Goal: Information Seeking & Learning: Learn about a topic

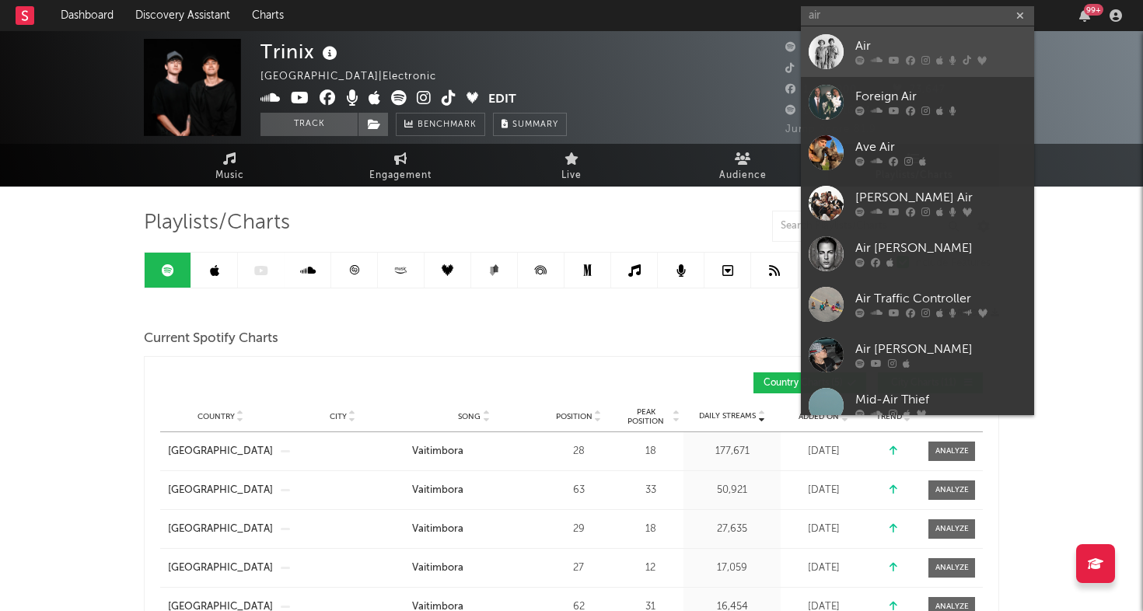
type input "air"
click at [827, 48] on div at bounding box center [826, 51] width 35 height 35
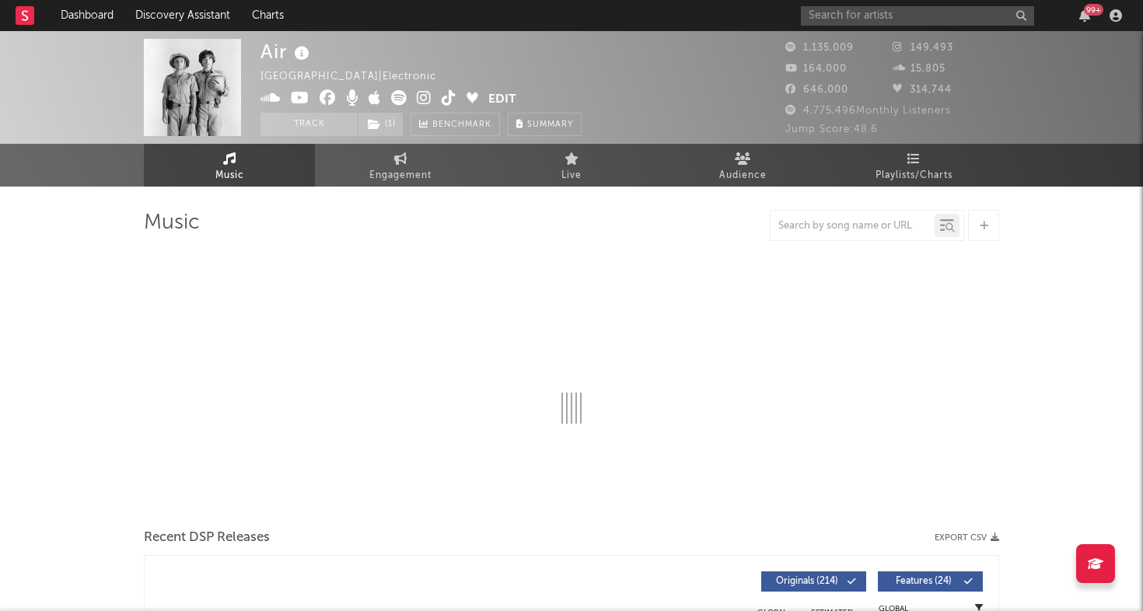
select select "6m"
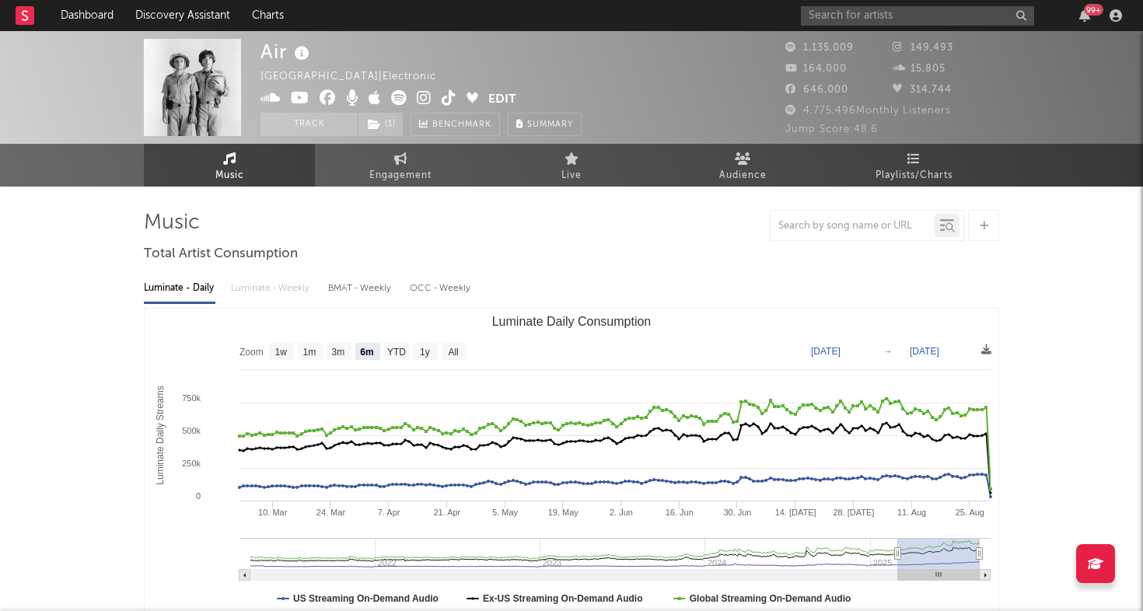
select select "6m"
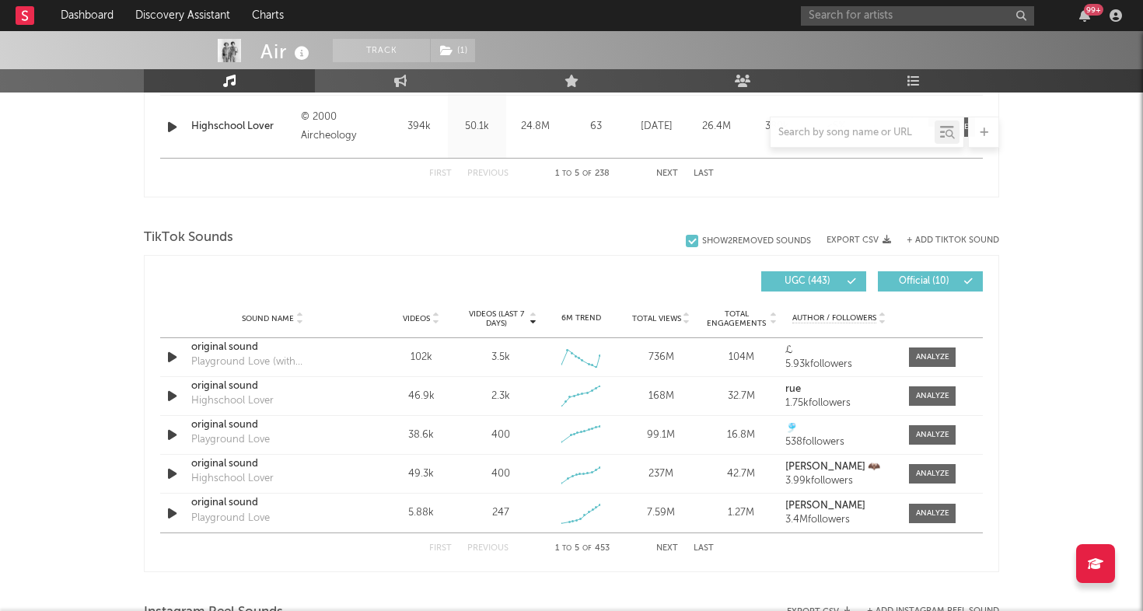
scroll to position [964, 0]
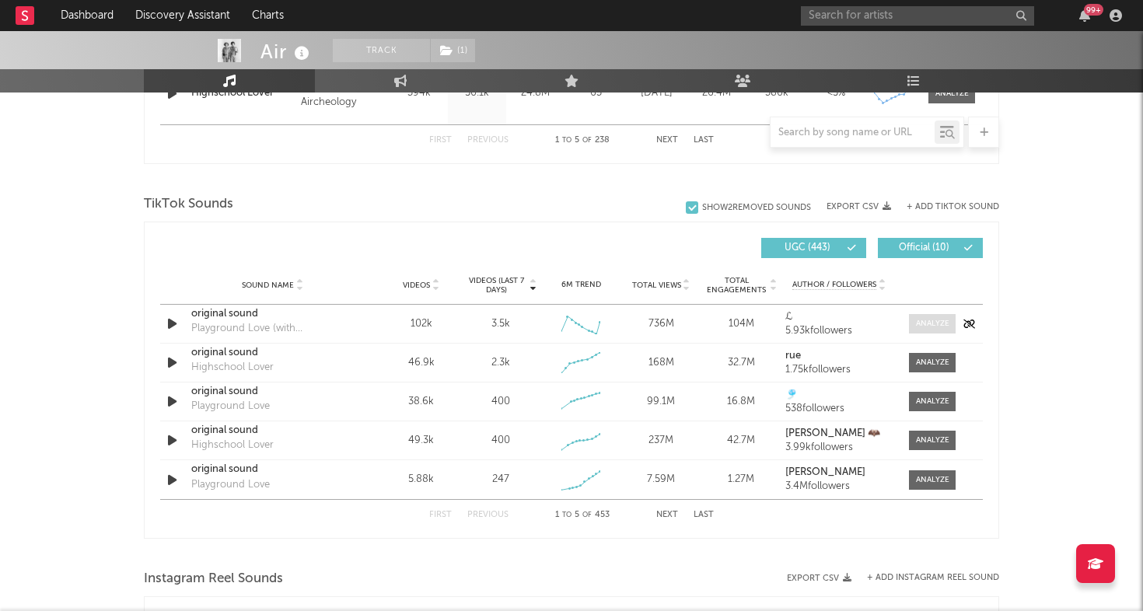
click at [919, 324] on div at bounding box center [932, 324] width 33 height 12
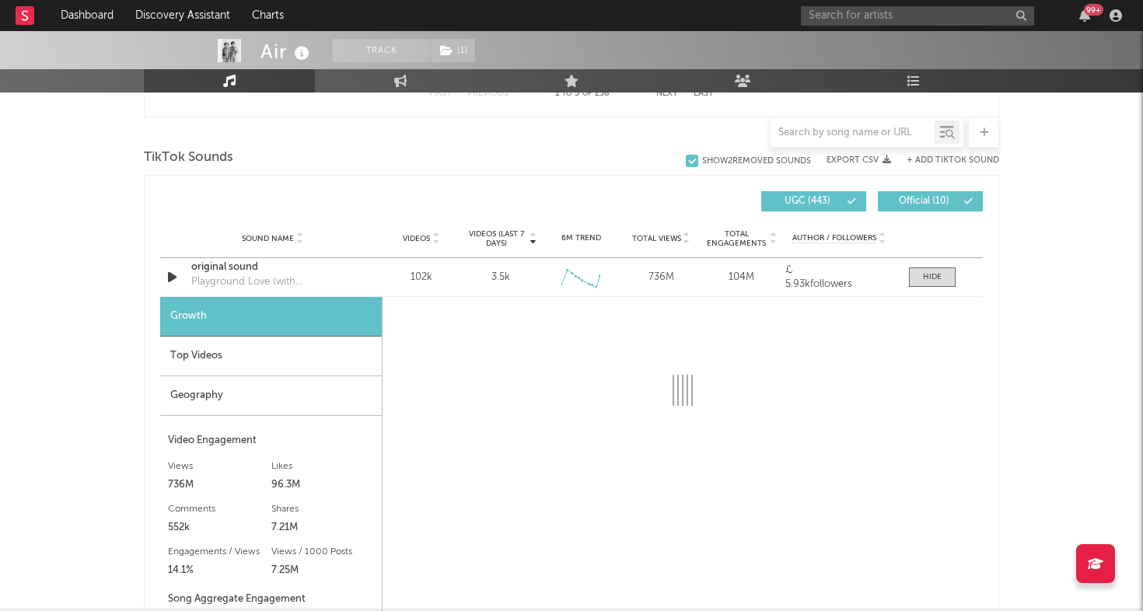
scroll to position [1013, 0]
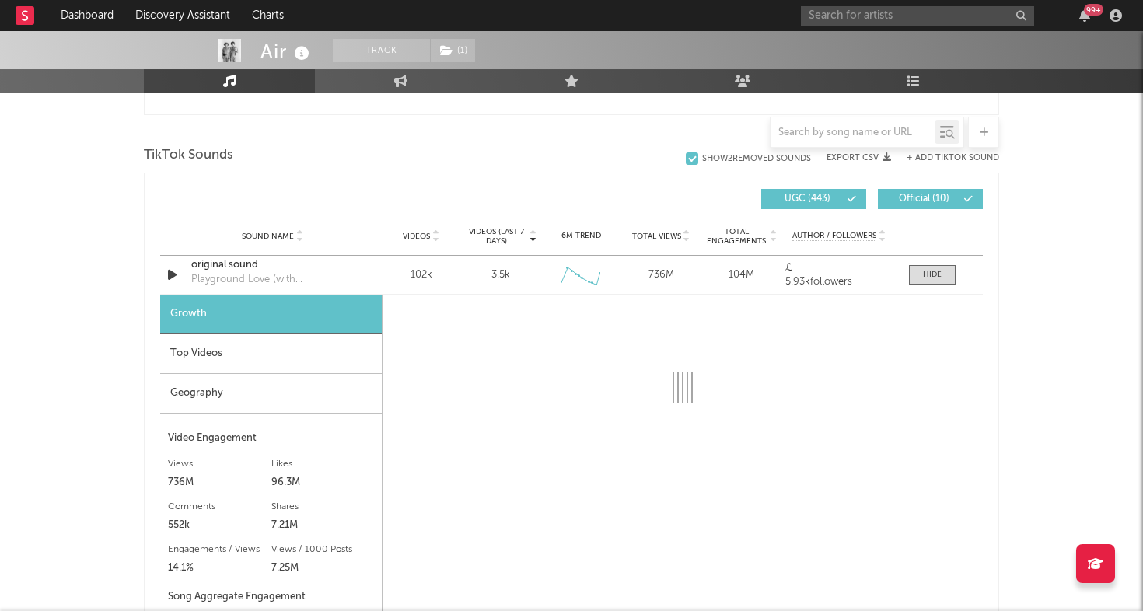
select select "6m"
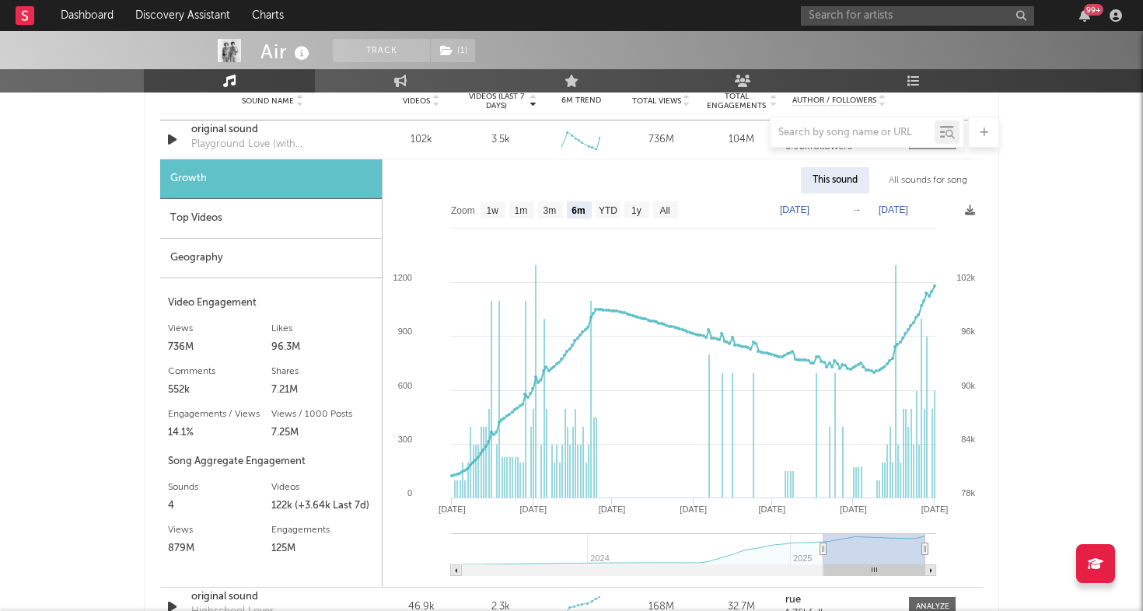
scroll to position [1063, 0]
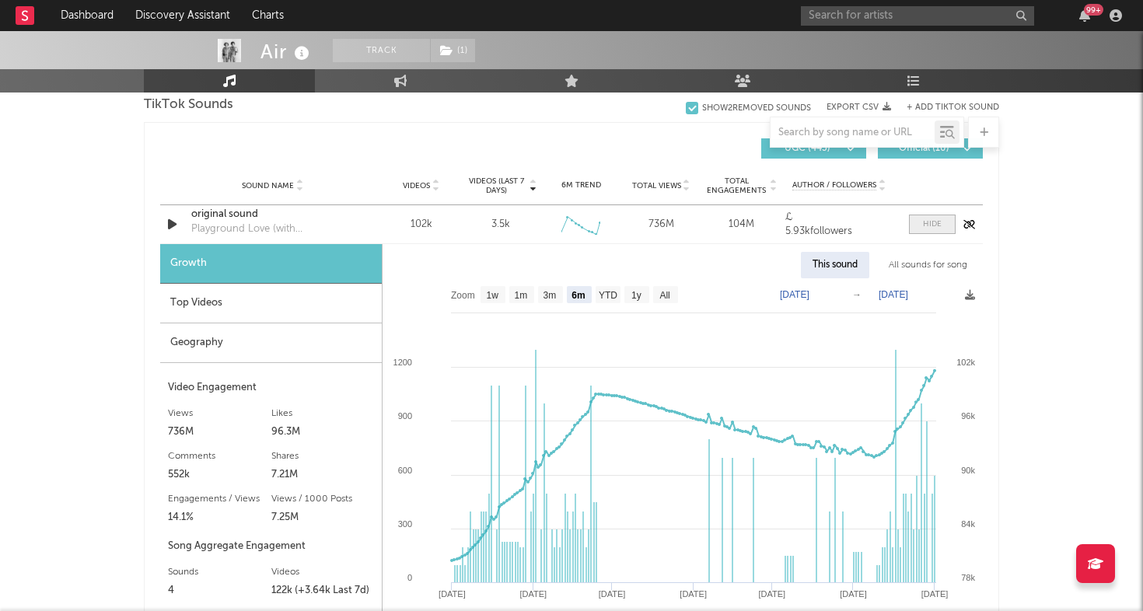
click at [938, 225] on div at bounding box center [932, 225] width 19 height 12
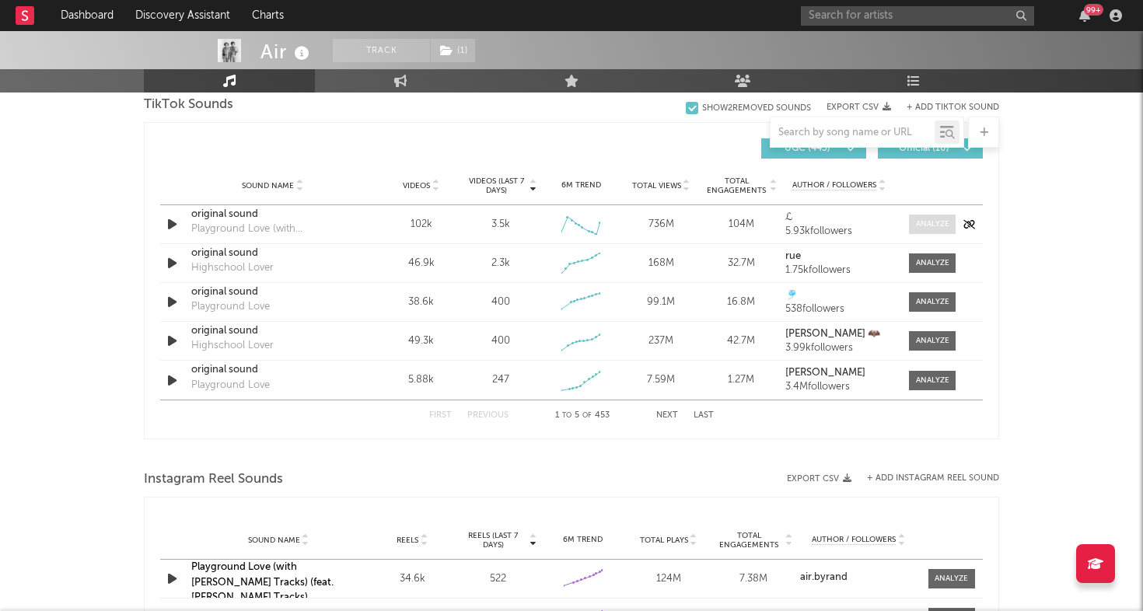
click at [938, 225] on div at bounding box center [932, 225] width 33 height 12
select select "6m"
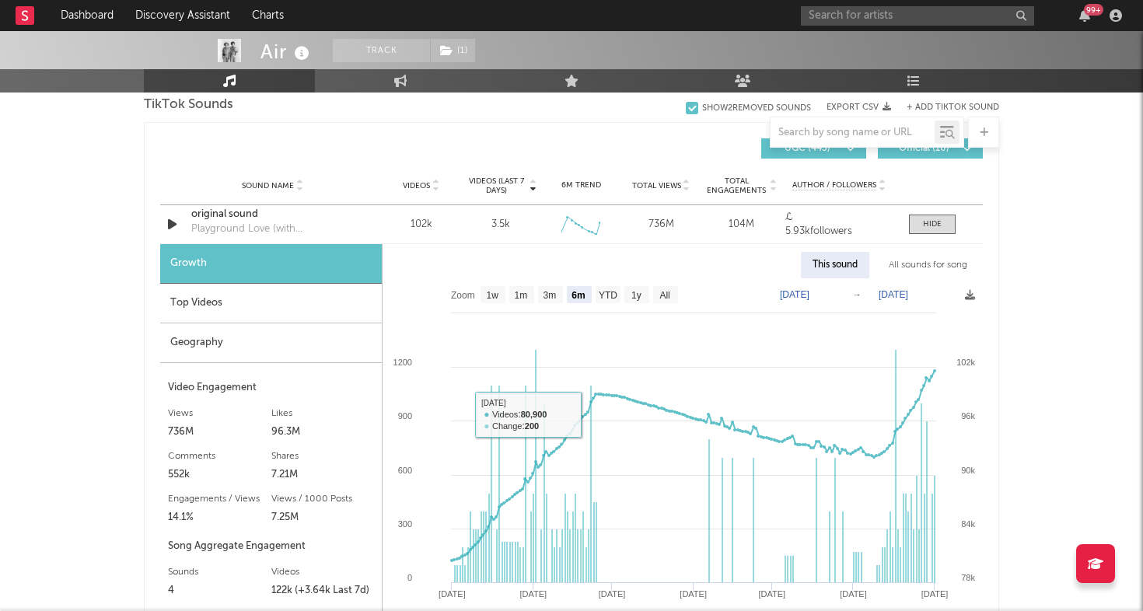
click at [301, 340] on div "Geography" at bounding box center [271, 344] width 222 height 40
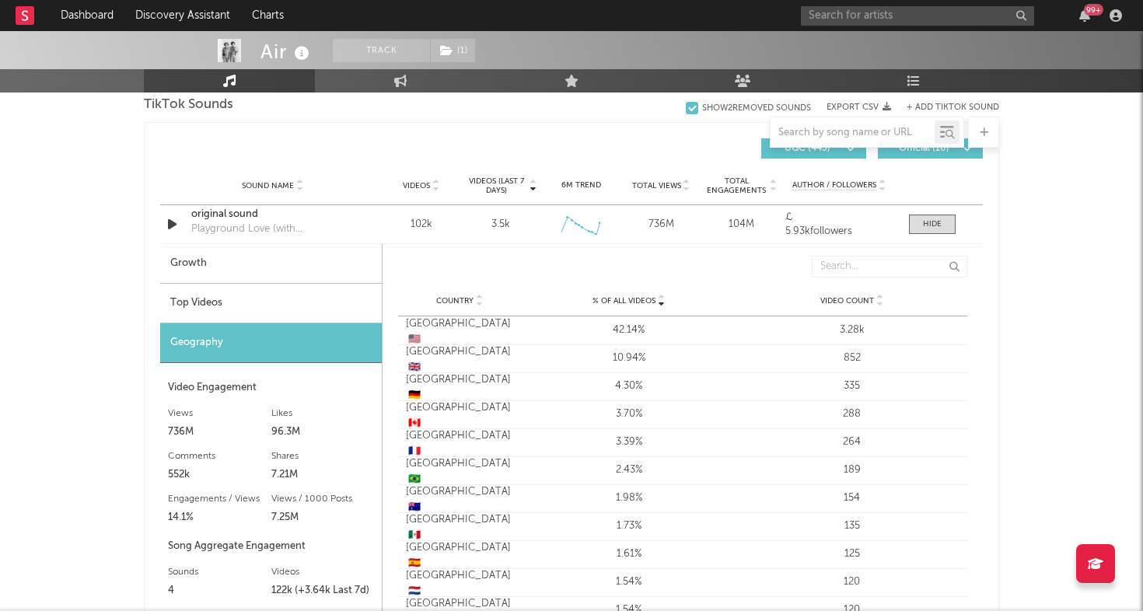
click at [310, 307] on div "Top Videos" at bounding box center [271, 304] width 222 height 40
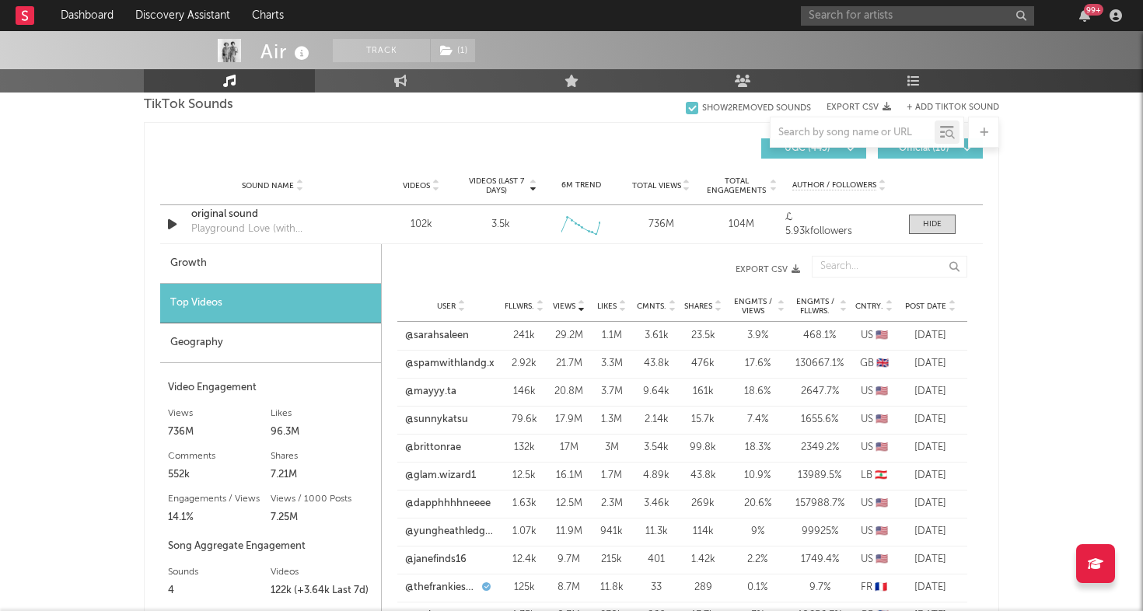
click at [918, 303] on span "Post Date" at bounding box center [925, 306] width 41 height 9
click at [943, 223] on span at bounding box center [932, 224] width 47 height 19
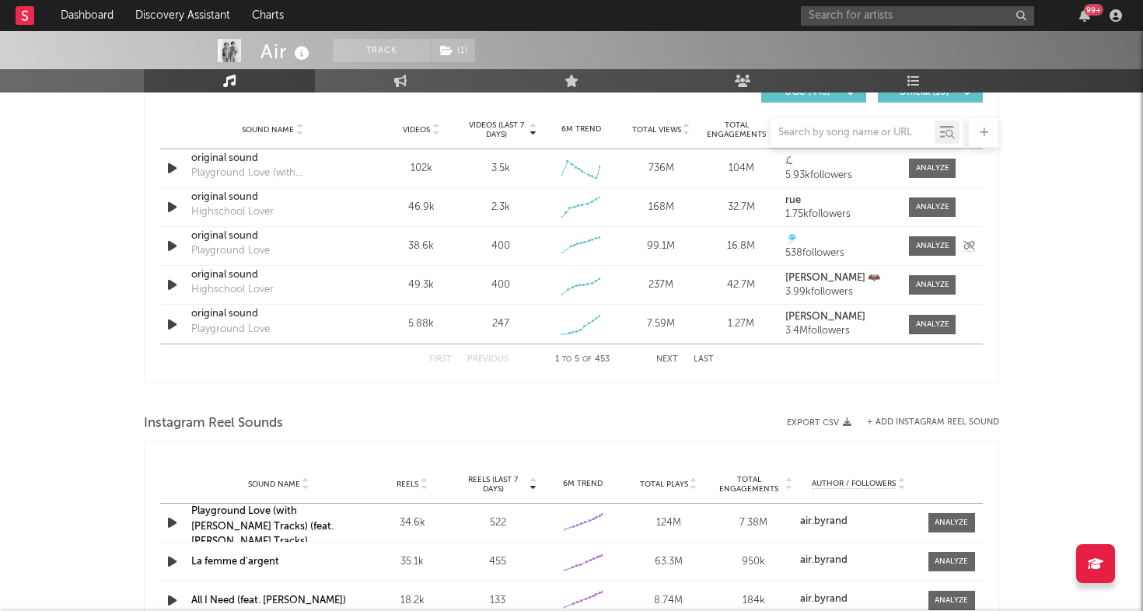
scroll to position [1020, 0]
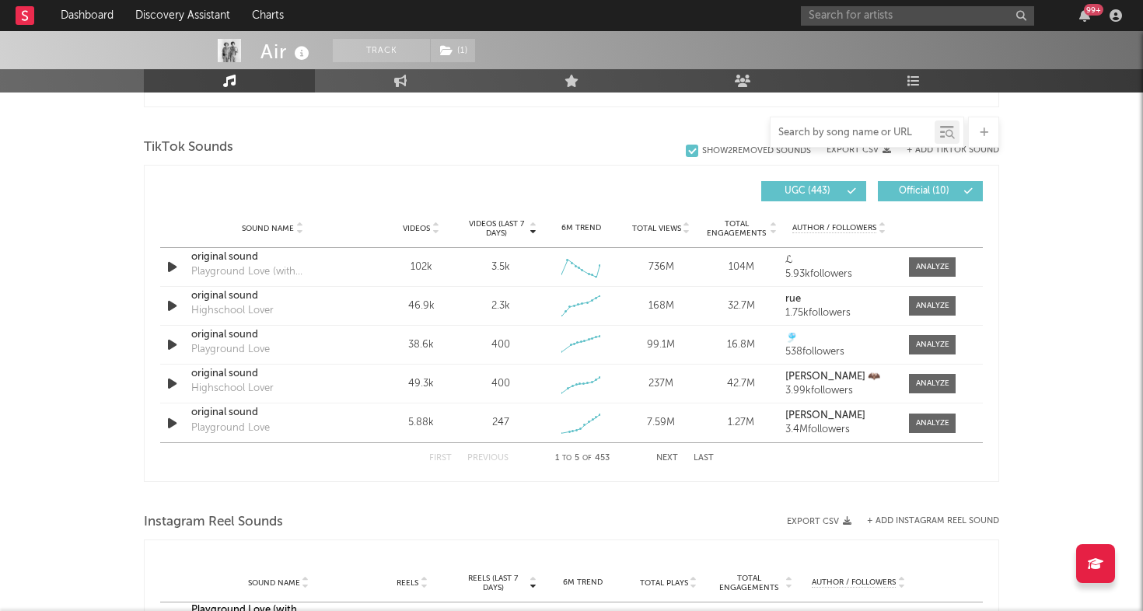
click at [829, 127] on input "text" at bounding box center [853, 133] width 164 height 12
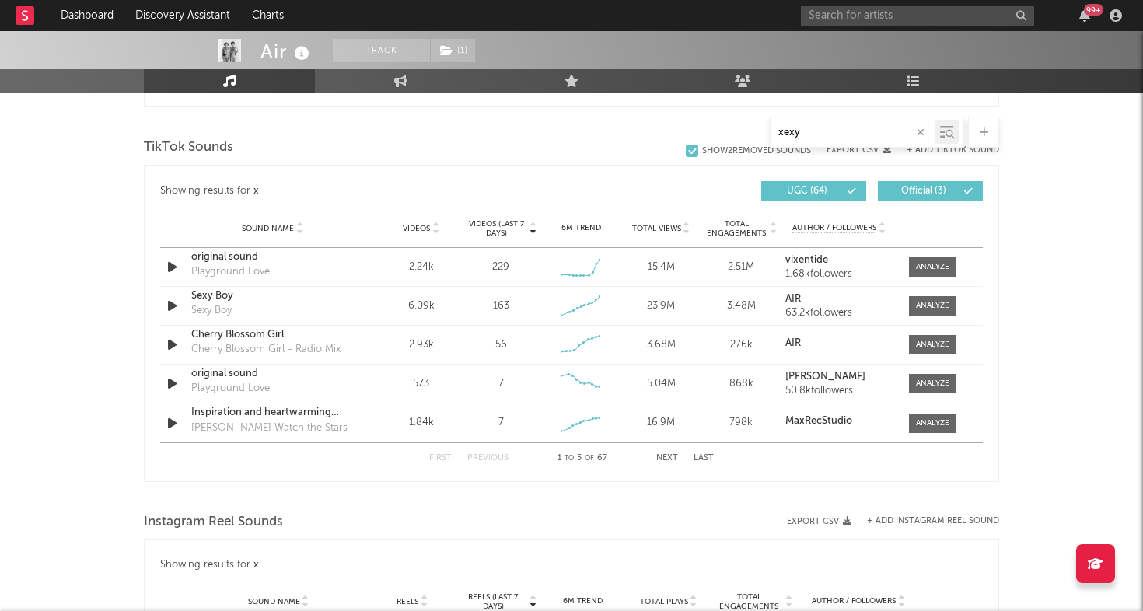
scroll to position [958, 0]
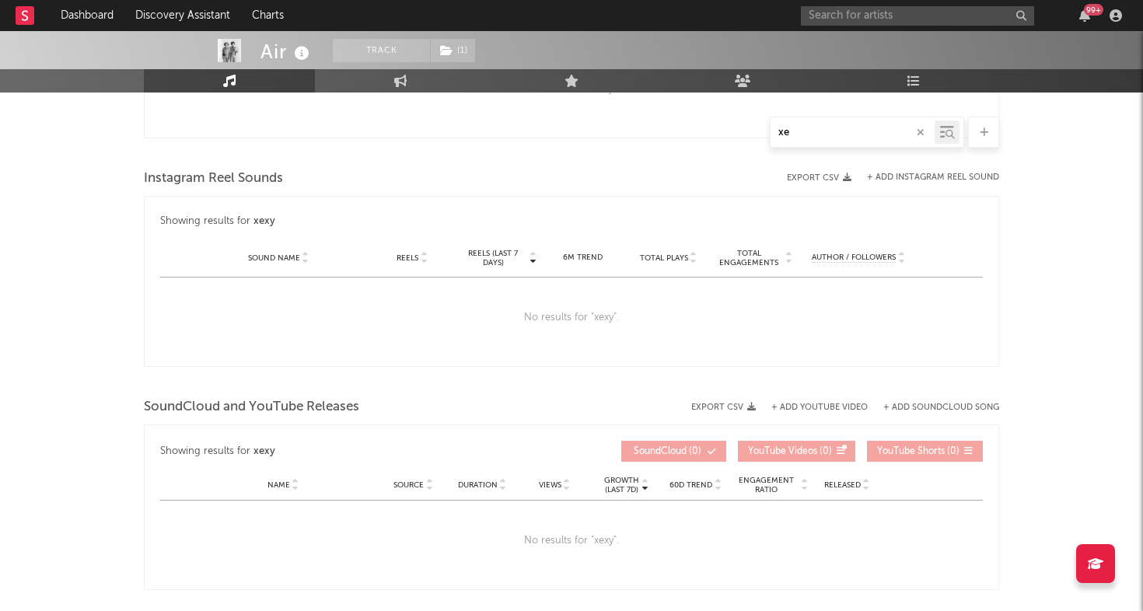
type input "x"
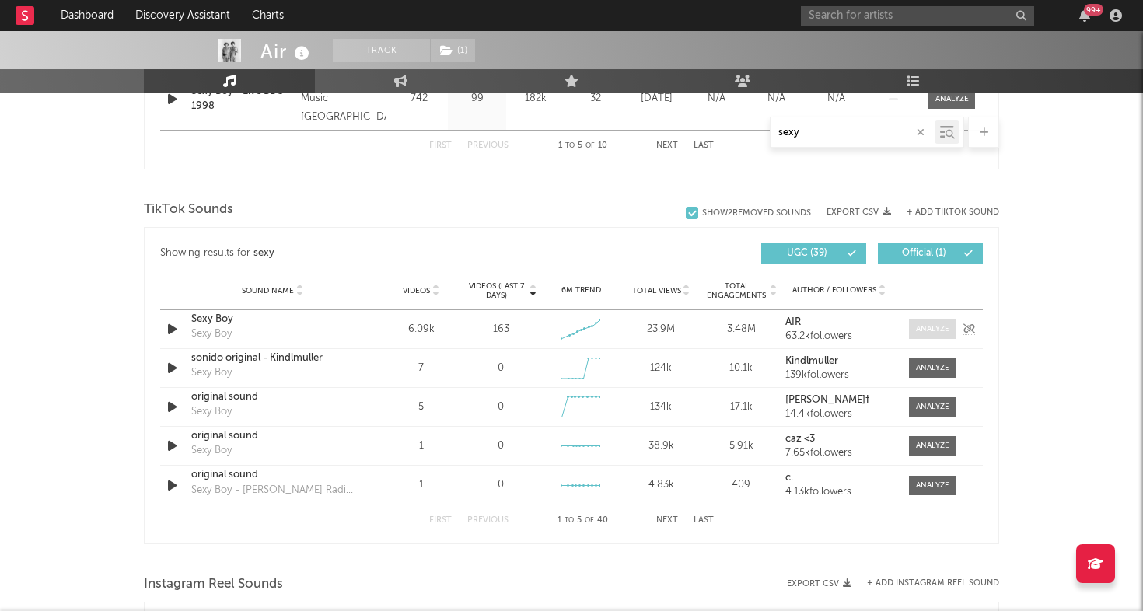
type input "sexy"
click at [948, 328] on div at bounding box center [932, 330] width 33 height 12
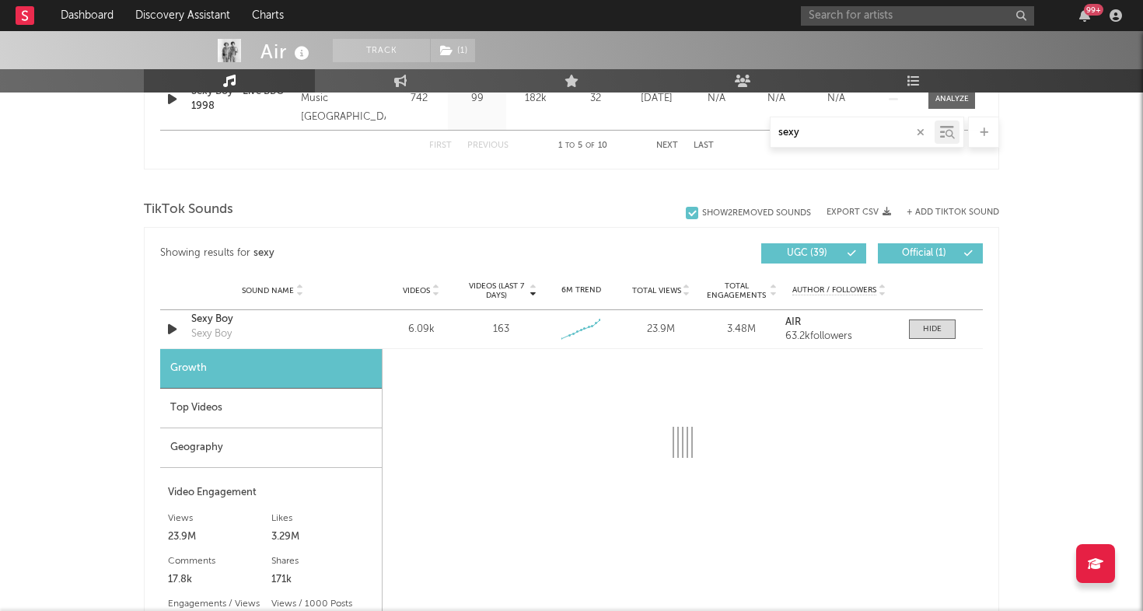
select select "6m"
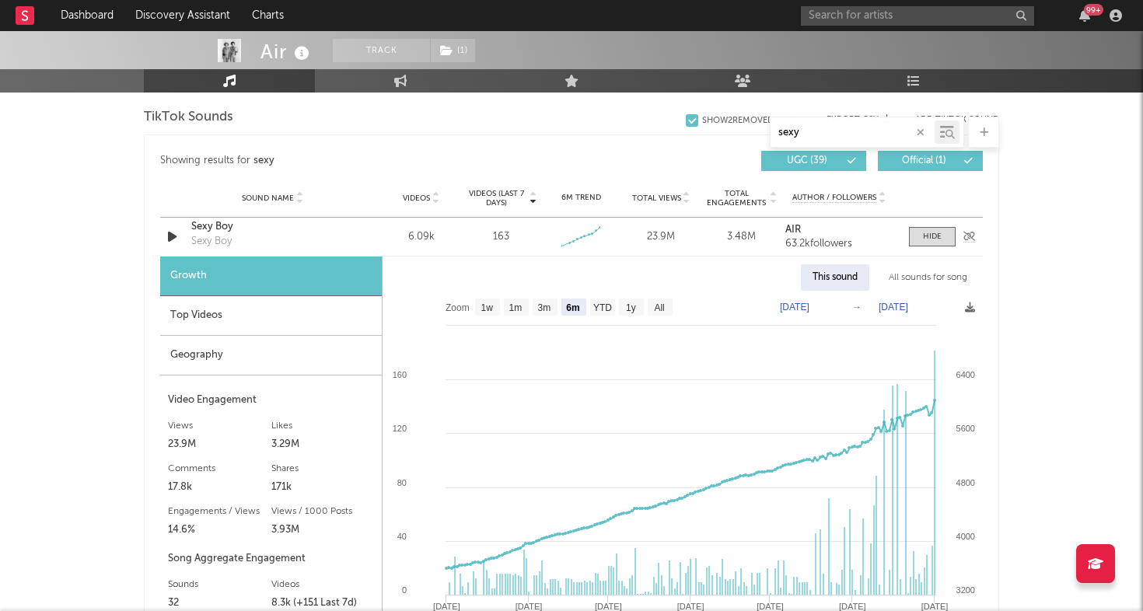
scroll to position [1076, 0]
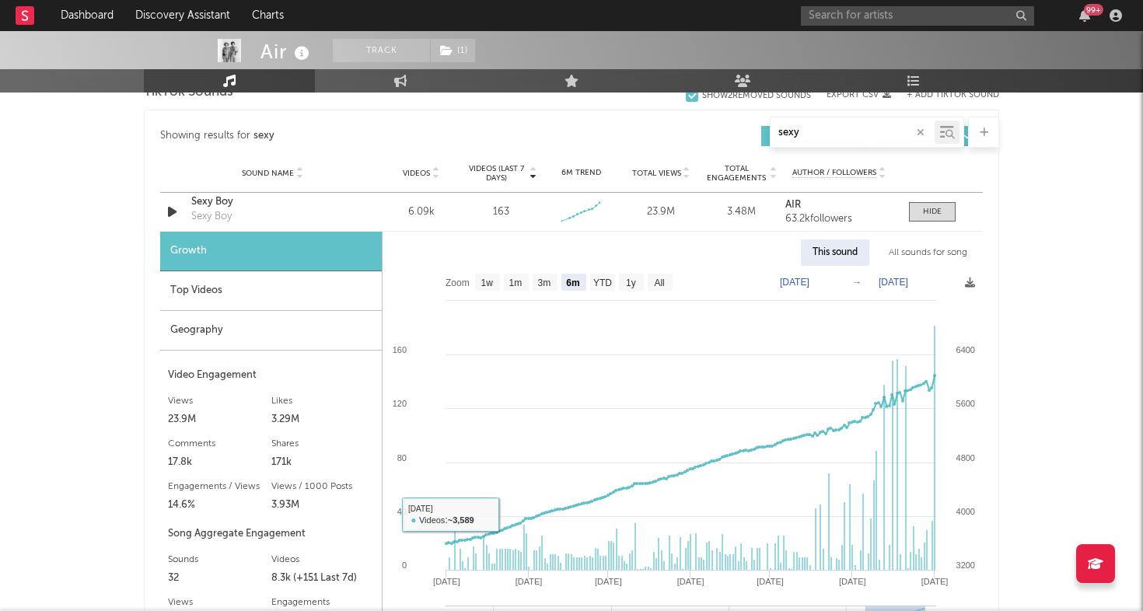
click at [210, 317] on div "Geography" at bounding box center [271, 331] width 222 height 40
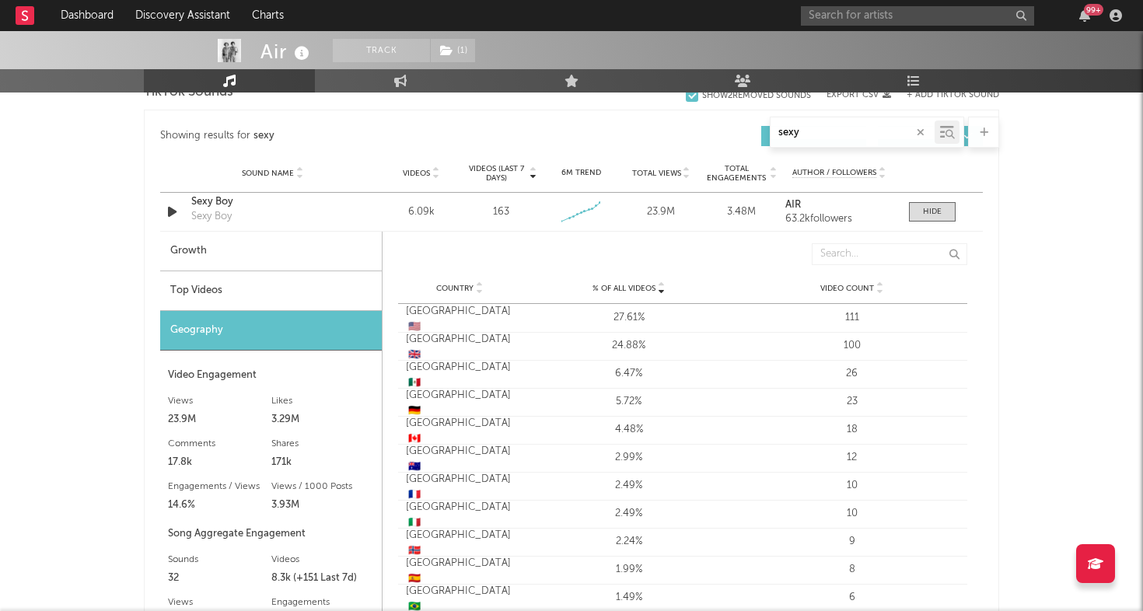
click at [241, 293] on div "Top Videos" at bounding box center [271, 291] width 222 height 40
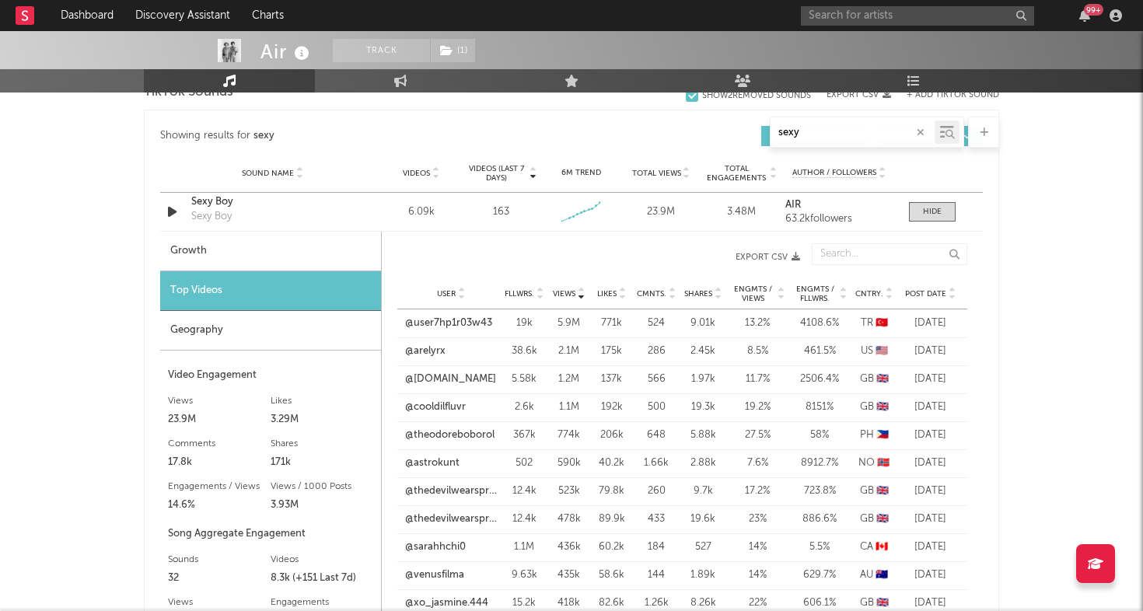
click at [918, 288] on div "Post Date" at bounding box center [930, 294] width 58 height 12
click at [427, 322] on link "@giafratte" at bounding box center [429, 324] width 48 height 16
click at [445, 353] on link "@salvadorzerboni" at bounding box center [447, 352] width 84 height 16
click at [432, 381] on link "@niaacam" at bounding box center [429, 380] width 48 height 16
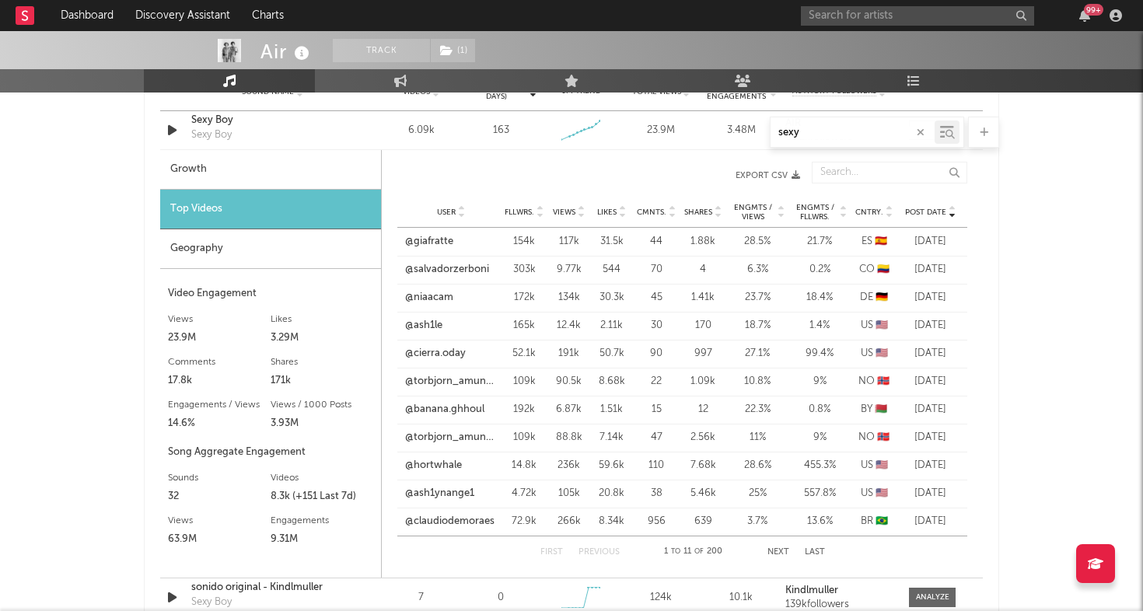
scroll to position [1158, 0]
click at [433, 327] on link "@ash1le" at bounding box center [423, 325] width 37 height 16
click at [338, 248] on div "Geography" at bounding box center [270, 249] width 221 height 40
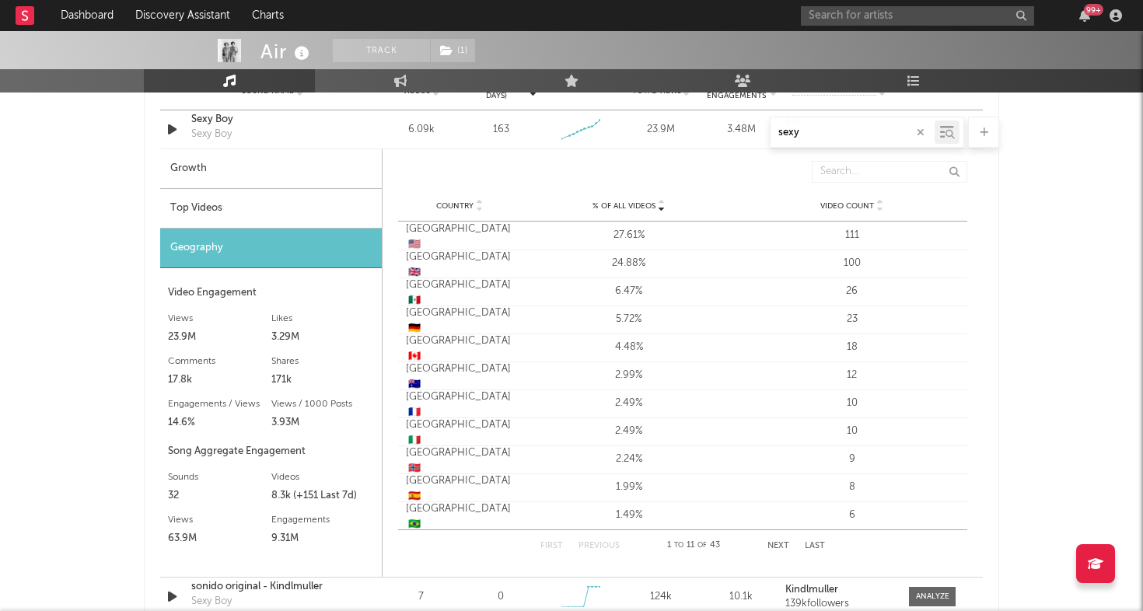
click at [313, 152] on div "Growth" at bounding box center [271, 169] width 222 height 40
select select "6m"
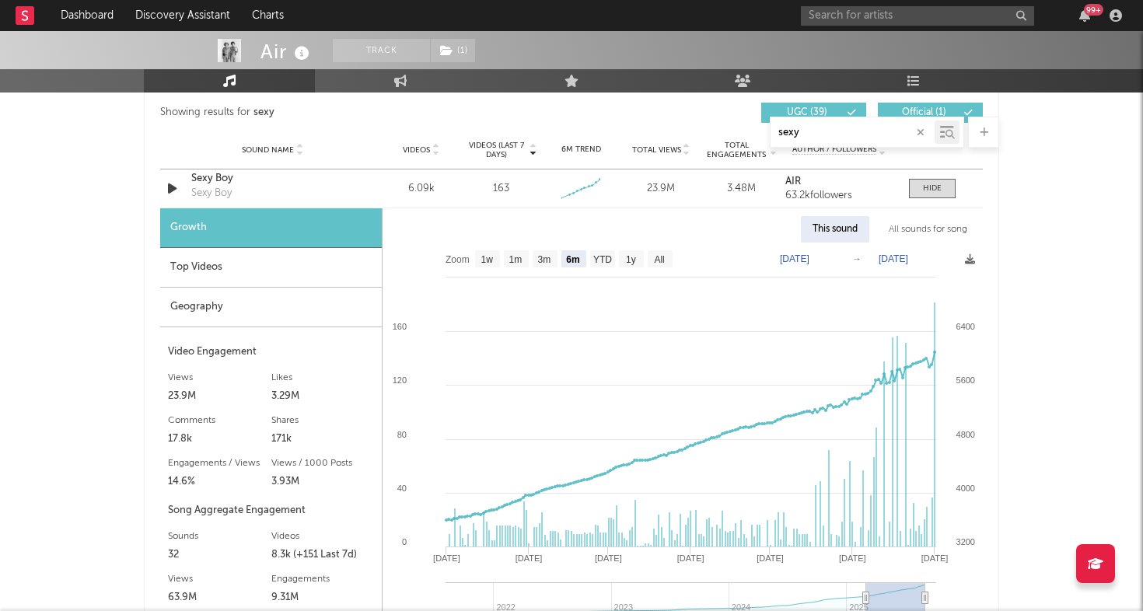
scroll to position [1093, 0]
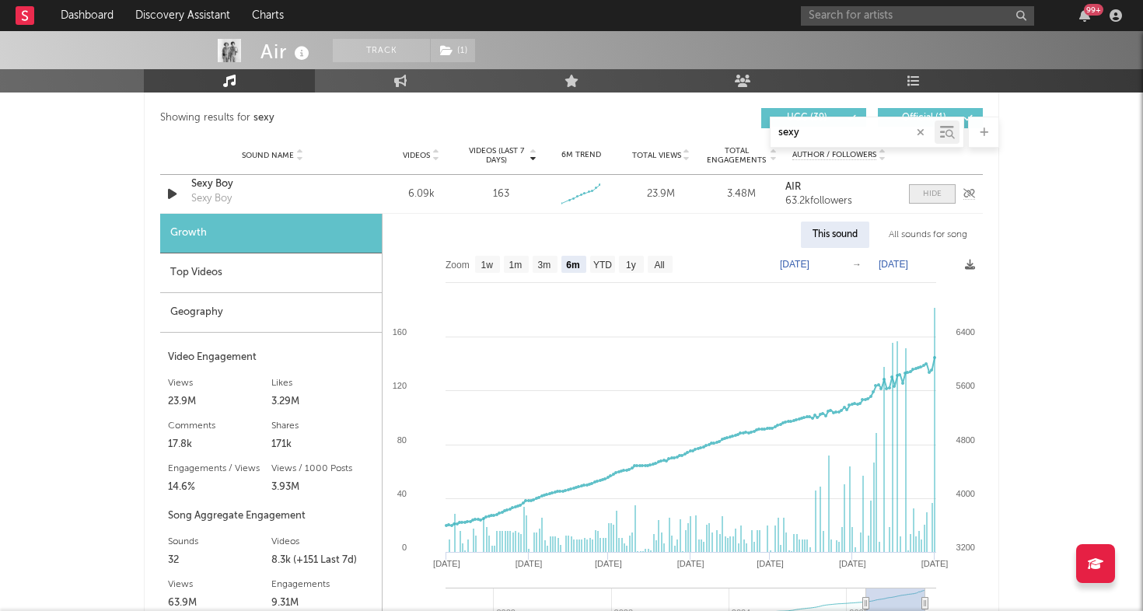
click at [911, 199] on span at bounding box center [932, 193] width 47 height 19
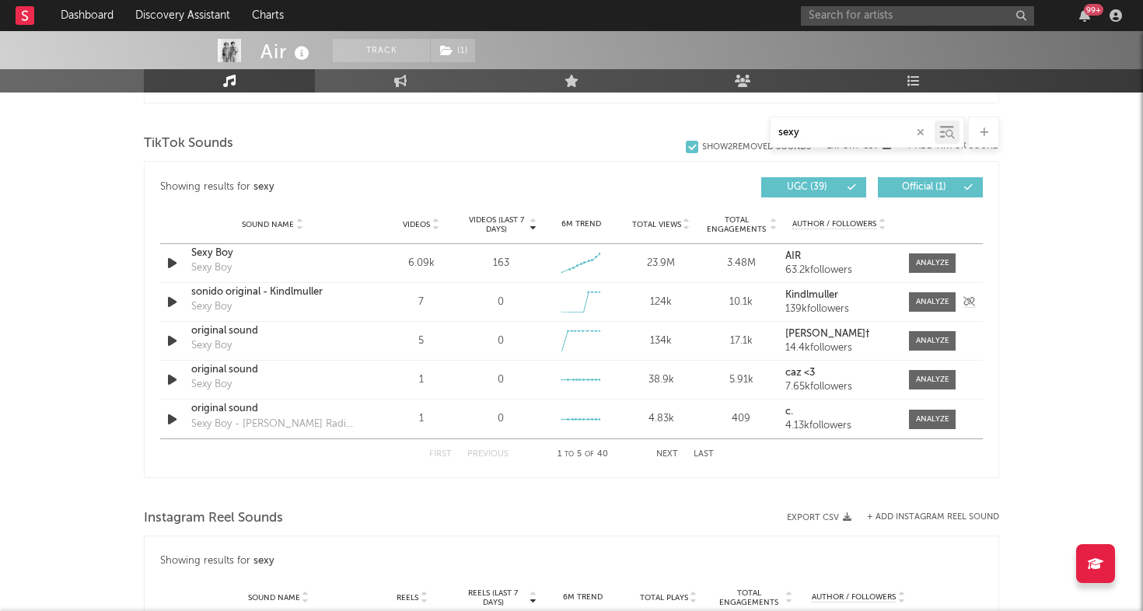
scroll to position [1023, 0]
click at [415, 225] on span "Videos" at bounding box center [416, 225] width 27 height 9
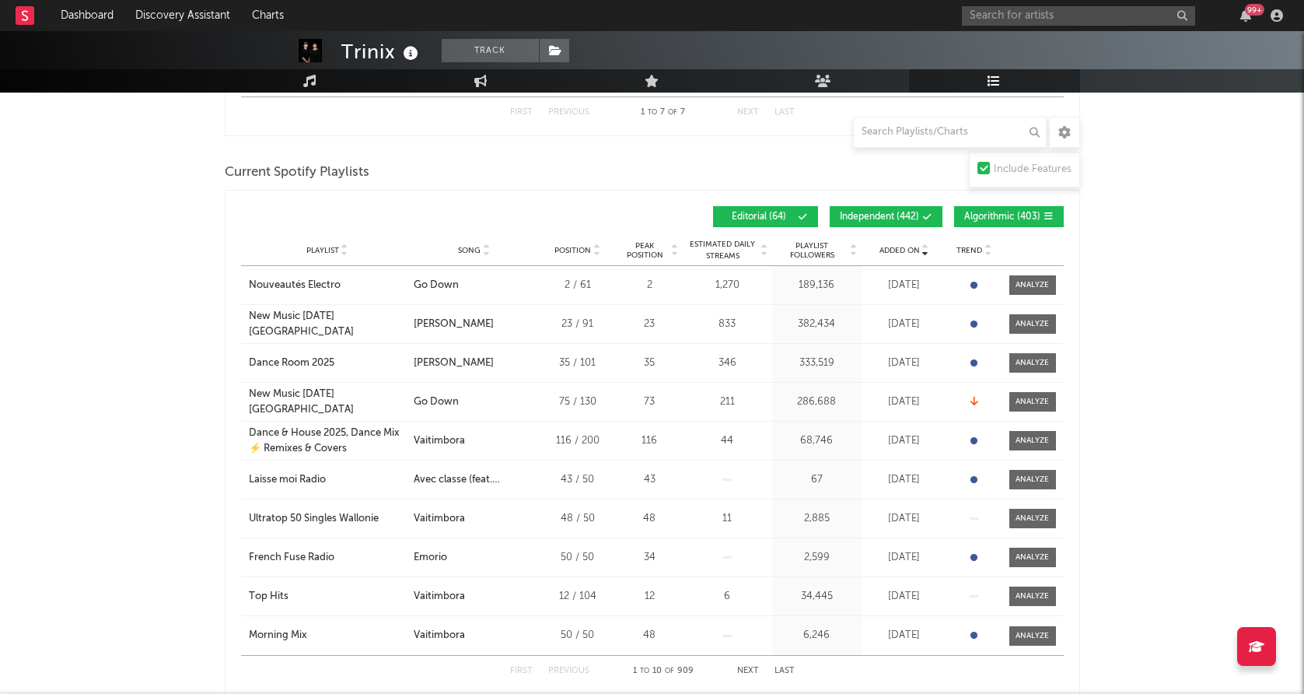
scroll to position [1191, 0]
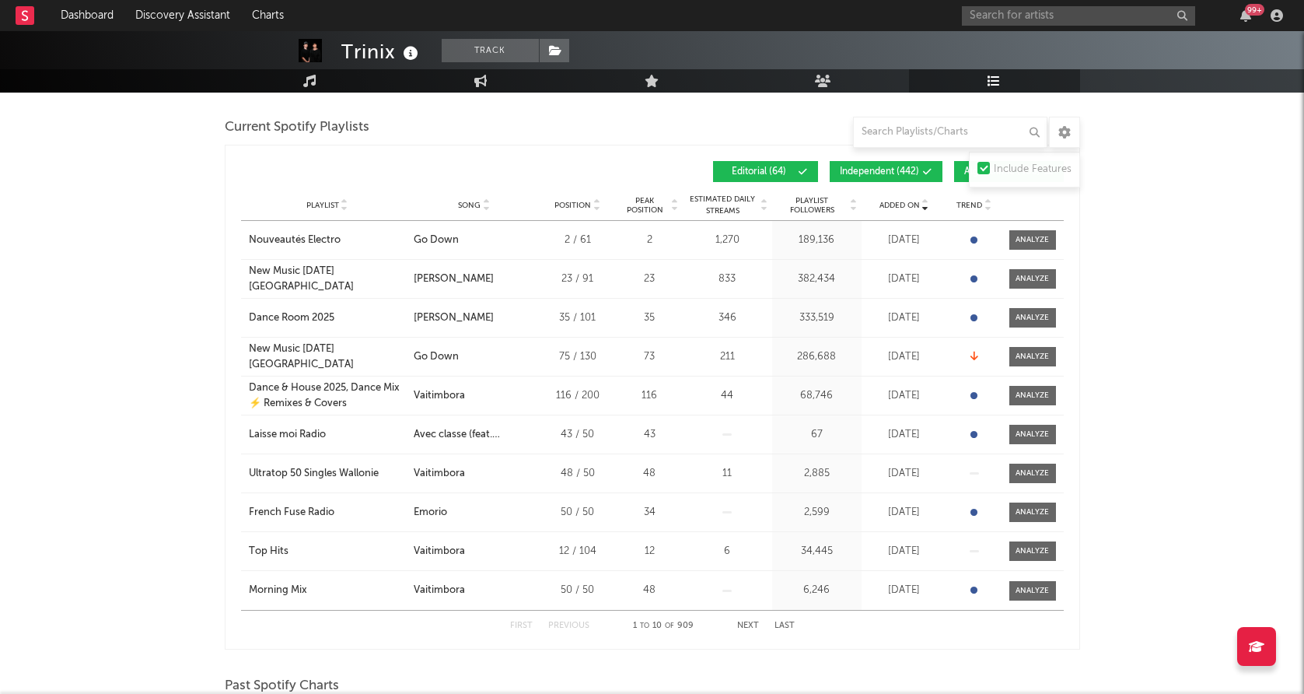
click at [902, 210] on div "Added On" at bounding box center [905, 205] width 78 height 12
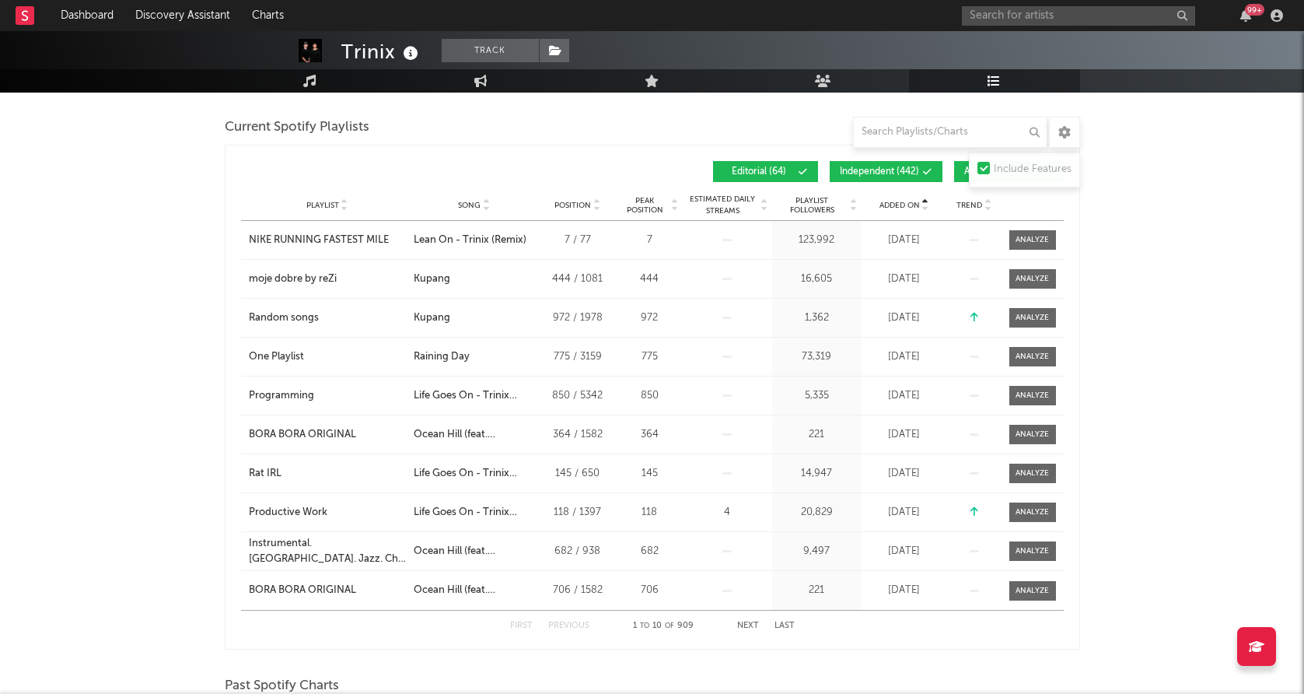
click at [902, 210] on div "Added On" at bounding box center [905, 205] width 78 height 12
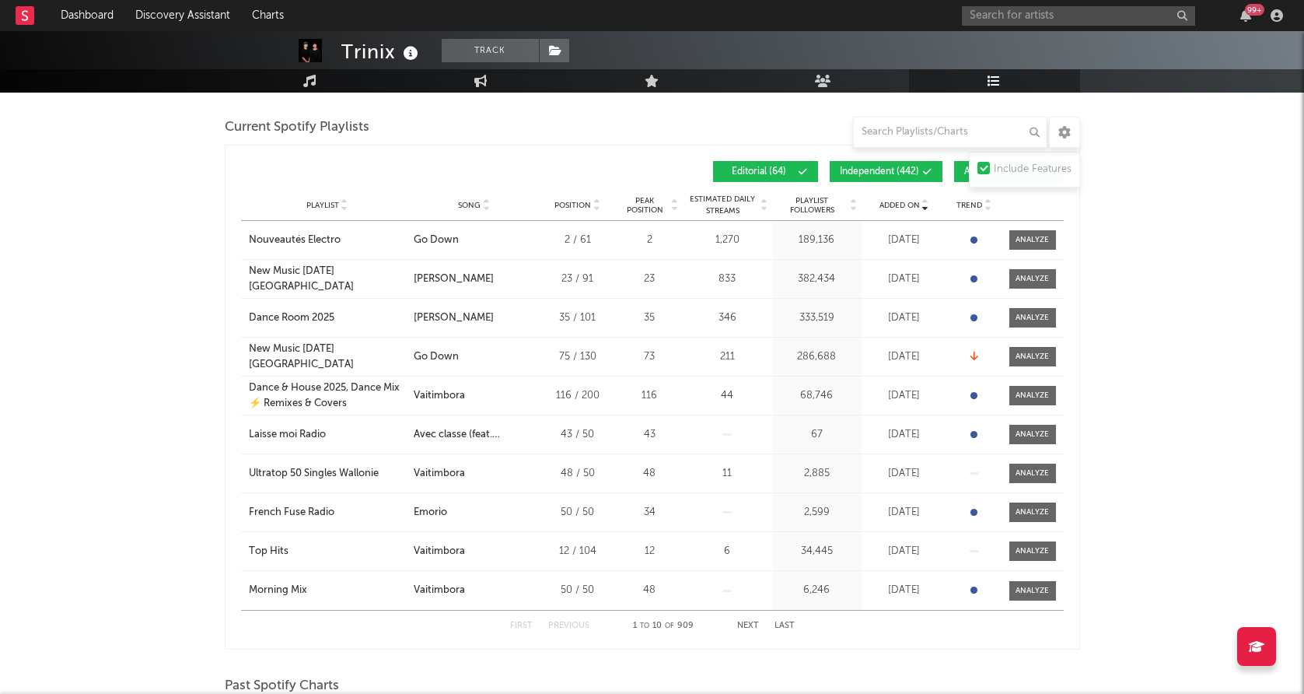
click at [81, 304] on div "Trinix Track France | Electronic Edit Track Benchmark Summary 328,022 2,222,130…" at bounding box center [652, 618] width 1304 height 3556
click at [114, 326] on div "Trinix Track France | Electronic Edit Track Benchmark Summary 328,022 2,222,130…" at bounding box center [652, 618] width 1304 height 3556
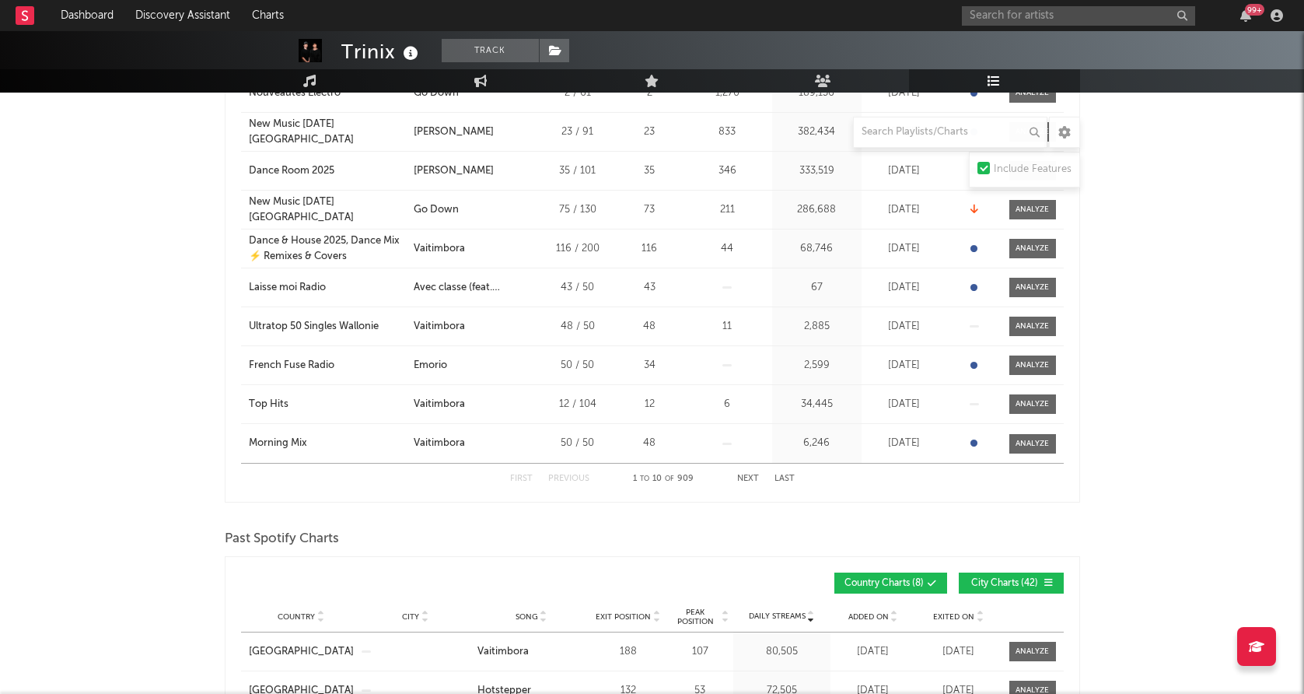
scroll to position [1346, 0]
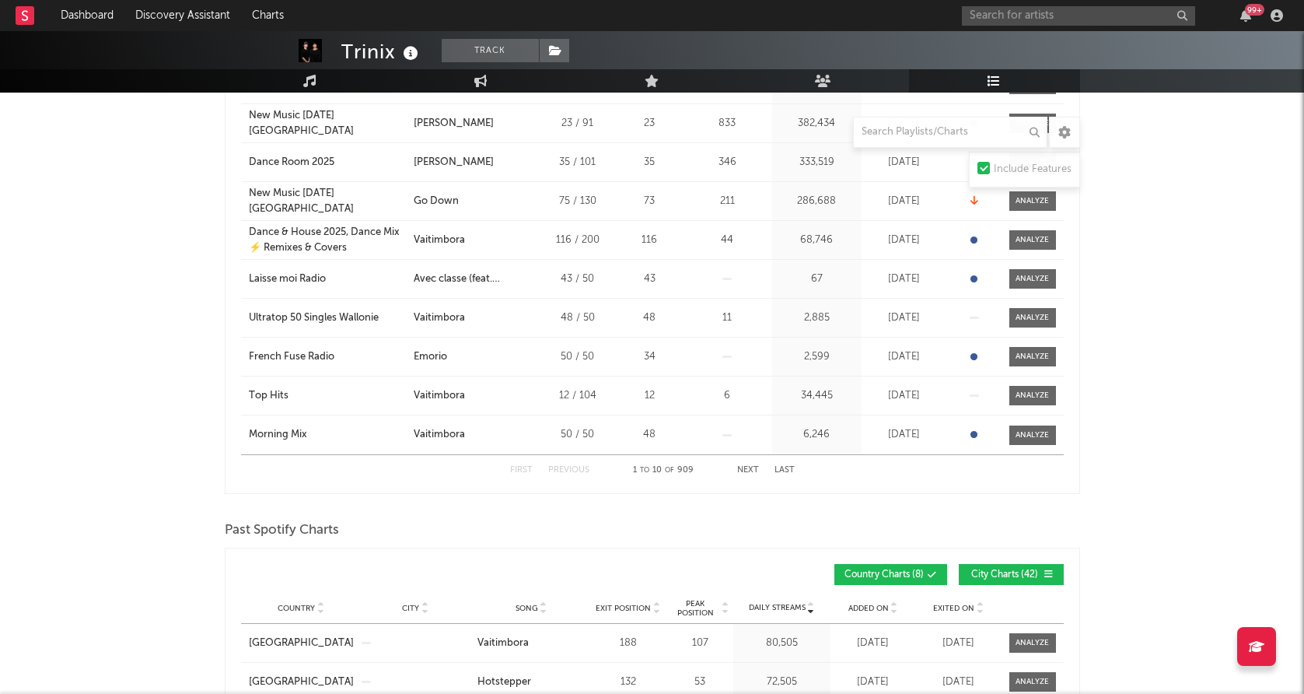
click at [154, 365] on div "Trinix Track France | Electronic Edit Track Benchmark Summary 328,022 2,222,130…" at bounding box center [652, 463] width 1304 height 3556
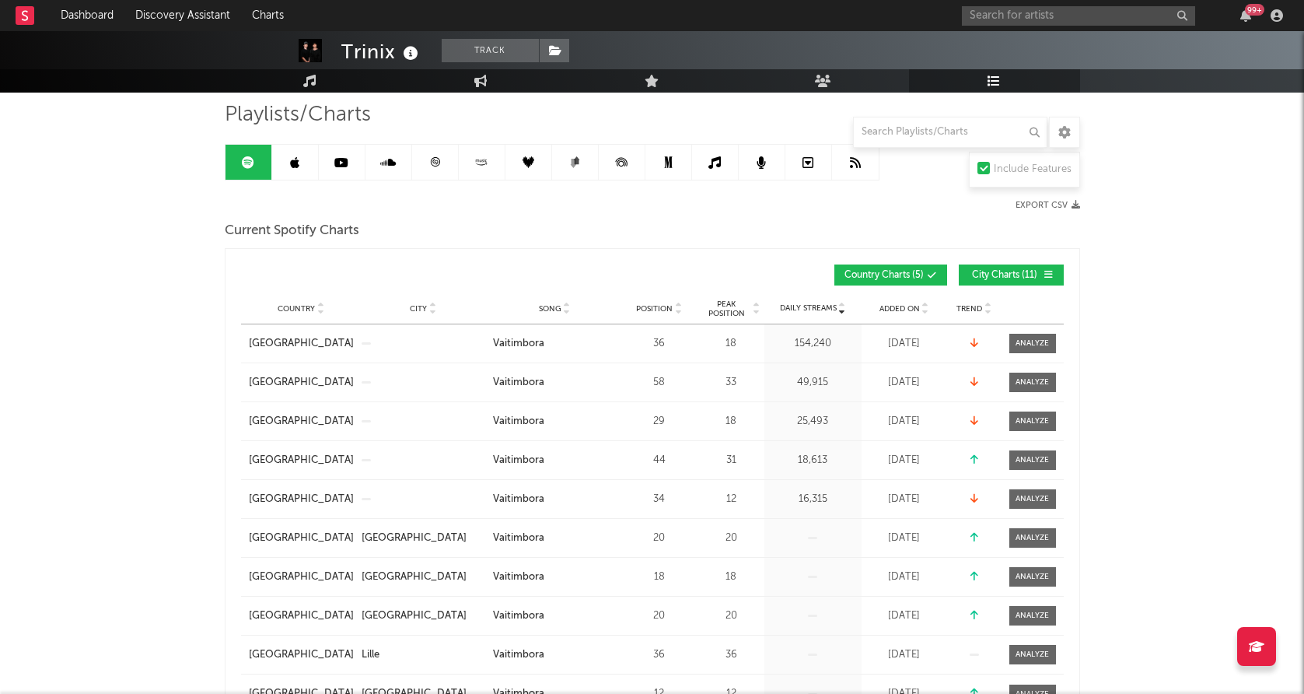
scroll to position [106, 0]
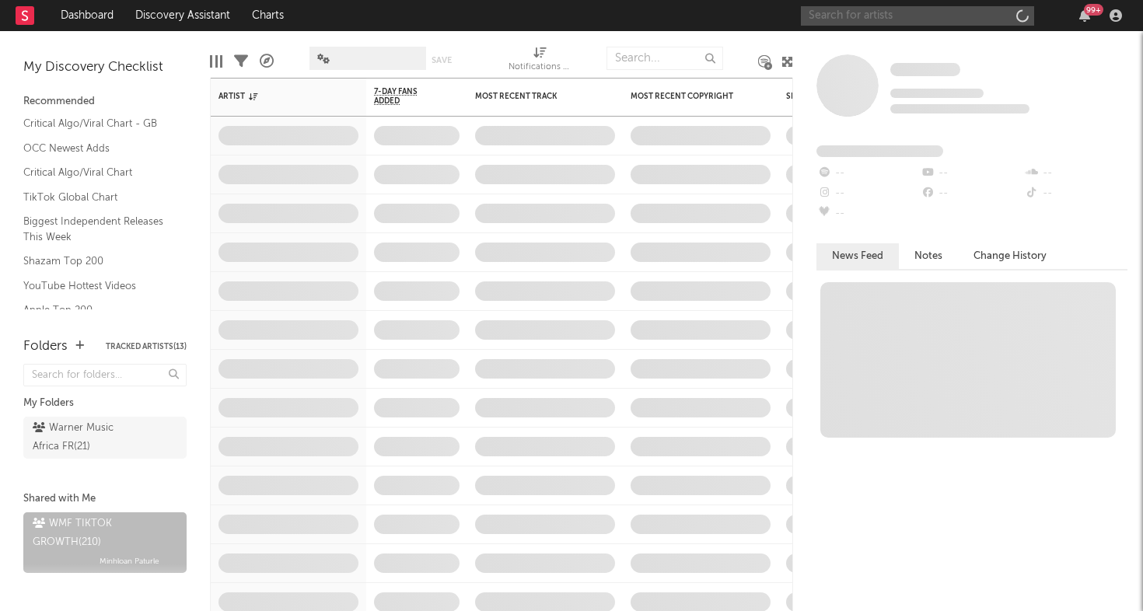
click at [922, 11] on input "text" at bounding box center [917, 15] width 233 height 19
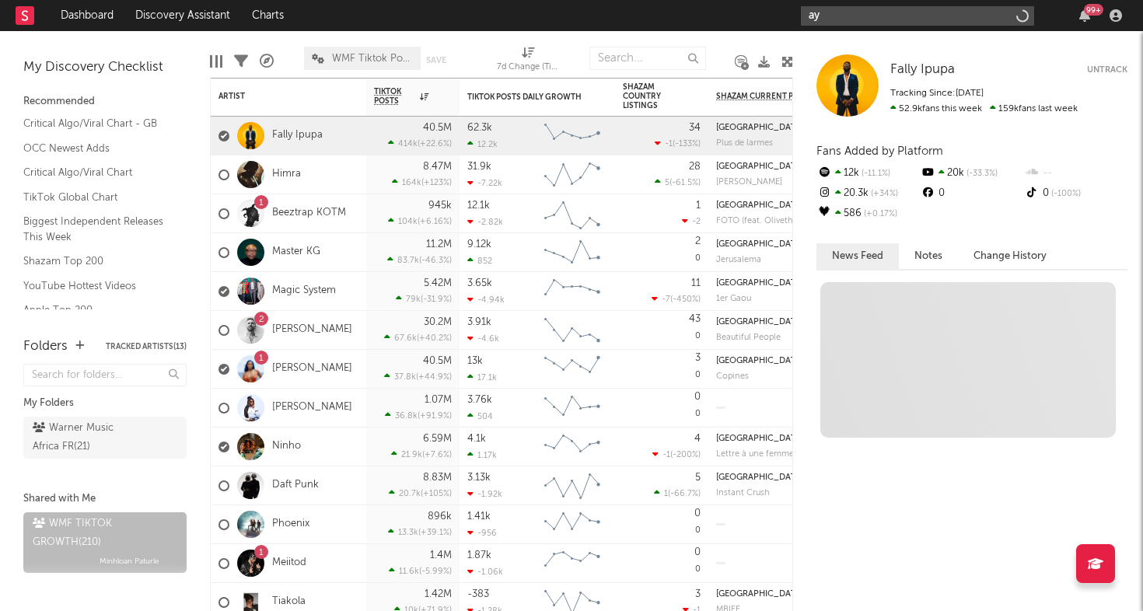
type input "aya"
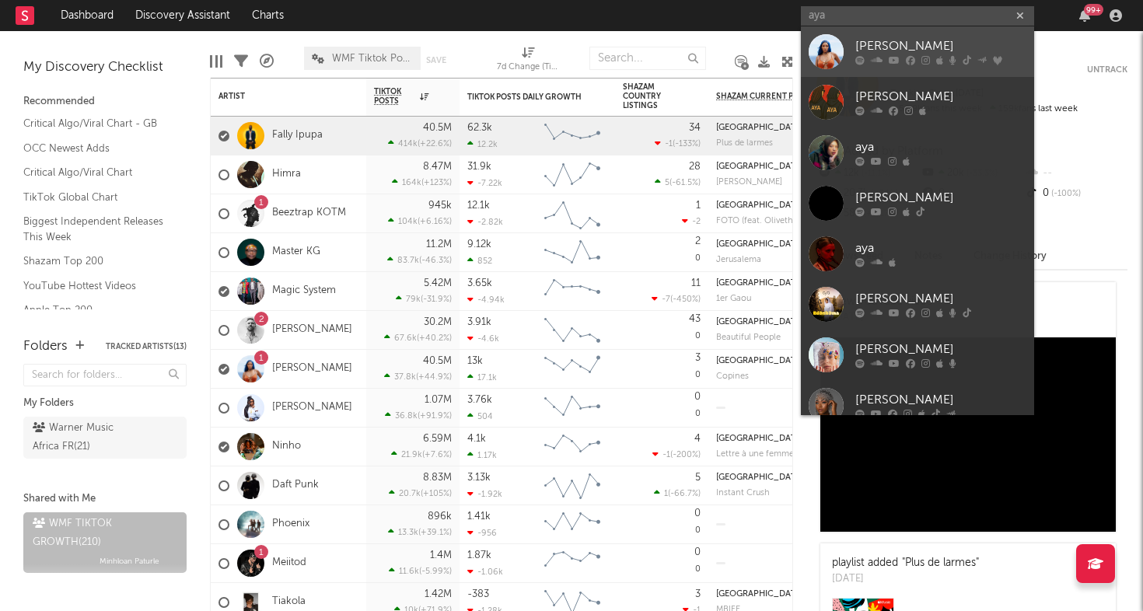
click at [814, 51] on div at bounding box center [826, 51] width 35 height 35
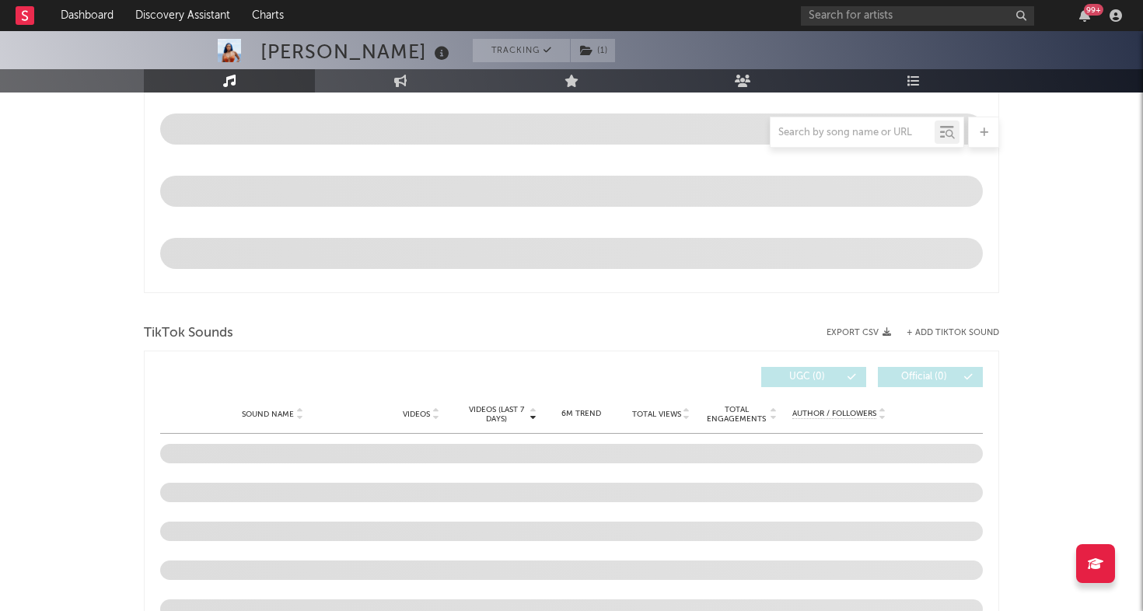
select select "6m"
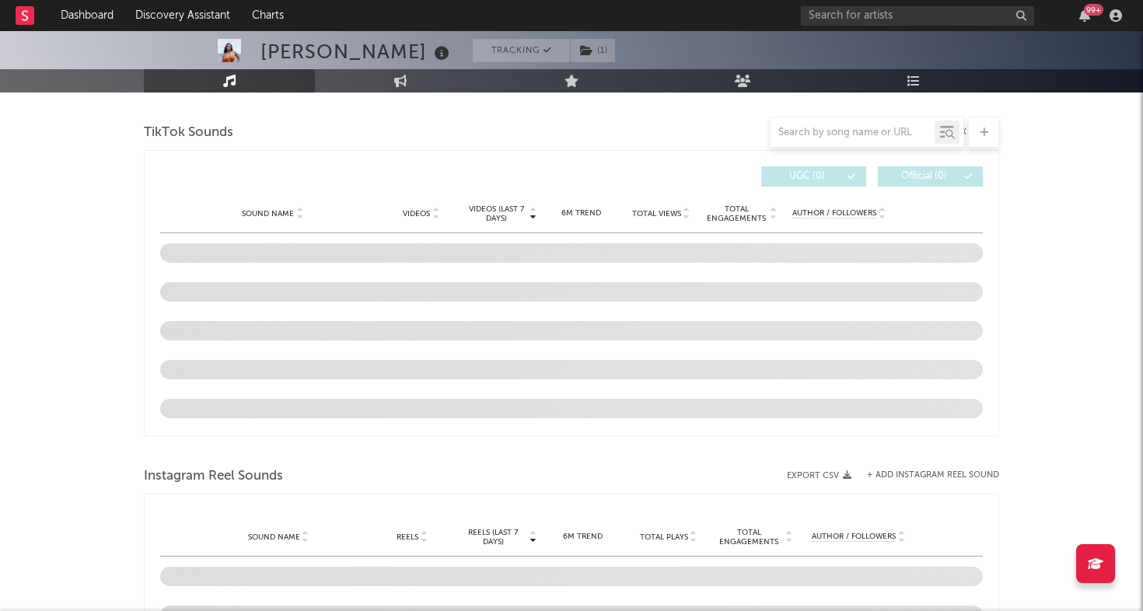
scroll to position [1037, 0]
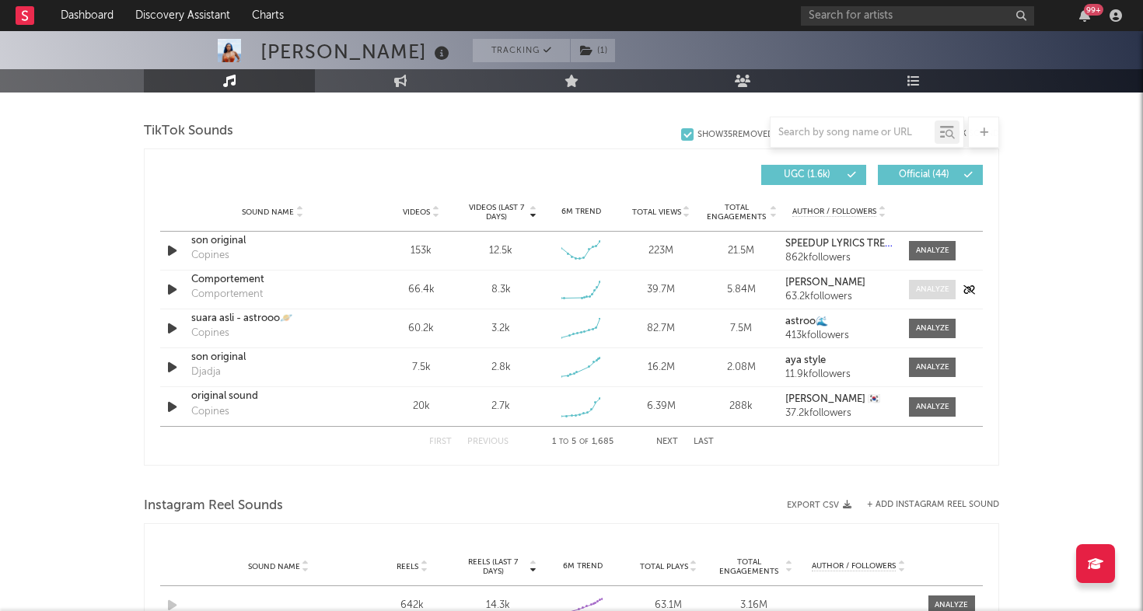
click at [941, 287] on div at bounding box center [932, 290] width 33 height 12
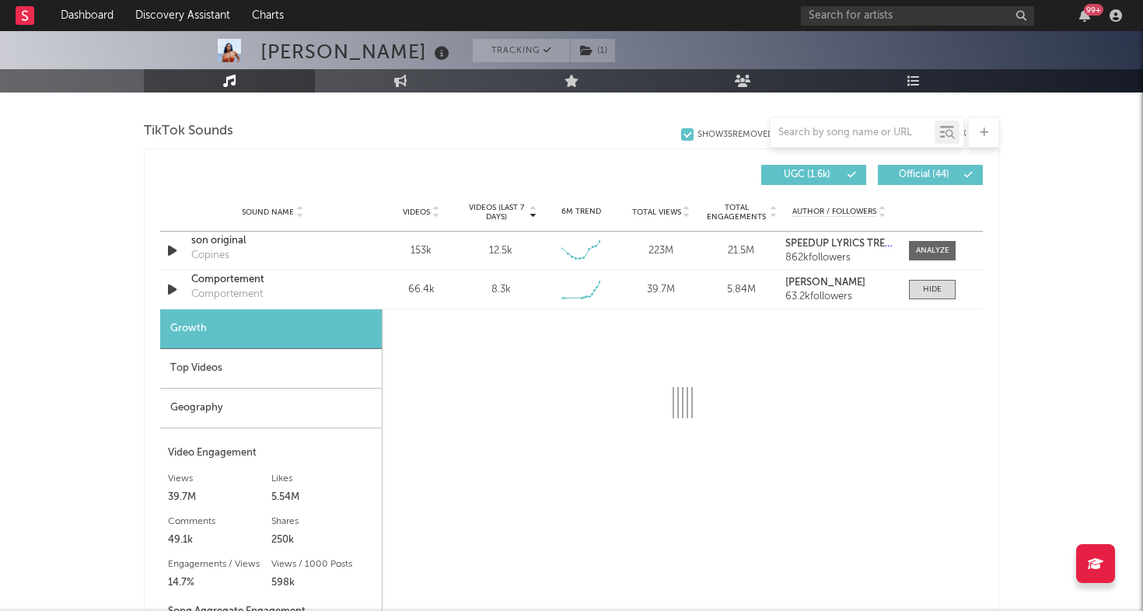
click at [254, 413] on div "Geography" at bounding box center [271, 409] width 222 height 40
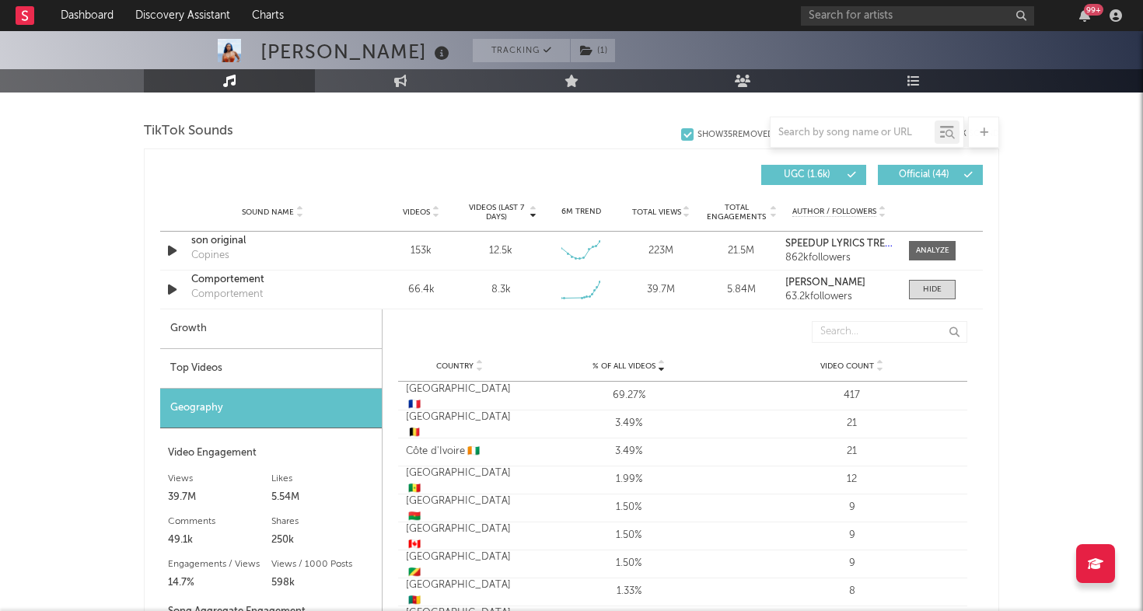
click at [290, 362] on div "Top Videos" at bounding box center [271, 369] width 222 height 40
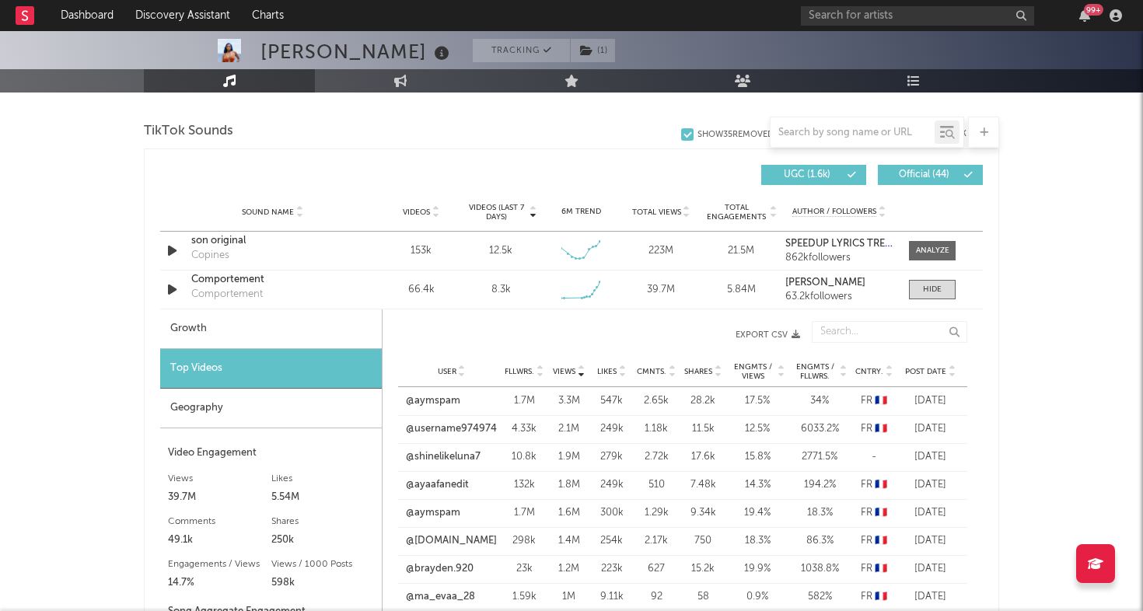
click at [303, 332] on div "Growth" at bounding box center [271, 330] width 222 height 40
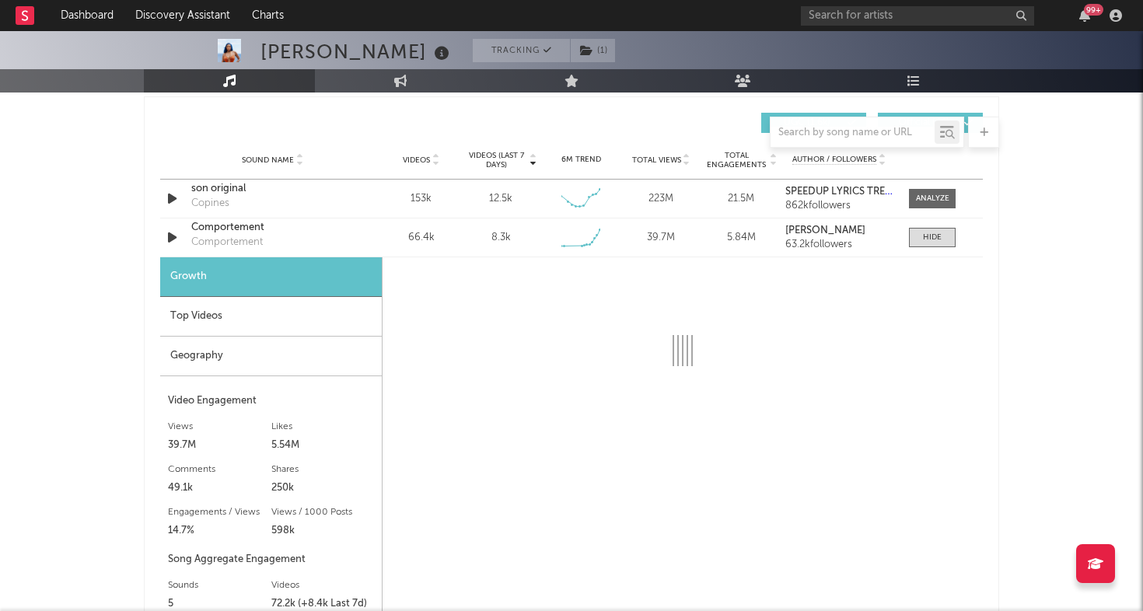
scroll to position [1121, 0]
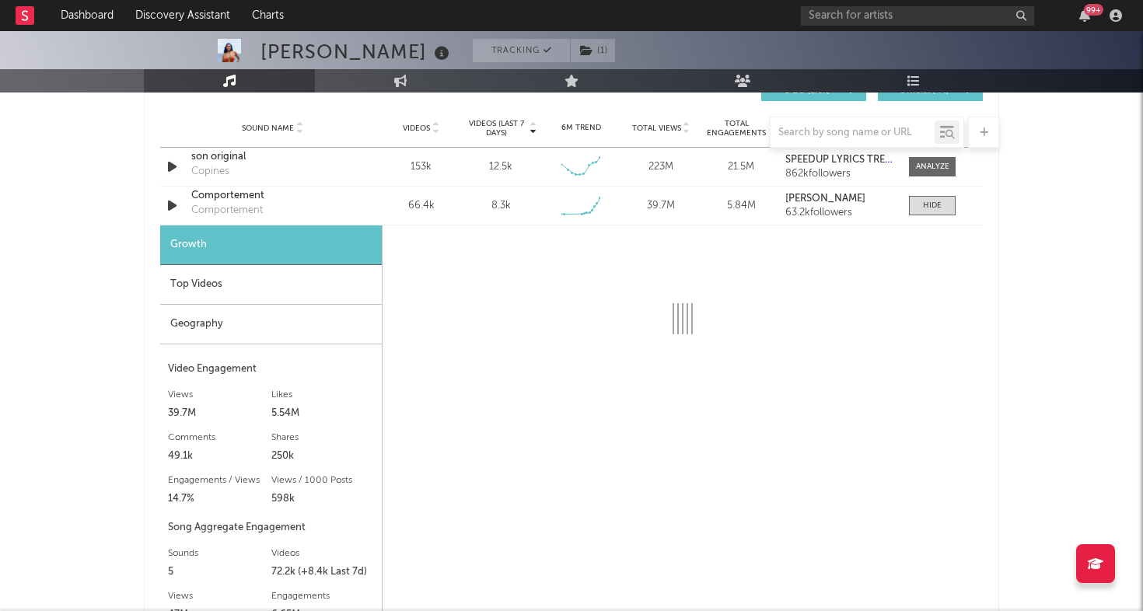
click at [283, 324] on div "Geography" at bounding box center [271, 325] width 222 height 40
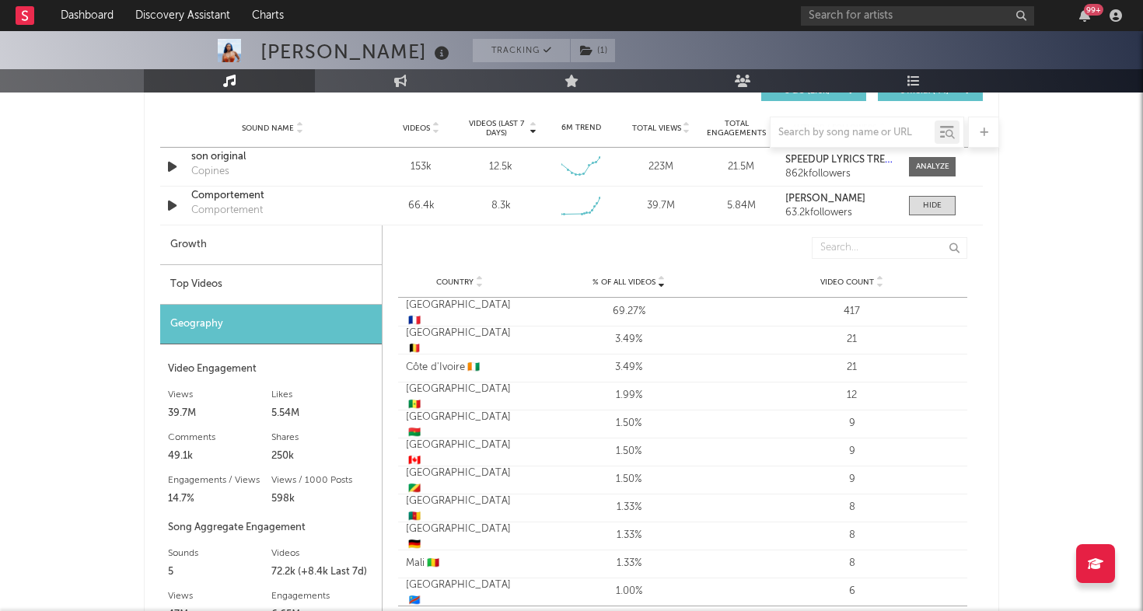
click at [282, 289] on div "Top Videos" at bounding box center [271, 285] width 222 height 40
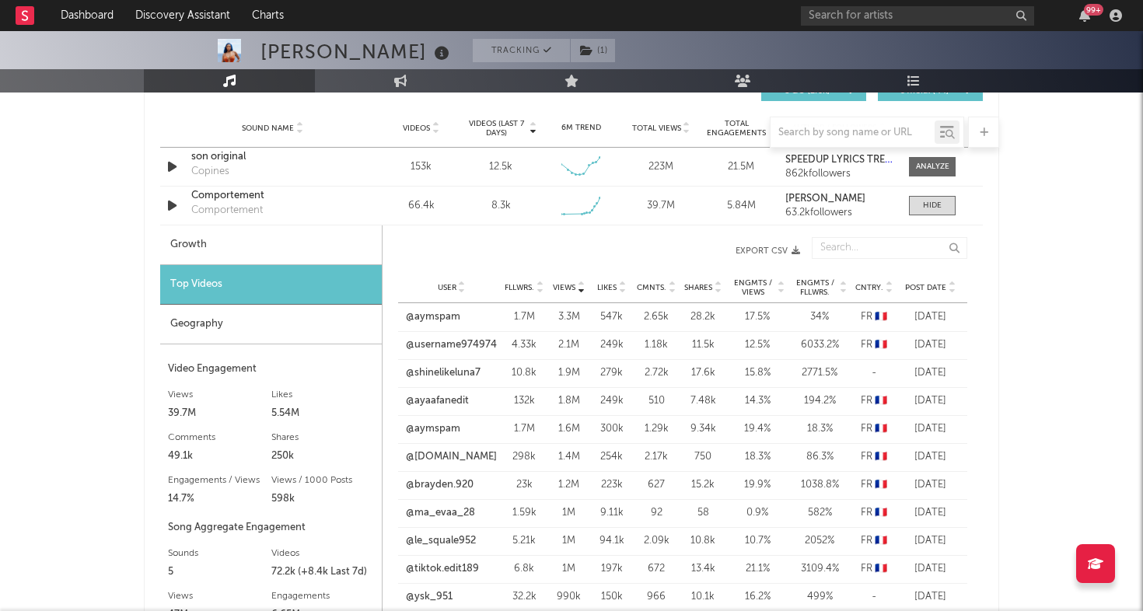
click at [207, 243] on div "Growth" at bounding box center [271, 246] width 222 height 40
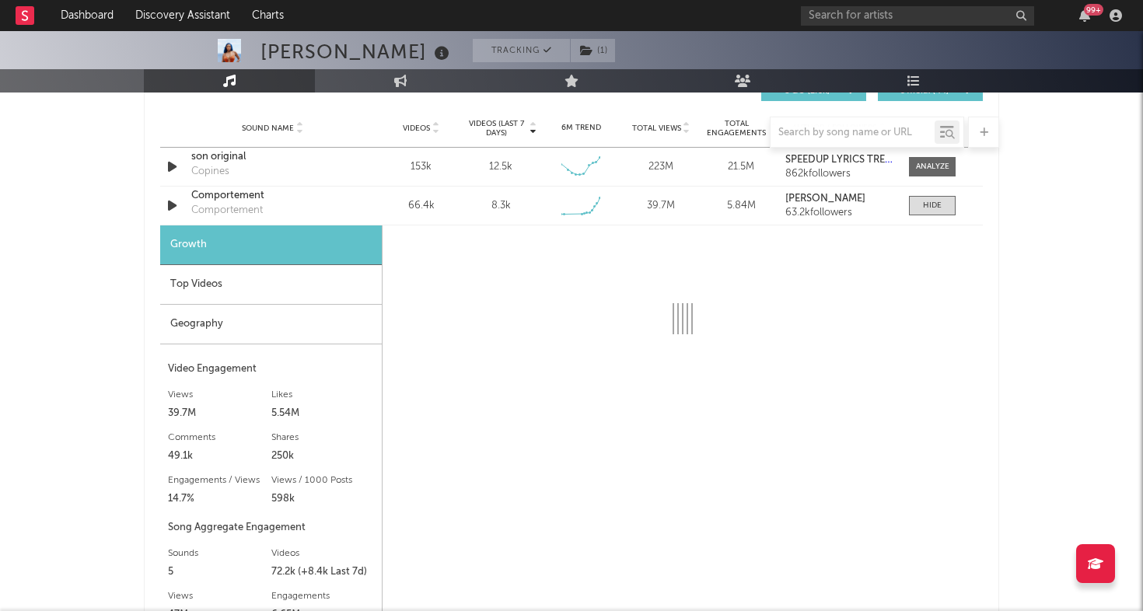
click at [141, 276] on div "Aya Nakamura Tracking ( 1 ) France | R&B/Soul Edit Tracking ( 1 ) Email Alerts …" at bounding box center [571, 476] width 1143 height 3133
click at [312, 247] on div "Growth" at bounding box center [271, 246] width 222 height 40
click at [102, 285] on div "Aya Nakamura Tracking ( 1 ) France | R&B/Soul Edit Tracking ( 1 ) Email Alerts …" at bounding box center [571, 476] width 1143 height 3133
select select "6m"
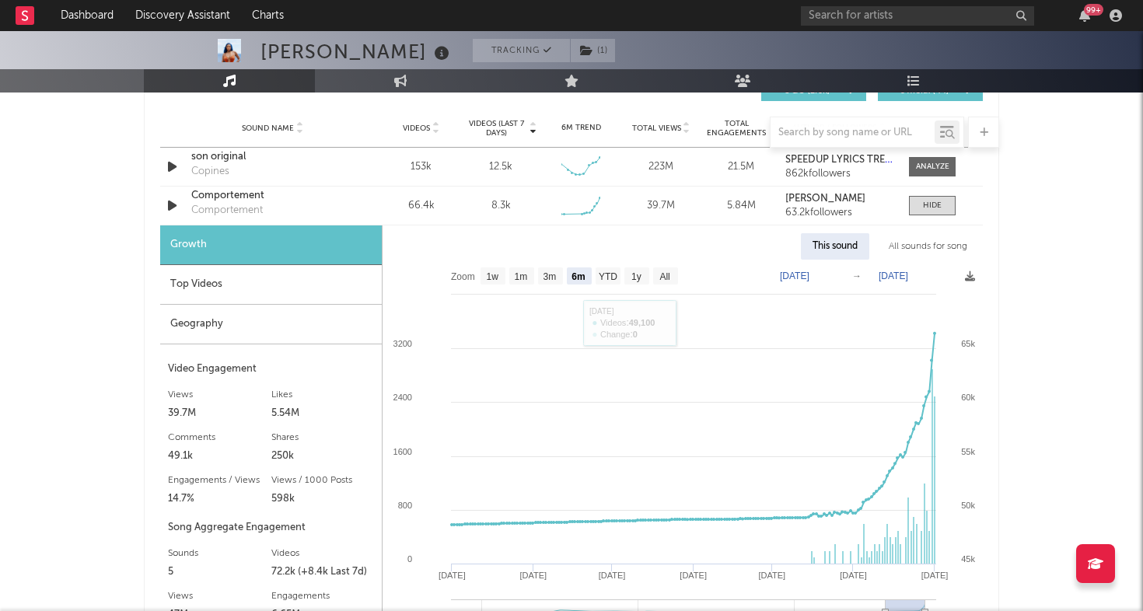
click at [82, 280] on div "Aya Nakamura Tracking ( 1 ) France | R&B/Soul Edit Tracking ( 1 ) Email Alerts …" at bounding box center [571, 476] width 1143 height 3133
click at [943, 205] on span at bounding box center [932, 205] width 47 height 19
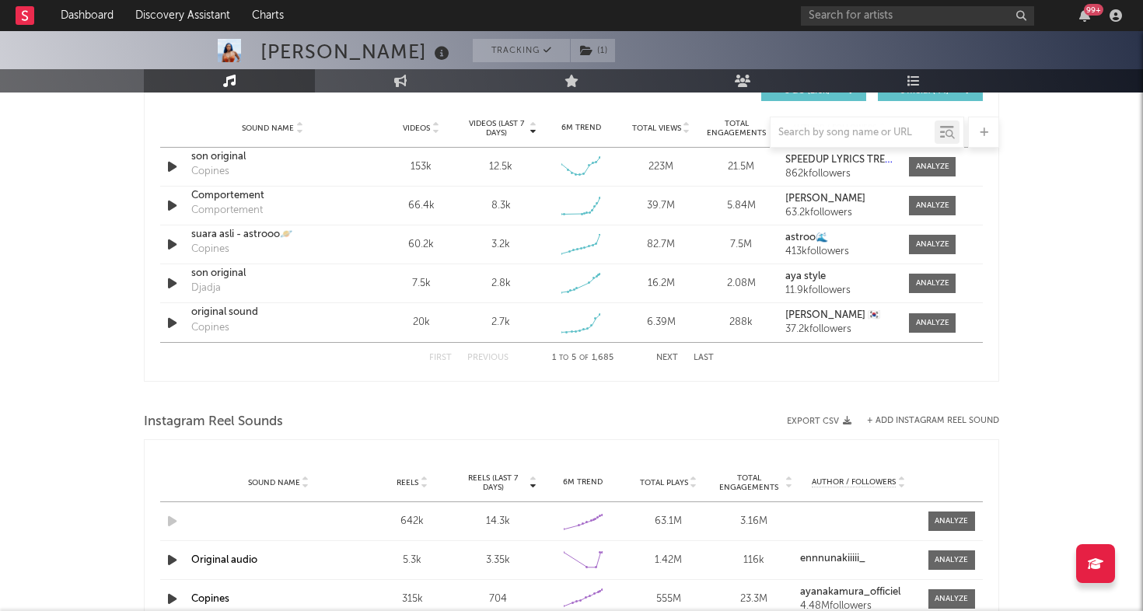
click at [1046, 261] on div "Aya Nakamura Tracking ( 1 ) France | R&B/Soul Edit Tracking ( 1 ) Email Alerts …" at bounding box center [571, 262] width 1143 height 2704
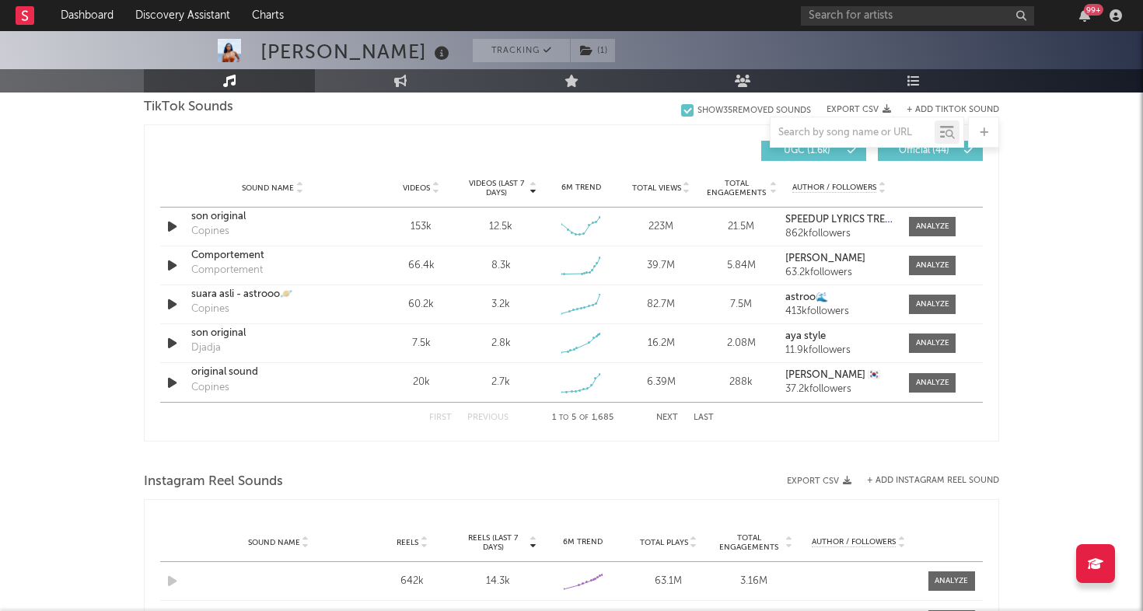
scroll to position [1060, 0]
click at [912, 264] on span at bounding box center [932, 266] width 47 height 19
select select "6m"
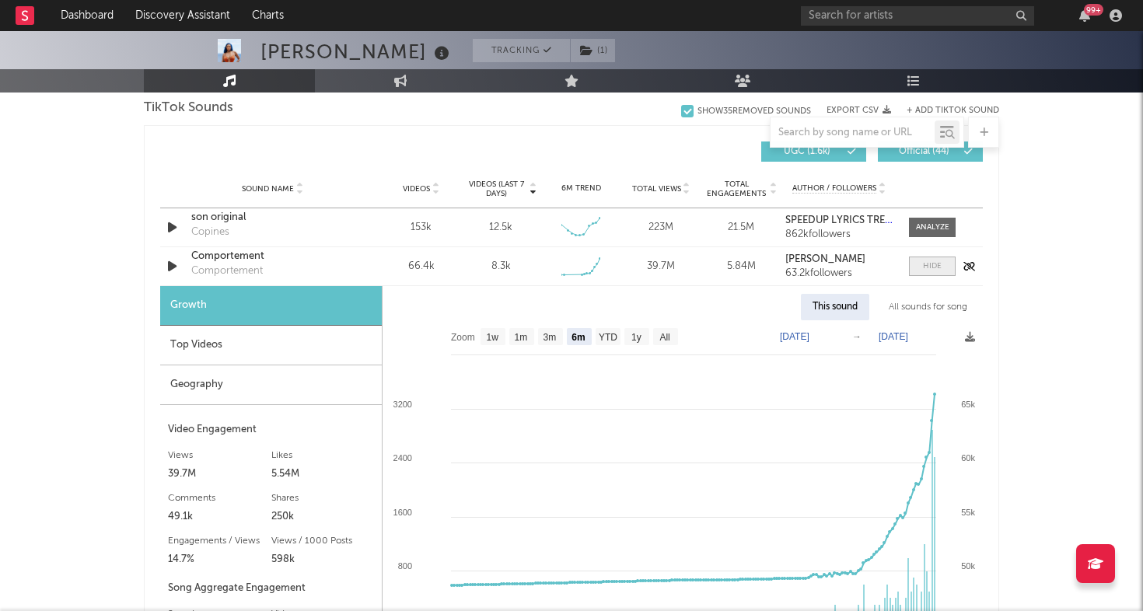
click at [929, 264] on div at bounding box center [932, 267] width 19 height 12
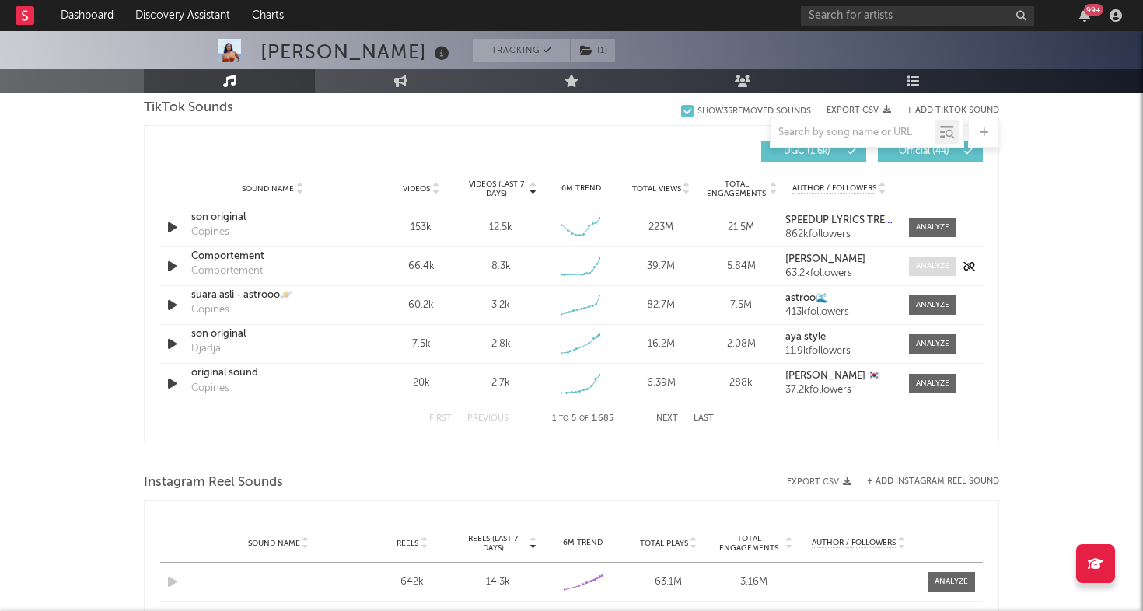
click at [929, 264] on div at bounding box center [932, 267] width 33 height 12
select select "6m"
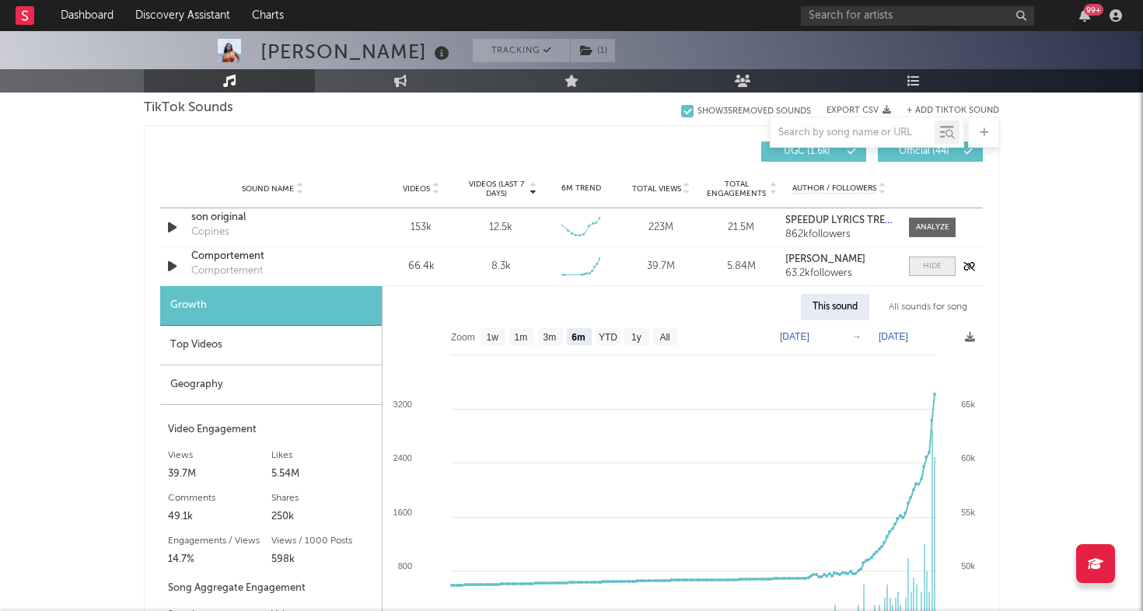
click at [929, 264] on div at bounding box center [932, 267] width 19 height 12
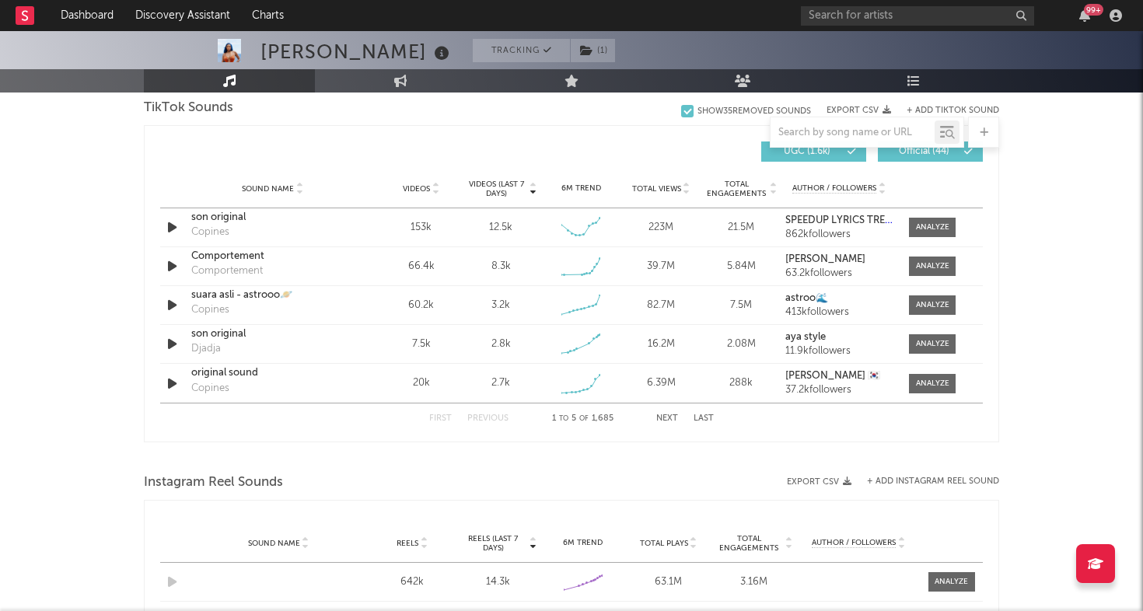
click at [1100, 173] on div "Aya Nakamura Tracking ( 1 ) France | R&B/Soul Edit Tracking ( 1 ) Email Alerts …" at bounding box center [571, 323] width 1143 height 2704
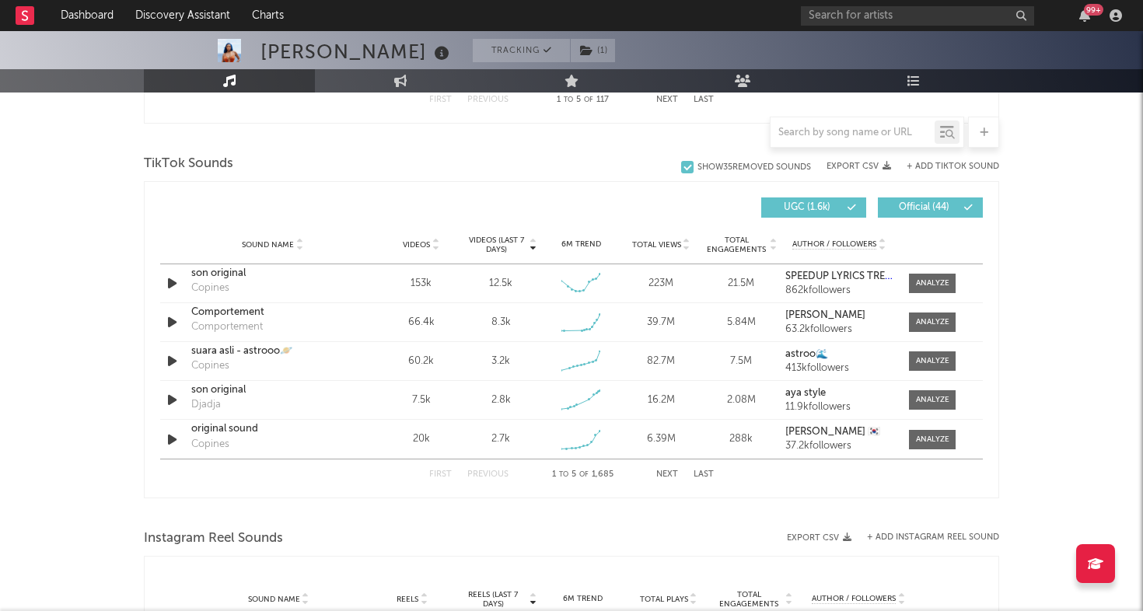
scroll to position [1001, 0]
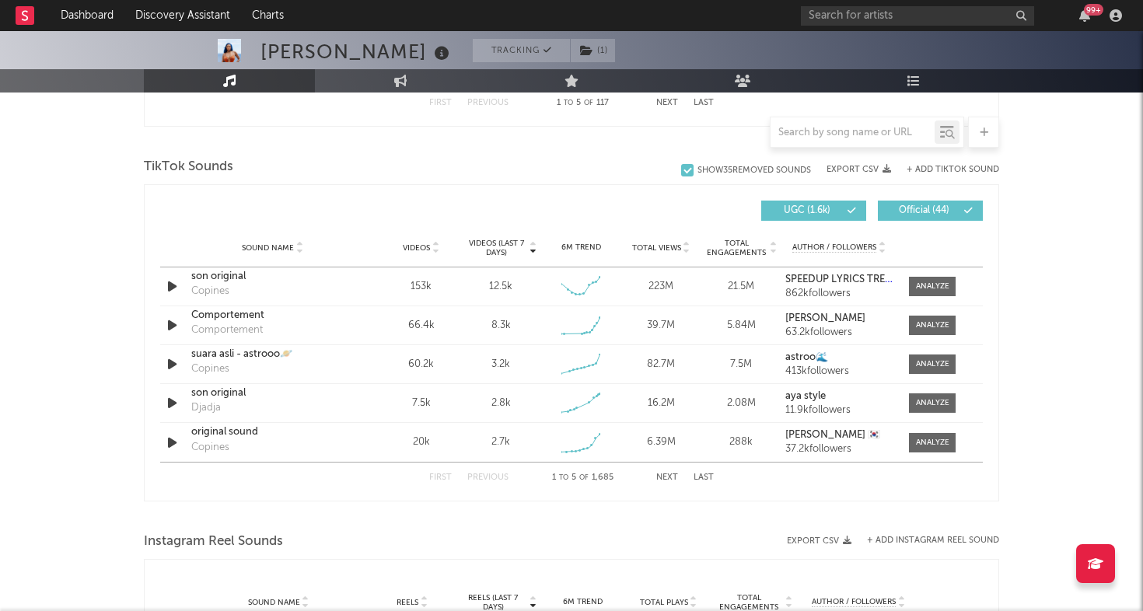
click at [1083, 257] on div "Aya Nakamura Tracking ( 1 ) France | R&B/Soul Edit Tracking ( 1 ) Email Alerts …" at bounding box center [571, 382] width 1143 height 2704
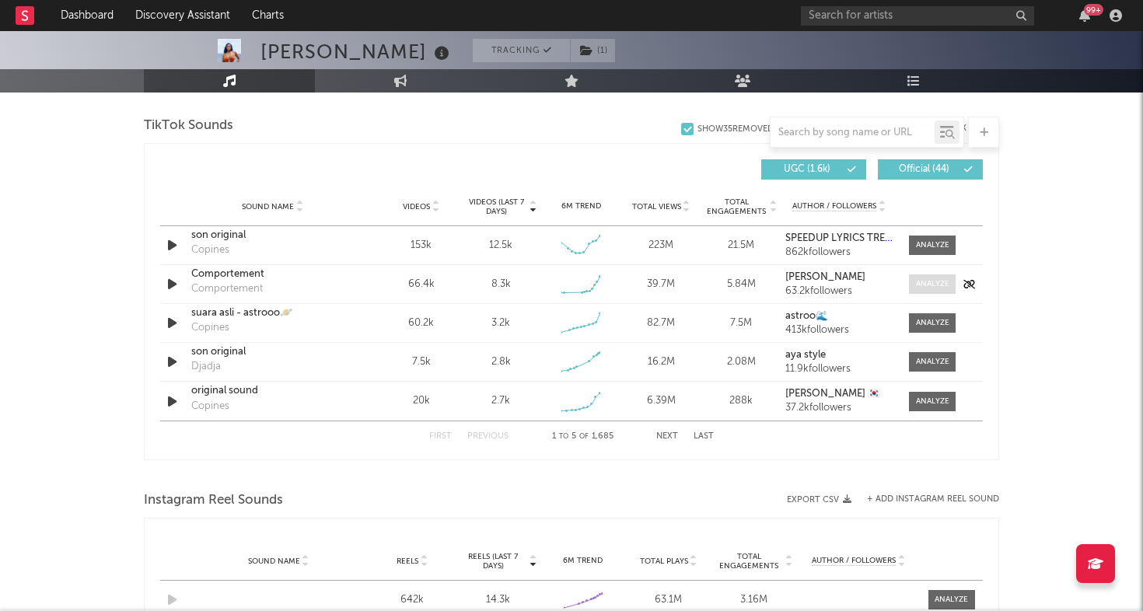
click at [925, 288] on div at bounding box center [932, 284] width 33 height 12
select select "6m"
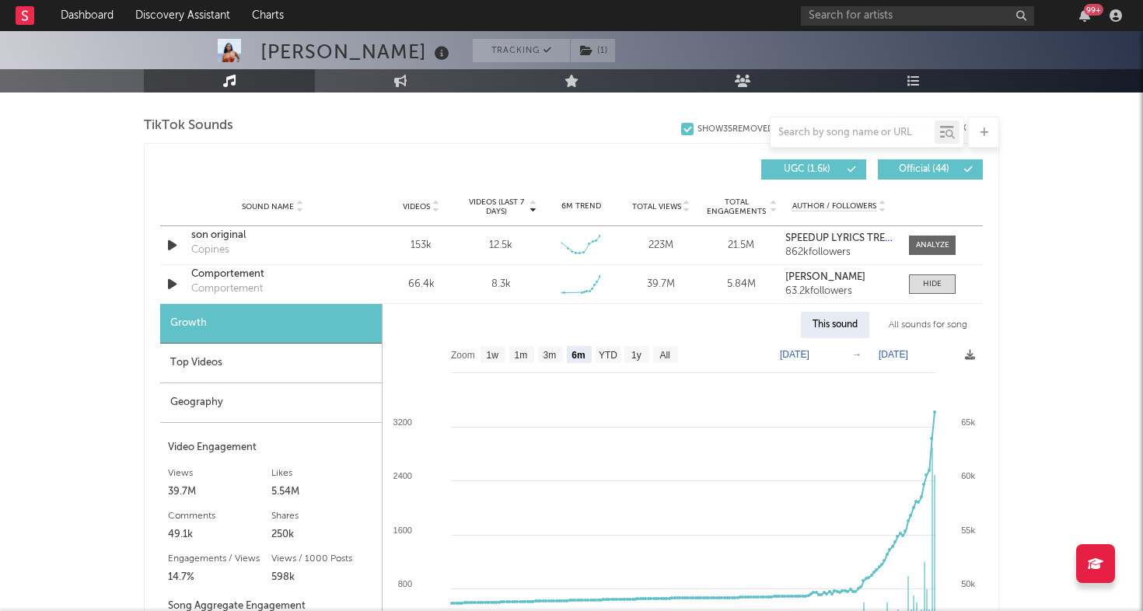
click at [227, 413] on div "Geography" at bounding box center [271, 403] width 222 height 40
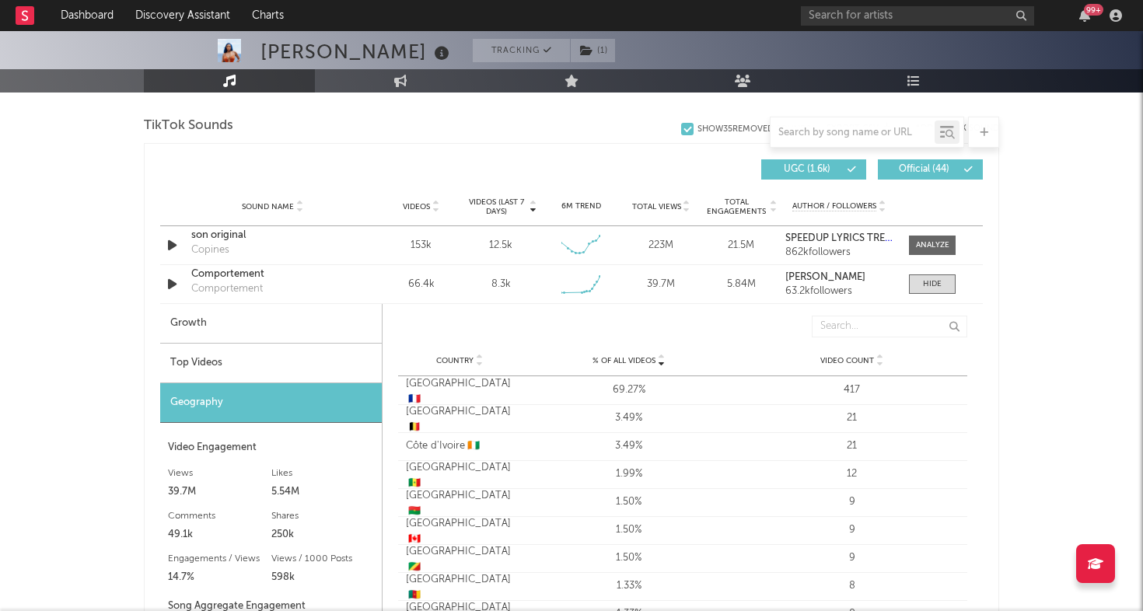
click at [236, 365] on div "Top Videos" at bounding box center [271, 364] width 222 height 40
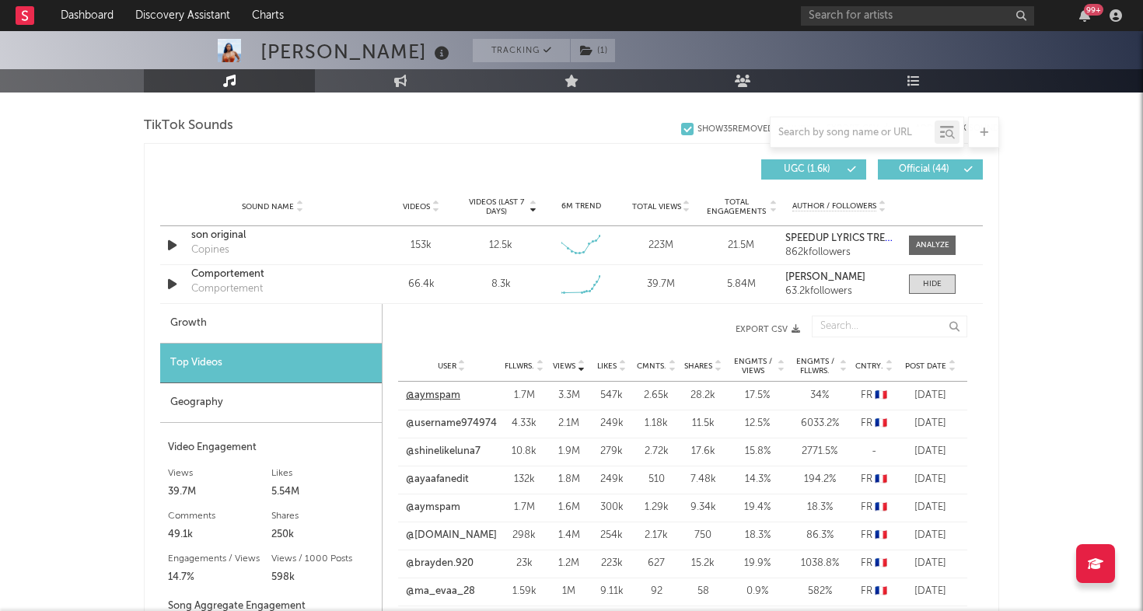
click at [443, 393] on link "@aymspam" at bounding box center [433, 396] width 54 height 16
click at [929, 364] on span "Post Date" at bounding box center [925, 366] width 41 height 9
click at [470, 394] on link "@larzizematteo" at bounding box center [441, 396] width 73 height 16
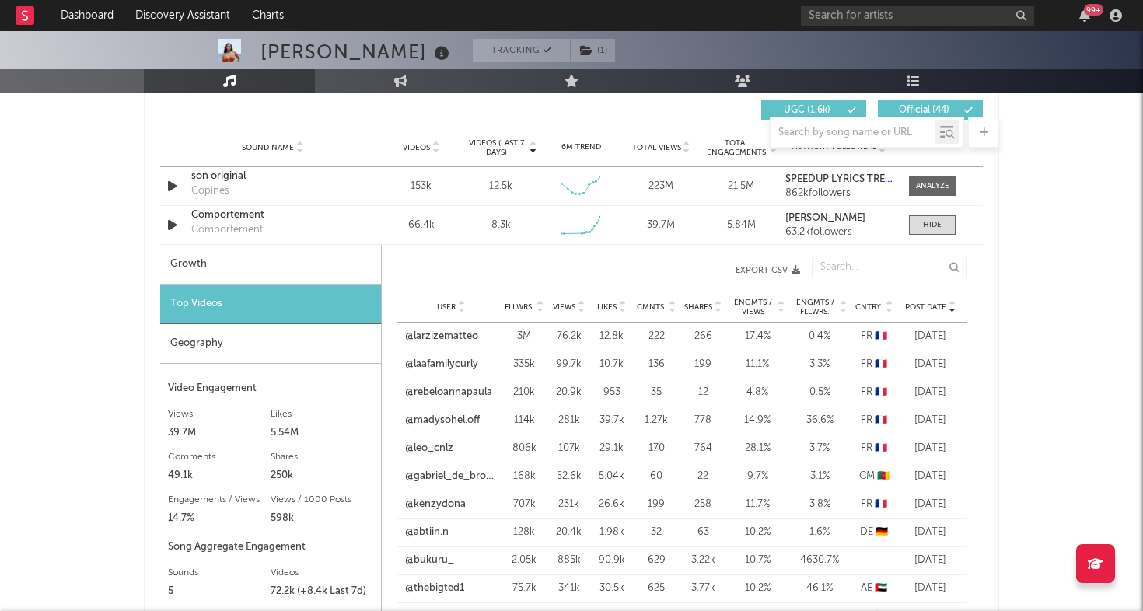
scroll to position [1127, 0]
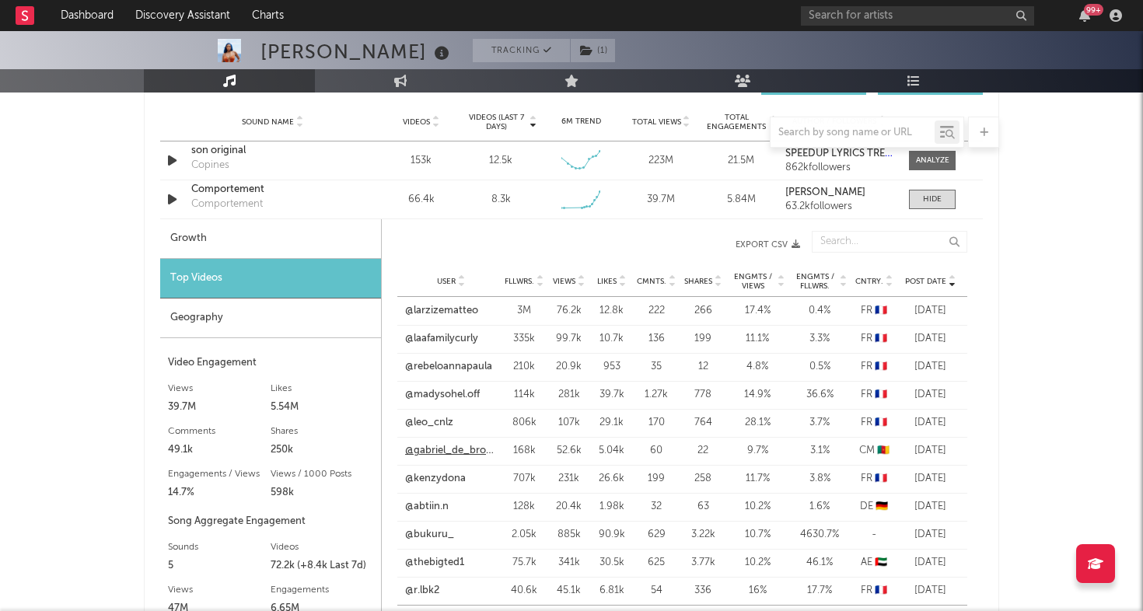
click at [430, 452] on link "@gabriel_de_brooklin" at bounding box center [451, 451] width 92 height 16
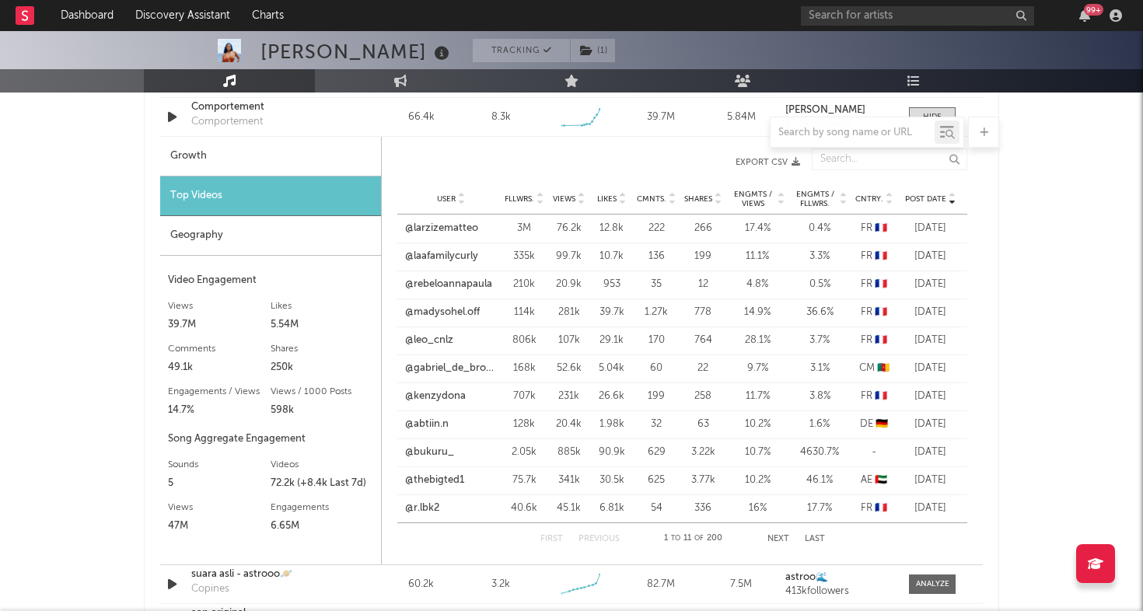
scroll to position [1201, 0]
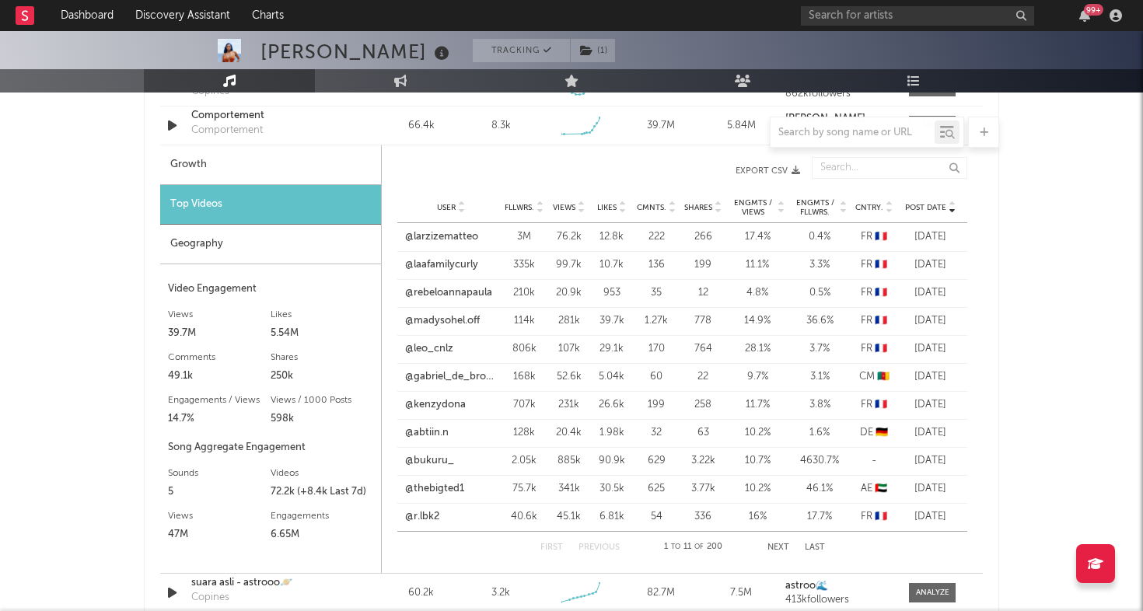
click at [775, 544] on button "Next" at bounding box center [779, 548] width 22 height 9
click at [776, 548] on button "Next" at bounding box center [779, 548] width 22 height 9
click at [443, 267] on link "@leny.dpt" at bounding box center [428, 265] width 47 height 16
click at [791, 544] on div "First Previous 34 to 44 of 200 Next Last" at bounding box center [683, 547] width 285 height 31
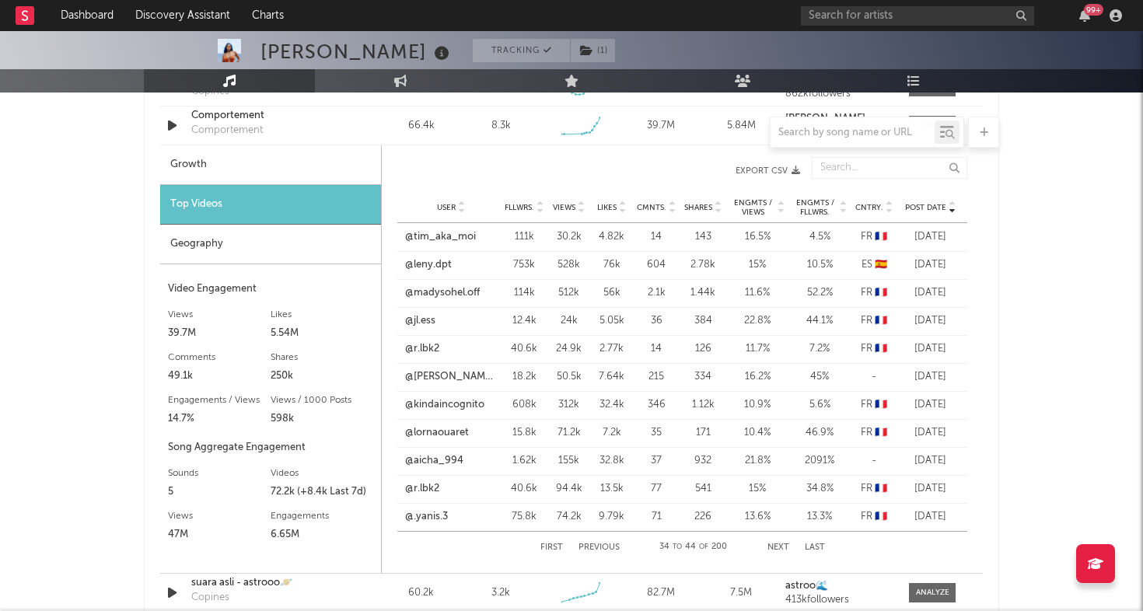
click at [782, 544] on button "Next" at bounding box center [779, 548] width 22 height 9
click at [425, 261] on link "@usuel.youta" at bounding box center [436, 265] width 63 height 16
click at [773, 546] on button "Next" at bounding box center [779, 548] width 22 height 9
click at [437, 457] on link "@raina_rana8" at bounding box center [438, 461] width 65 height 16
click at [774, 551] on button "Next" at bounding box center [779, 548] width 22 height 9
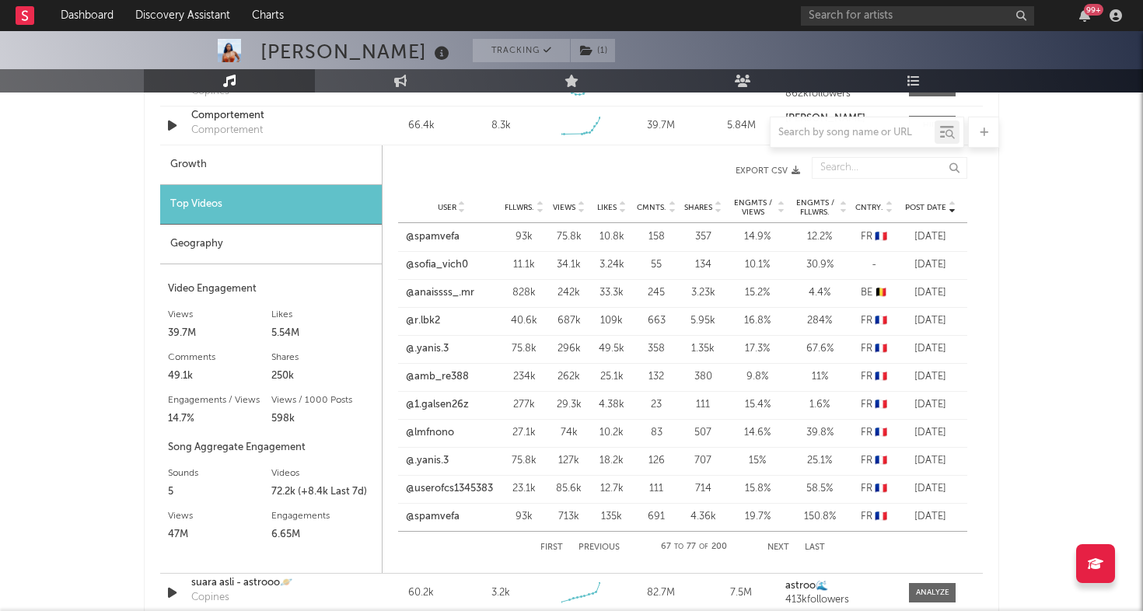
click at [428, 301] on div "User @anaissss_.mr Fllwrs. 828k Views 242k Likes 33.3k Cmnts. 245 Shares 3.23k …" at bounding box center [682, 293] width 569 height 28
click at [437, 292] on link "@anaissss_.mr" at bounding box center [440, 293] width 68 height 16
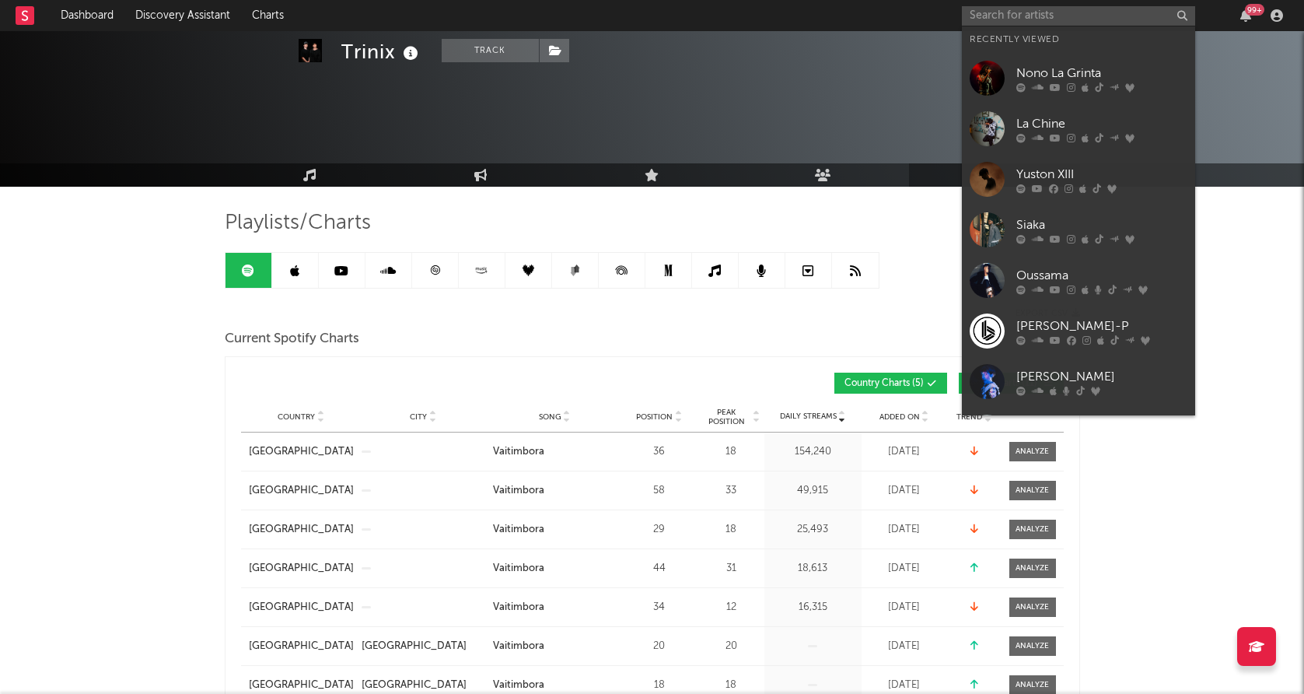
scroll to position [106, 0]
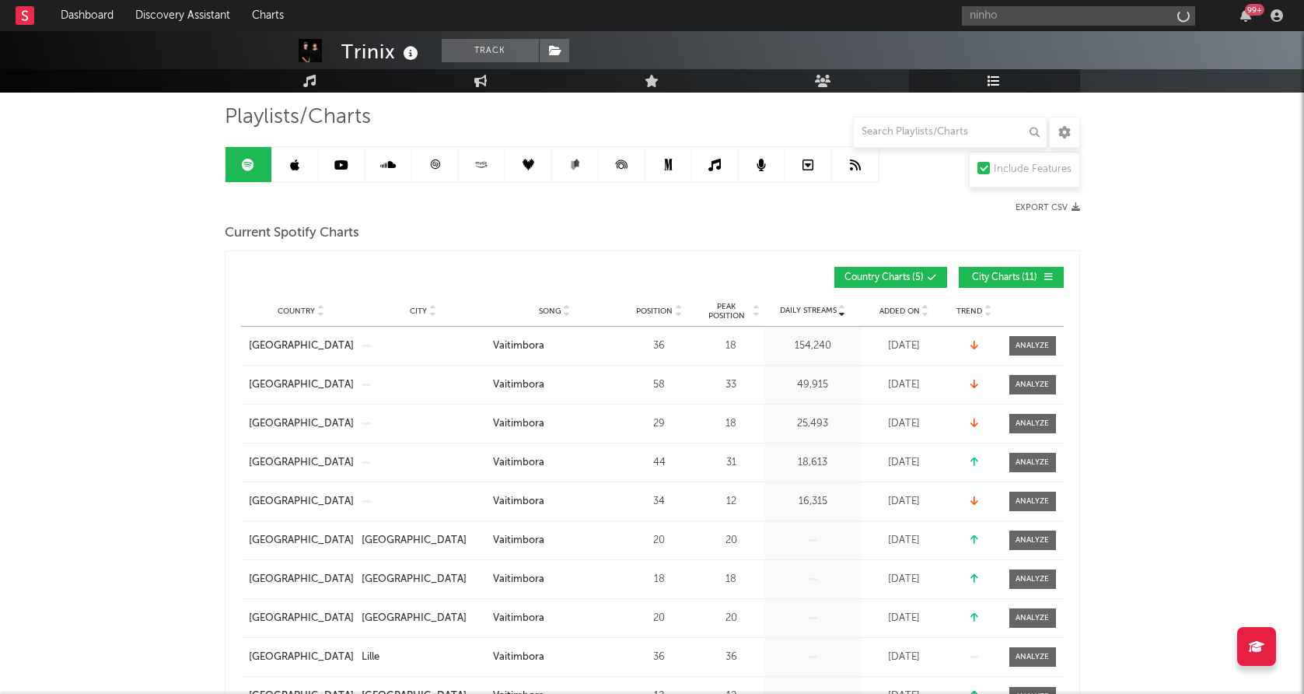
click at [1039, 14] on input "ninho" at bounding box center [1078, 15] width 233 height 19
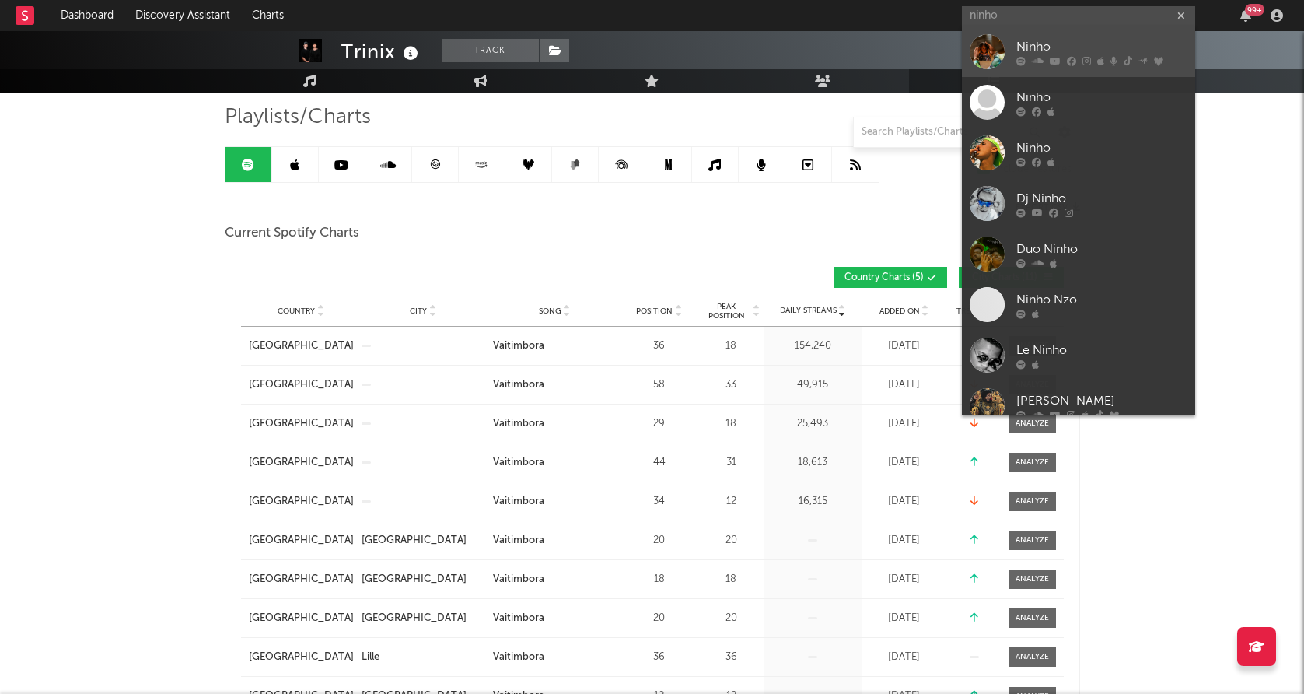
type input "ninho"
click at [986, 58] on div at bounding box center [987, 51] width 35 height 35
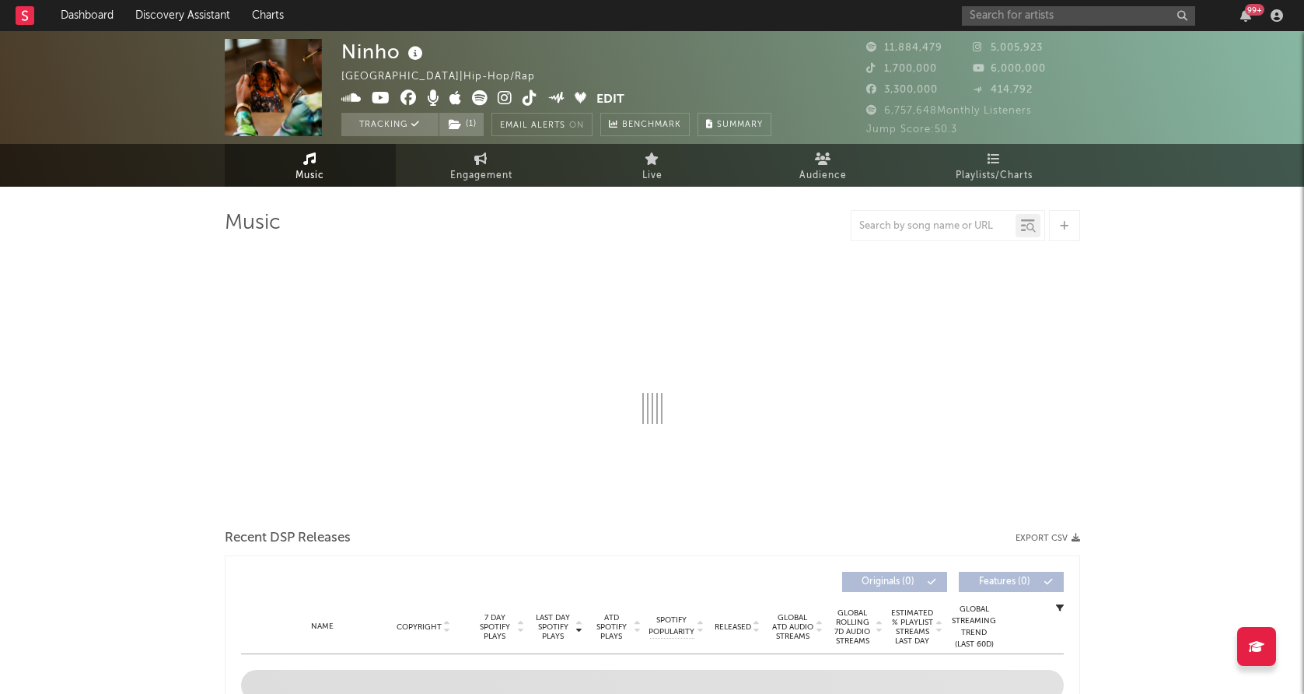
select select "6m"
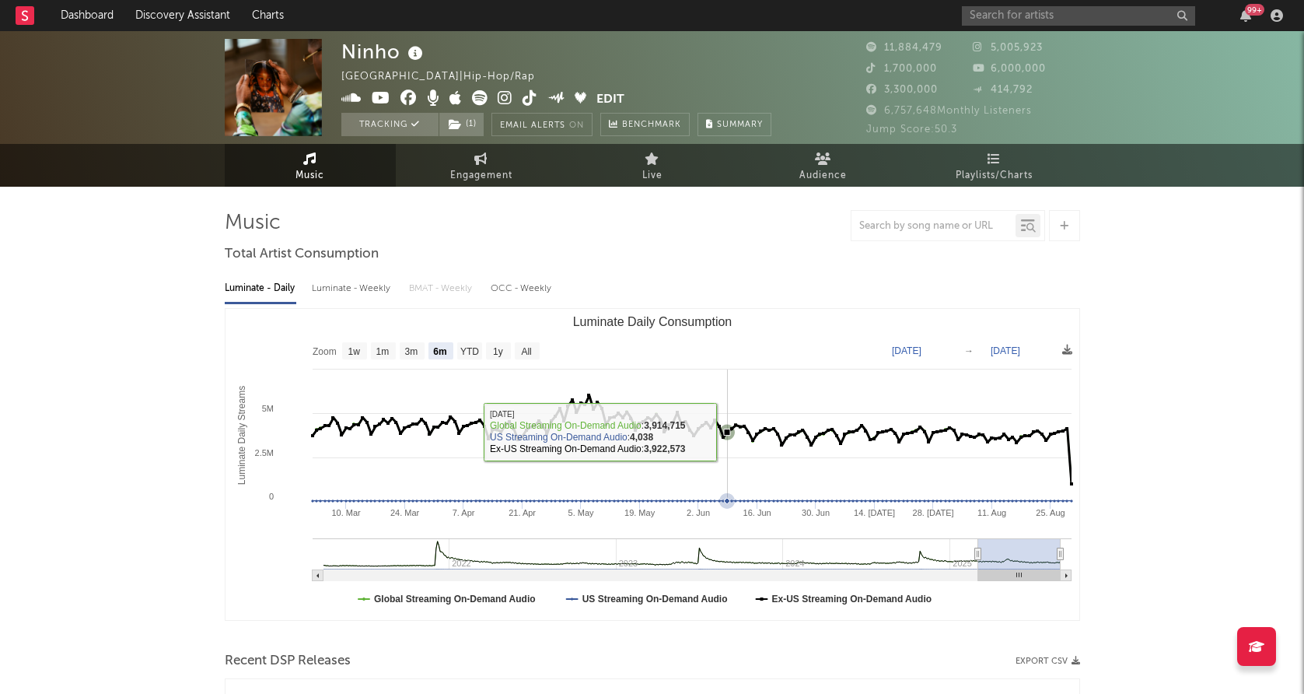
select select "6m"
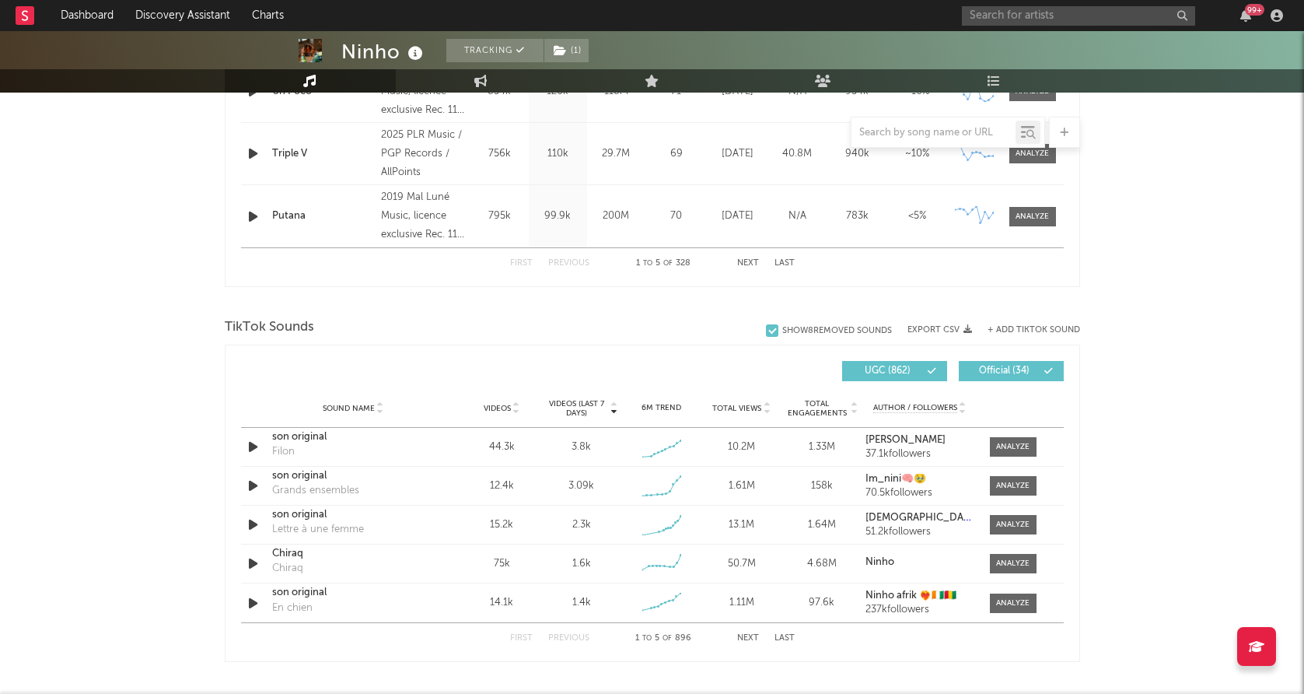
scroll to position [862, 0]
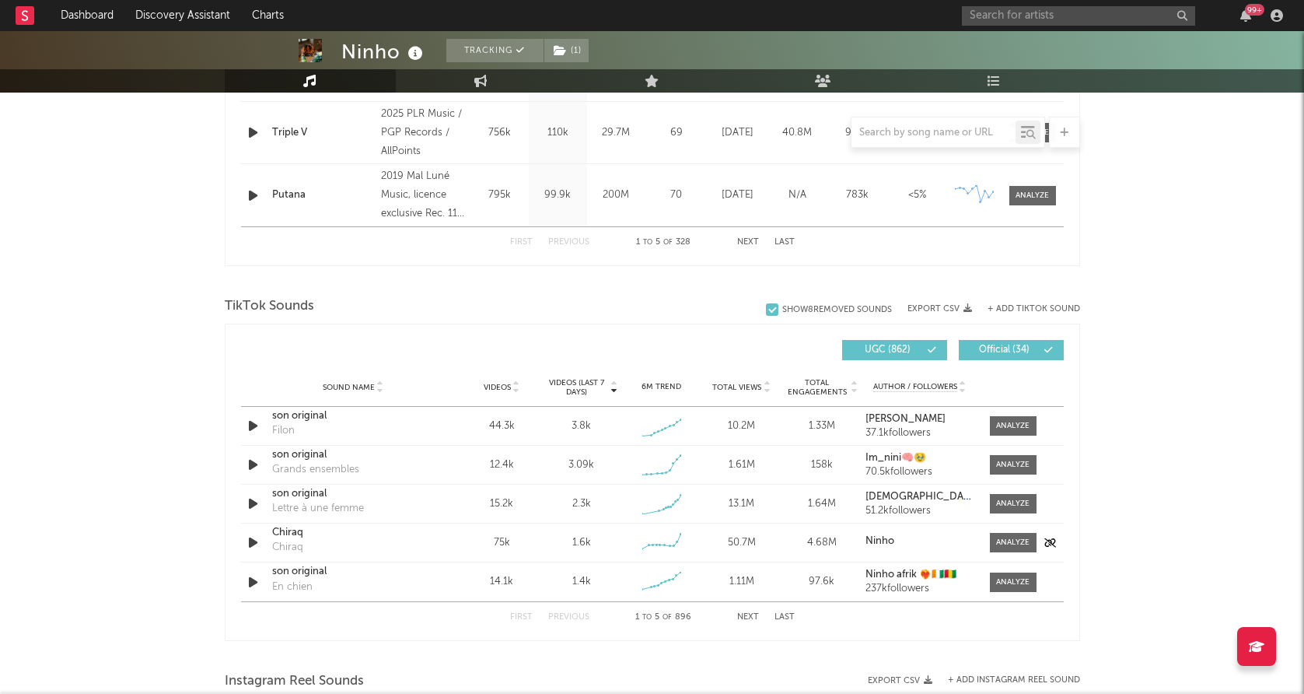
click at [249, 545] on icon "button" at bounding box center [253, 542] width 16 height 19
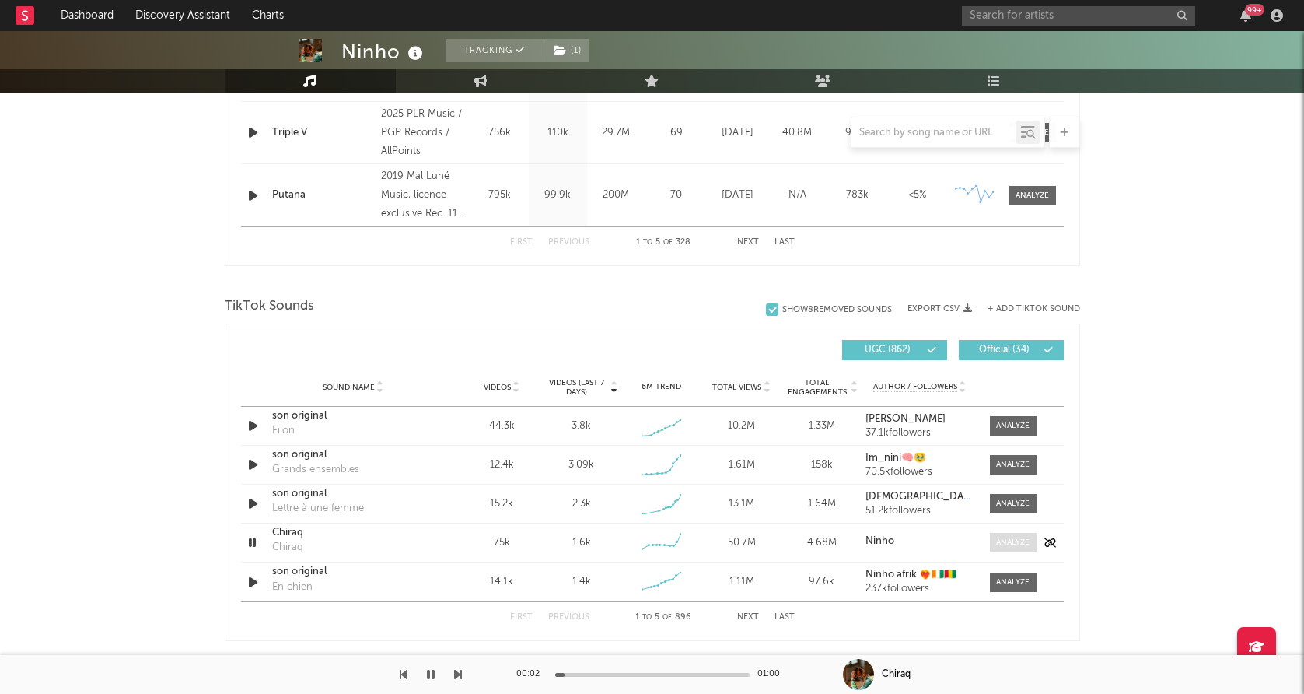
click at [1003, 541] on div at bounding box center [1012, 543] width 33 height 12
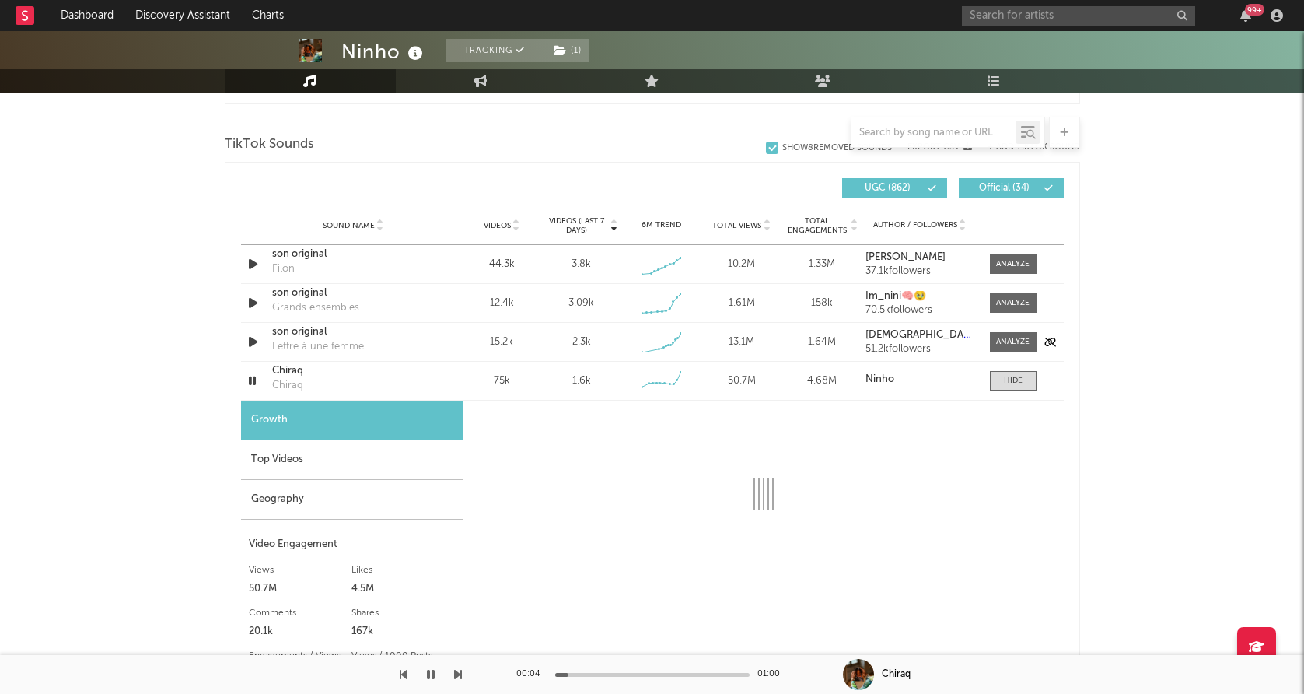
scroll to position [1037, 0]
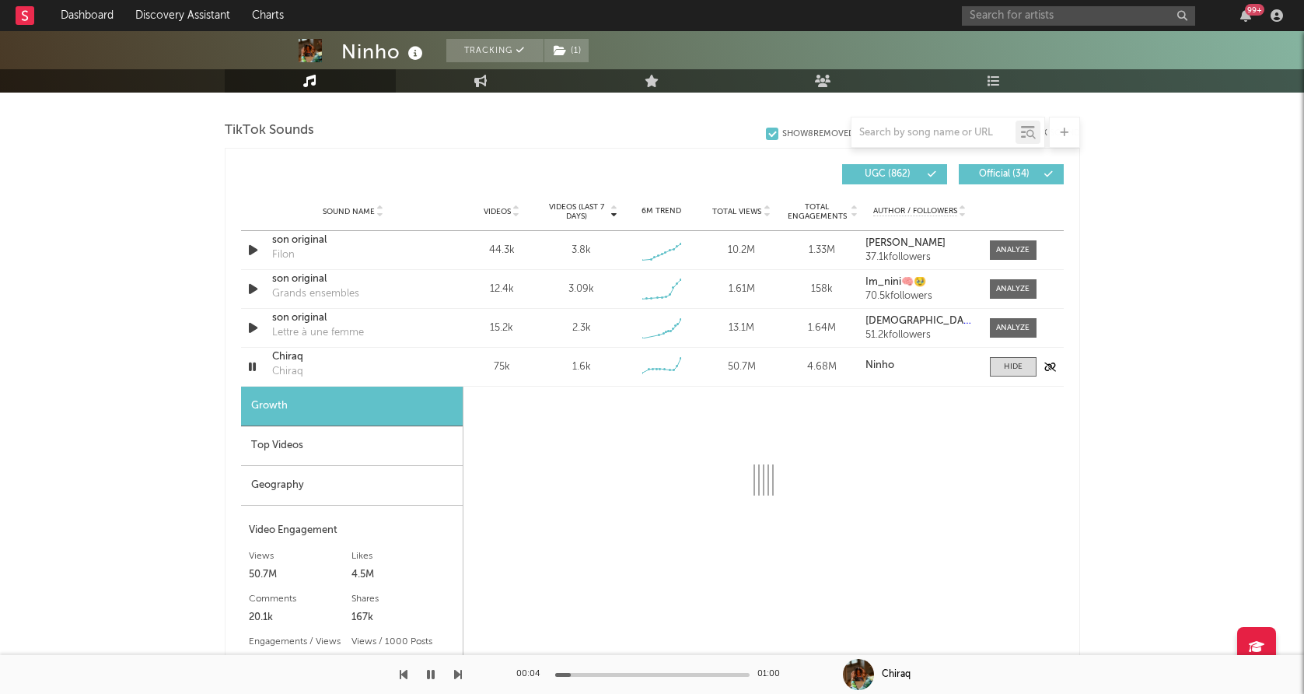
click at [254, 366] on icon "button" at bounding box center [252, 366] width 15 height 19
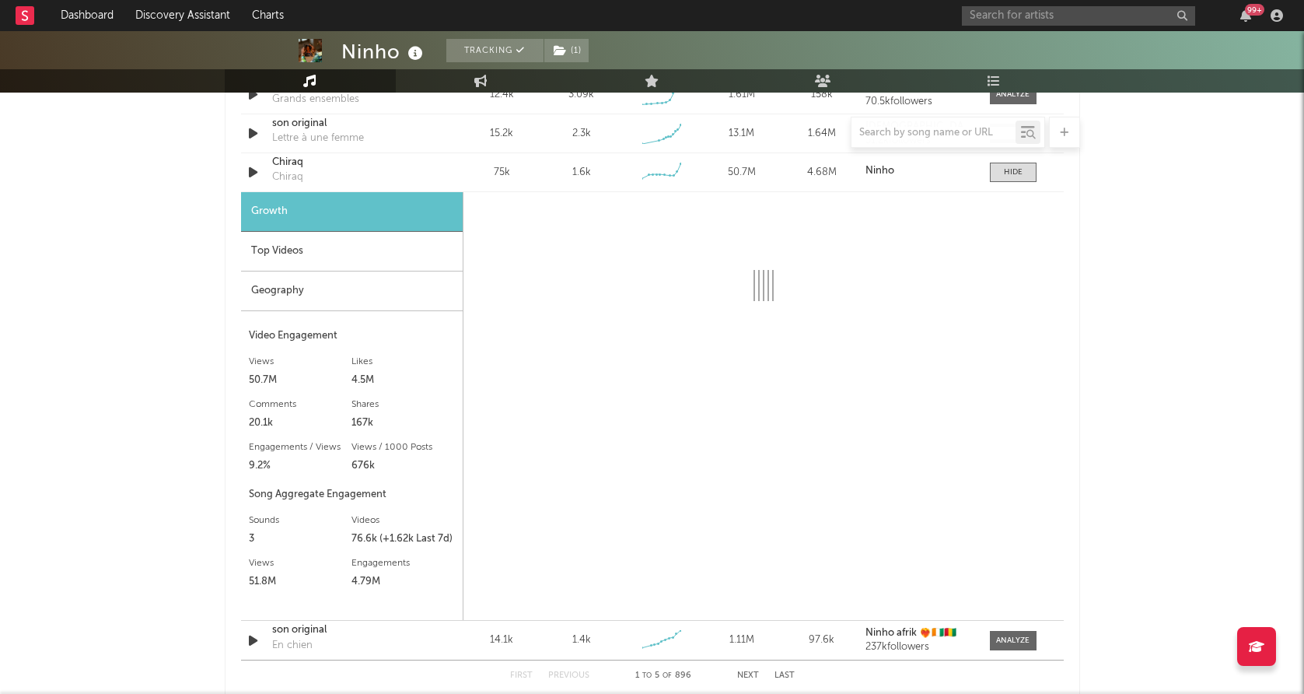
click at [345, 296] on div "Geography" at bounding box center [352, 291] width 222 height 40
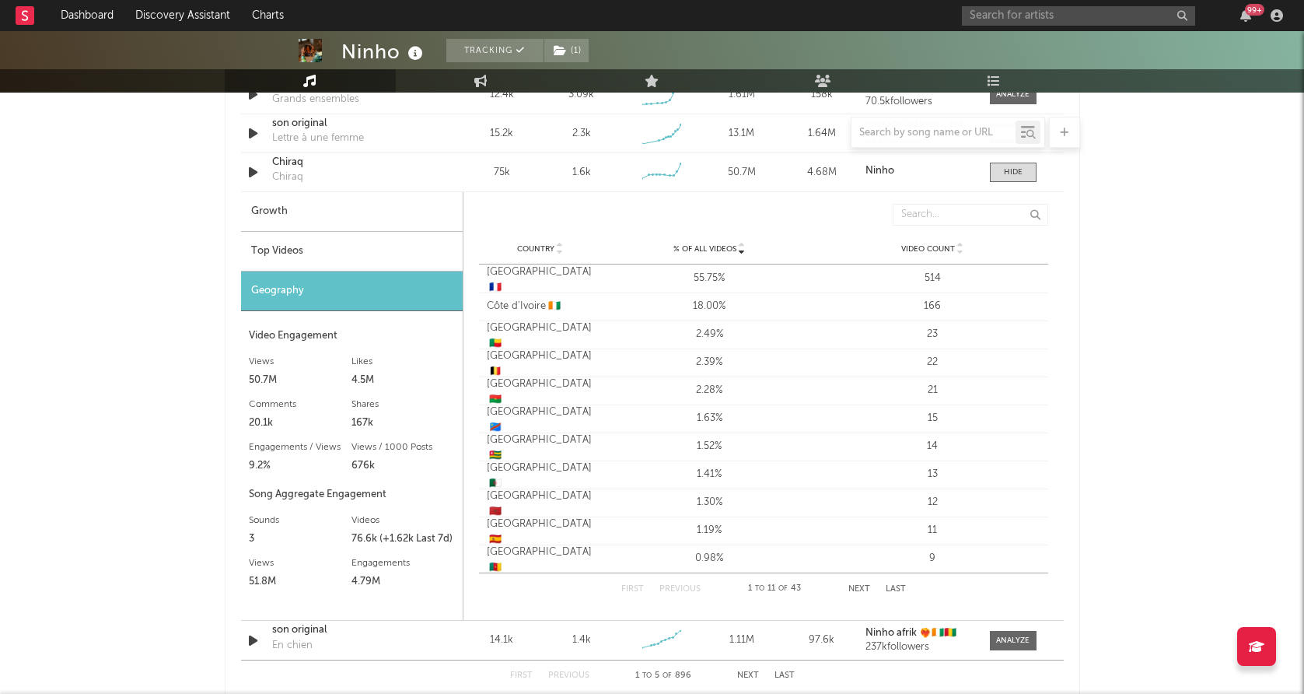
click at [376, 261] on div "Top Videos" at bounding box center [352, 252] width 222 height 40
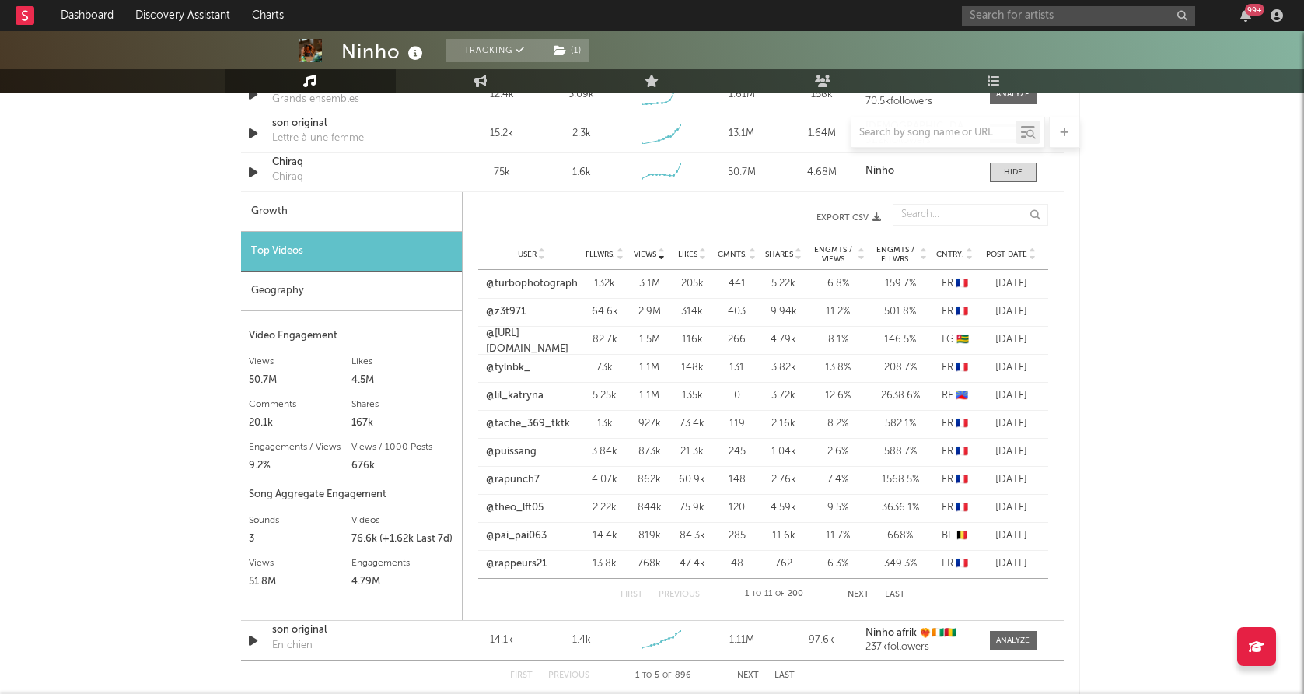
click at [1007, 253] on span "Post Date" at bounding box center [1006, 254] width 41 height 9
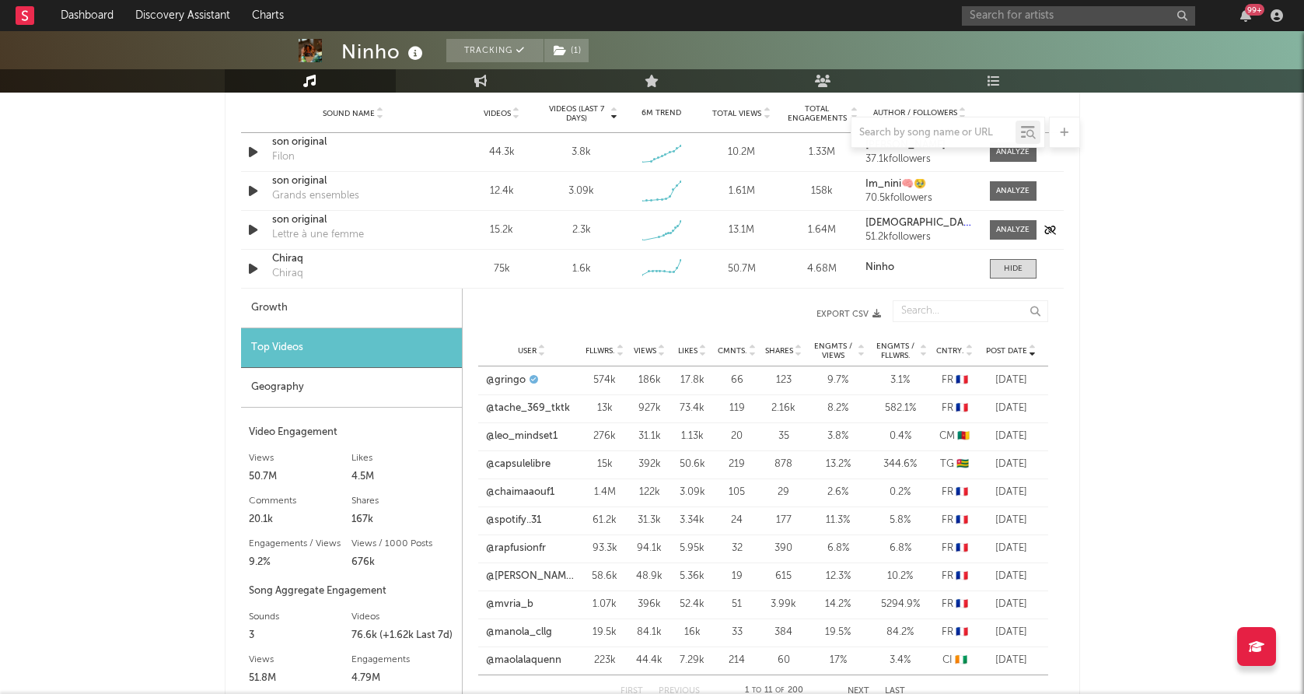
scroll to position [1132, 0]
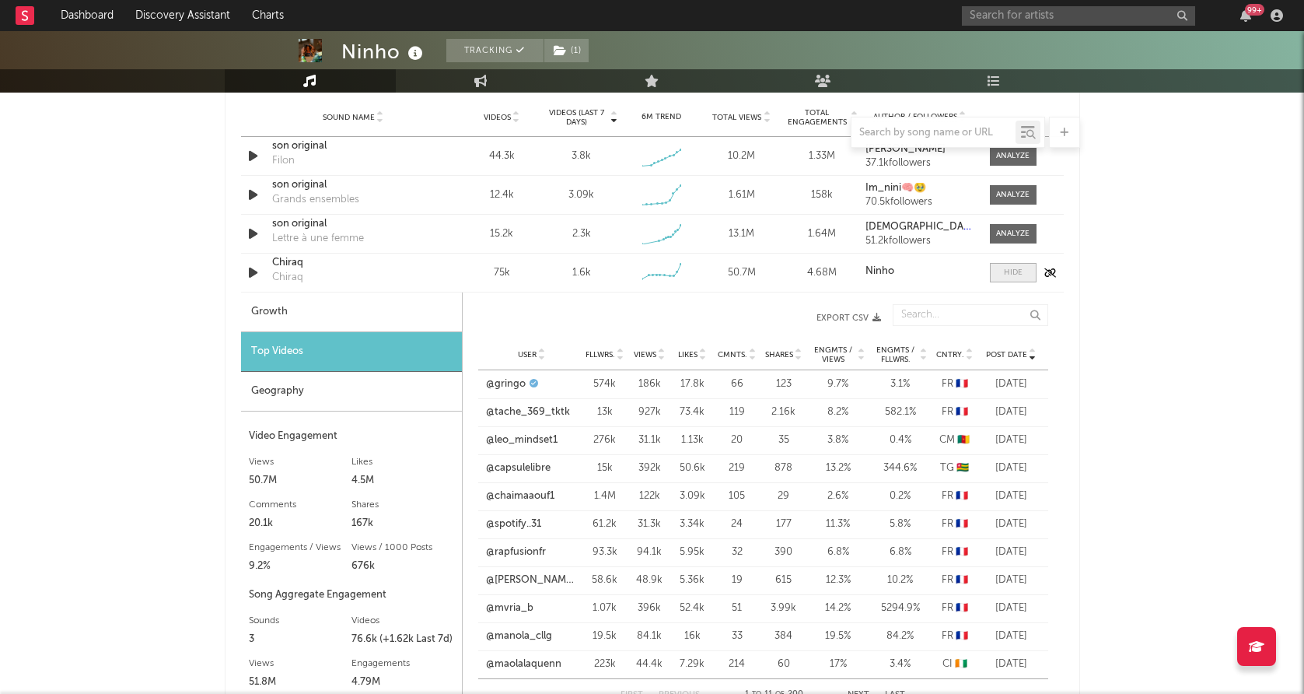
click at [1006, 275] on div at bounding box center [1013, 273] width 19 height 12
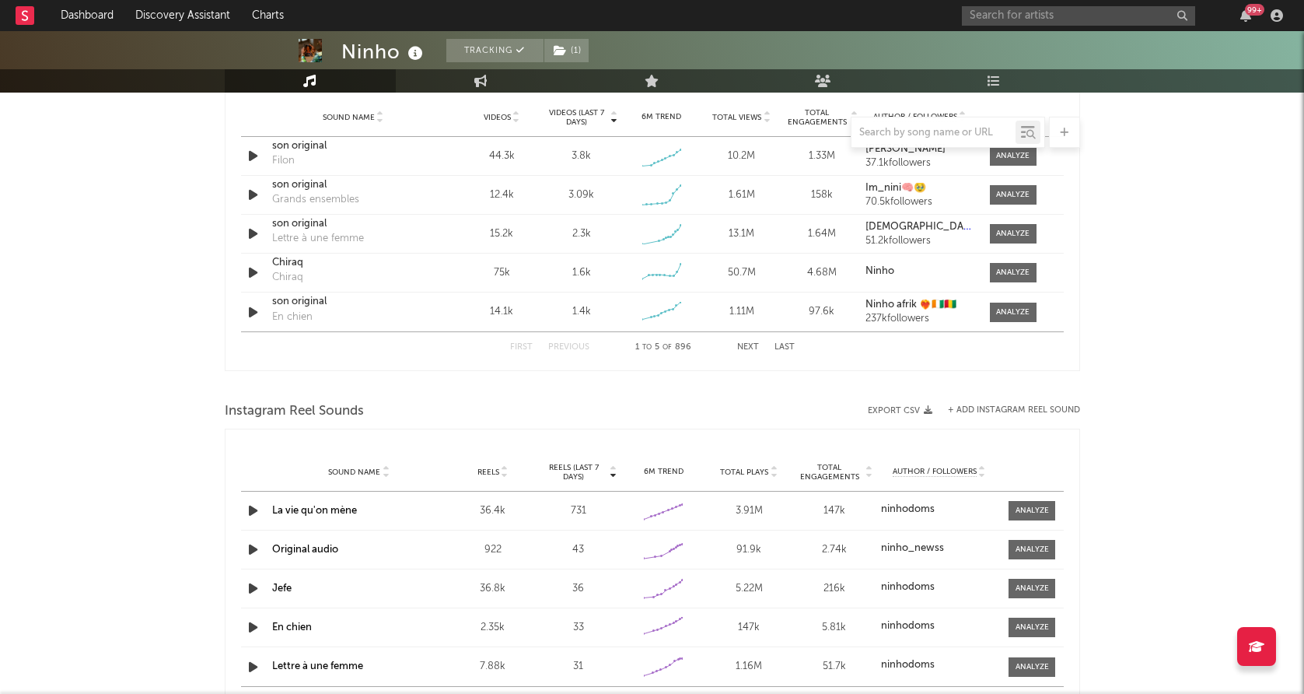
click at [747, 344] on button "Next" at bounding box center [748, 347] width 22 height 9
click at [525, 344] on button "First" at bounding box center [521, 347] width 23 height 9
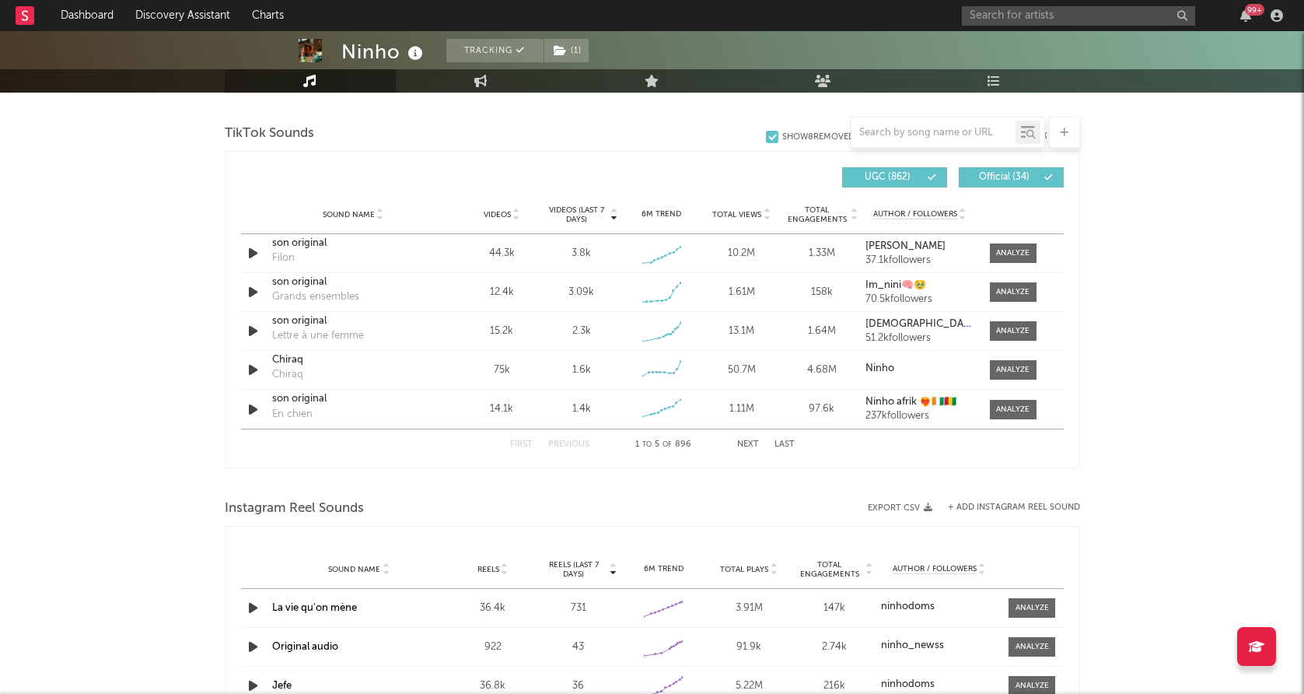
scroll to position [1027, 0]
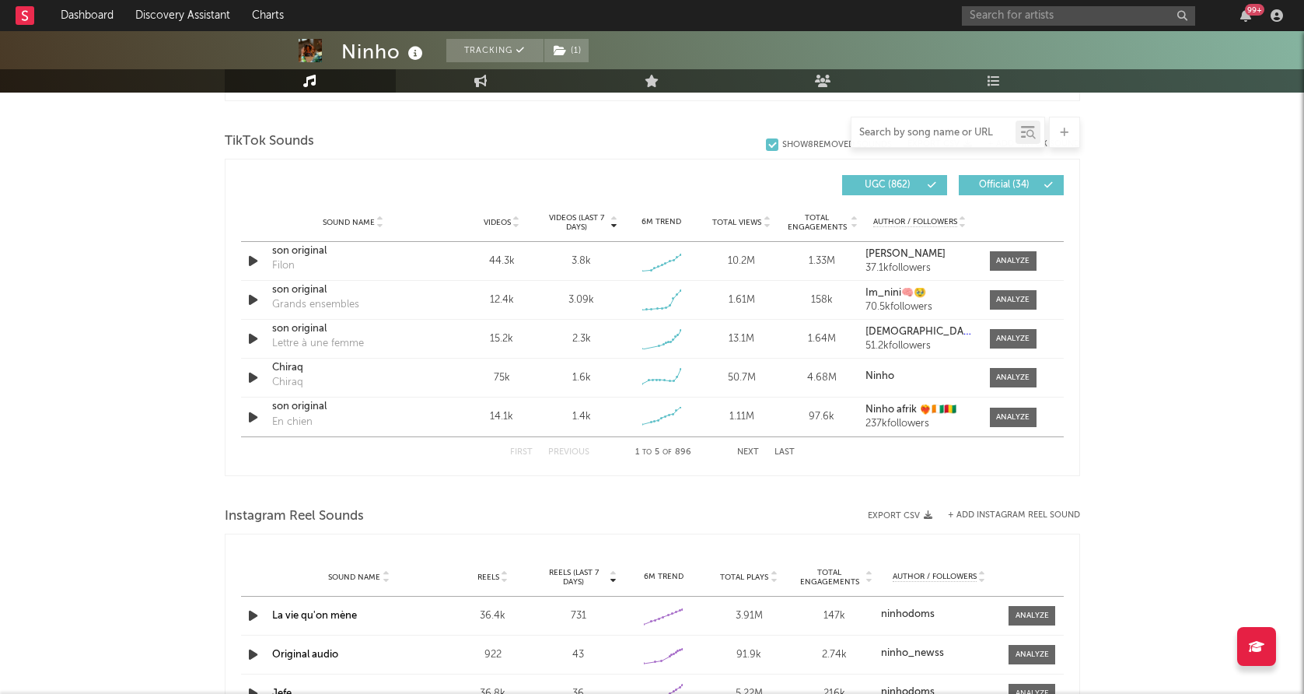
click at [903, 127] on input "text" at bounding box center [934, 133] width 164 height 12
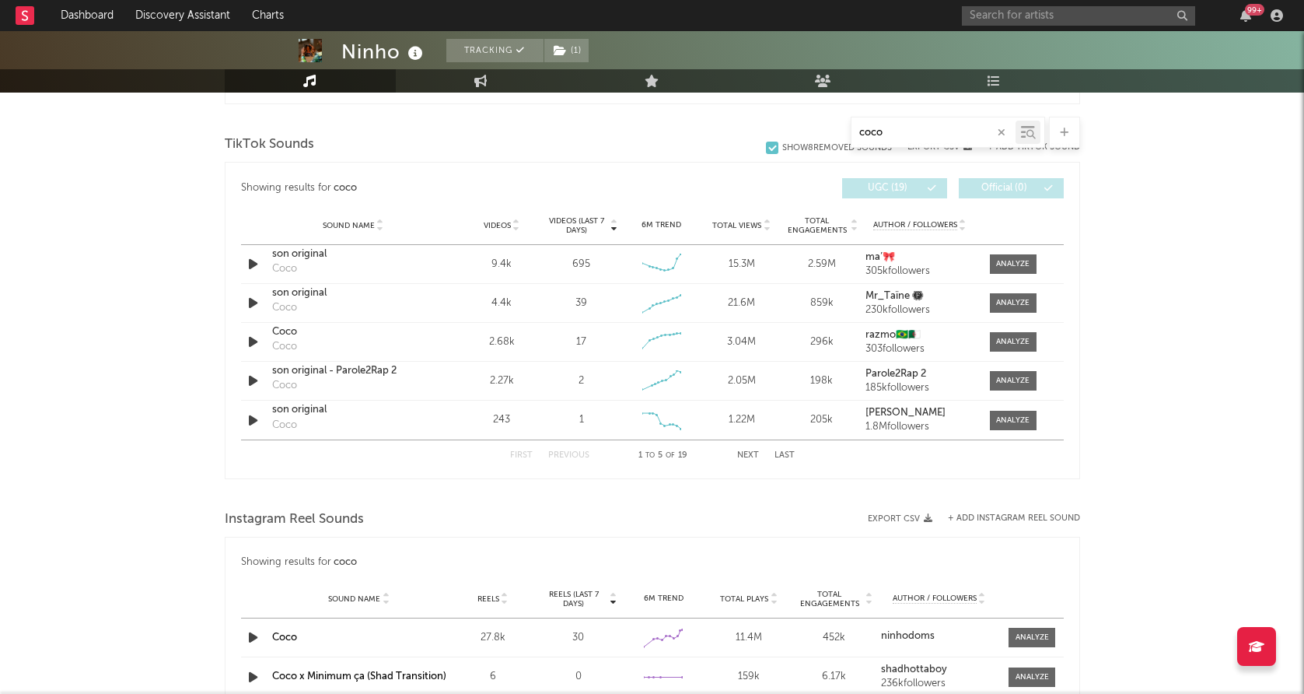
scroll to position [759, 0]
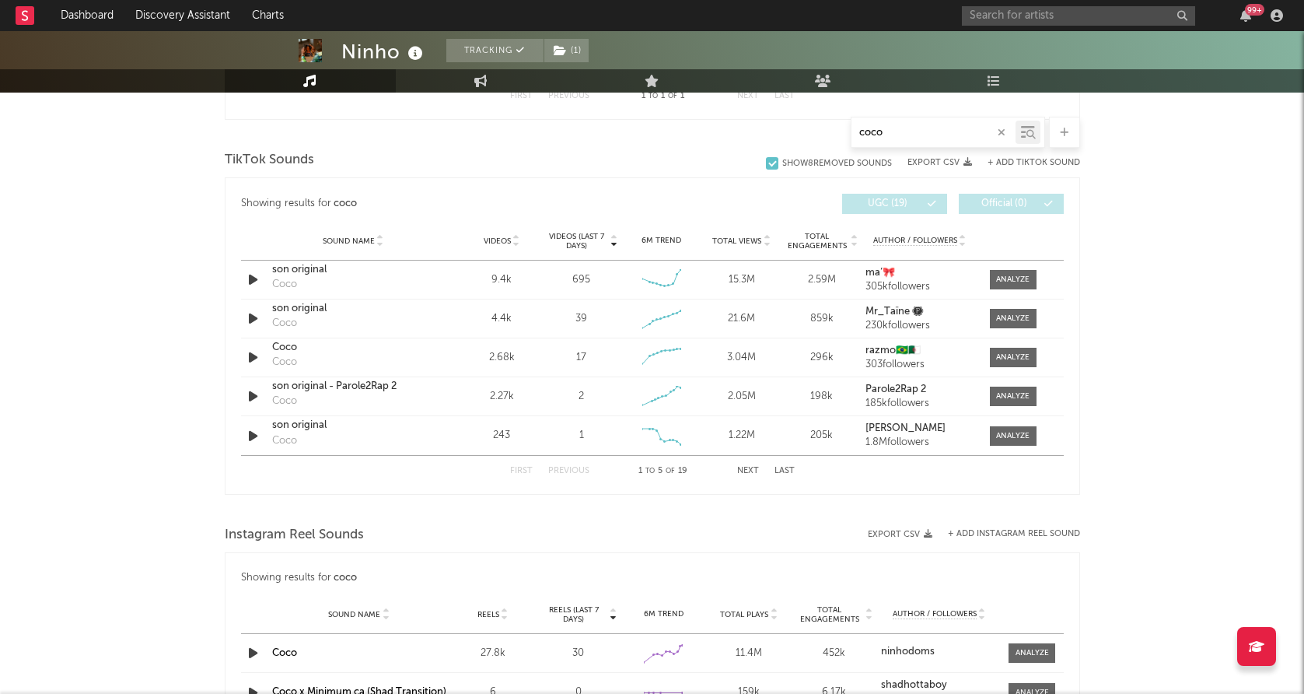
type input "coco"
click at [1020, 282] on div at bounding box center [1012, 280] width 33 height 12
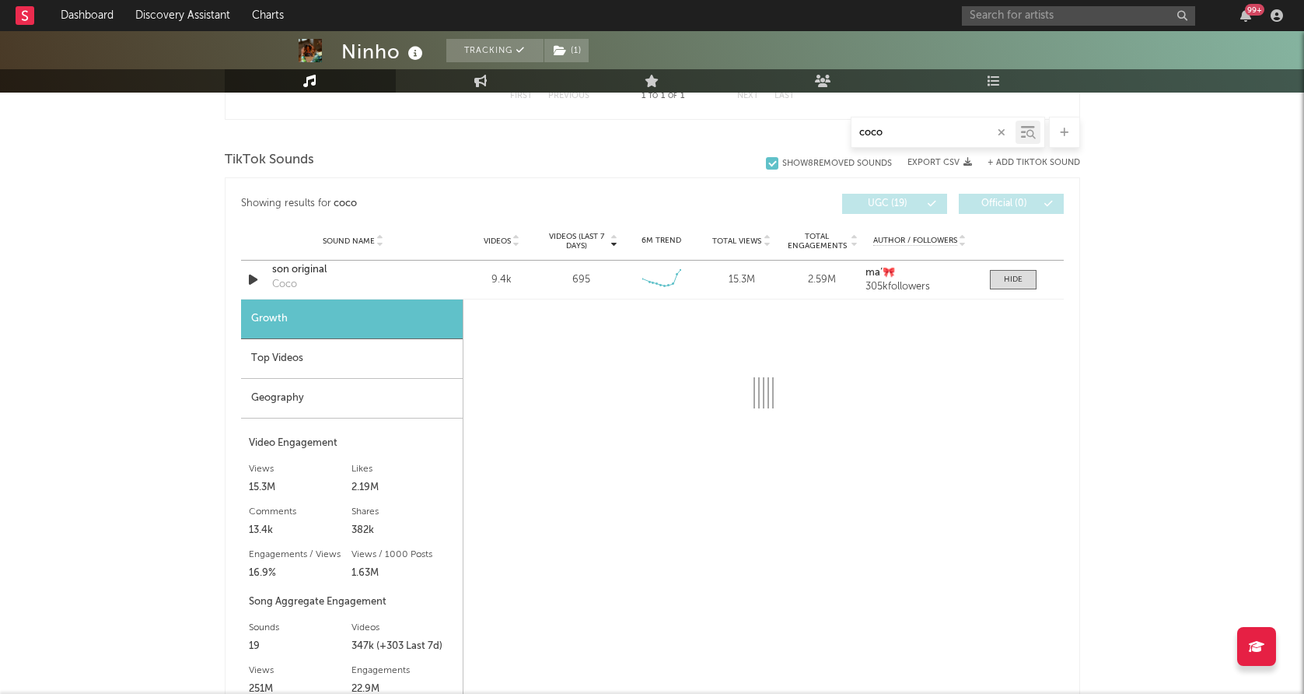
click at [365, 390] on div "Geography" at bounding box center [352, 399] width 222 height 40
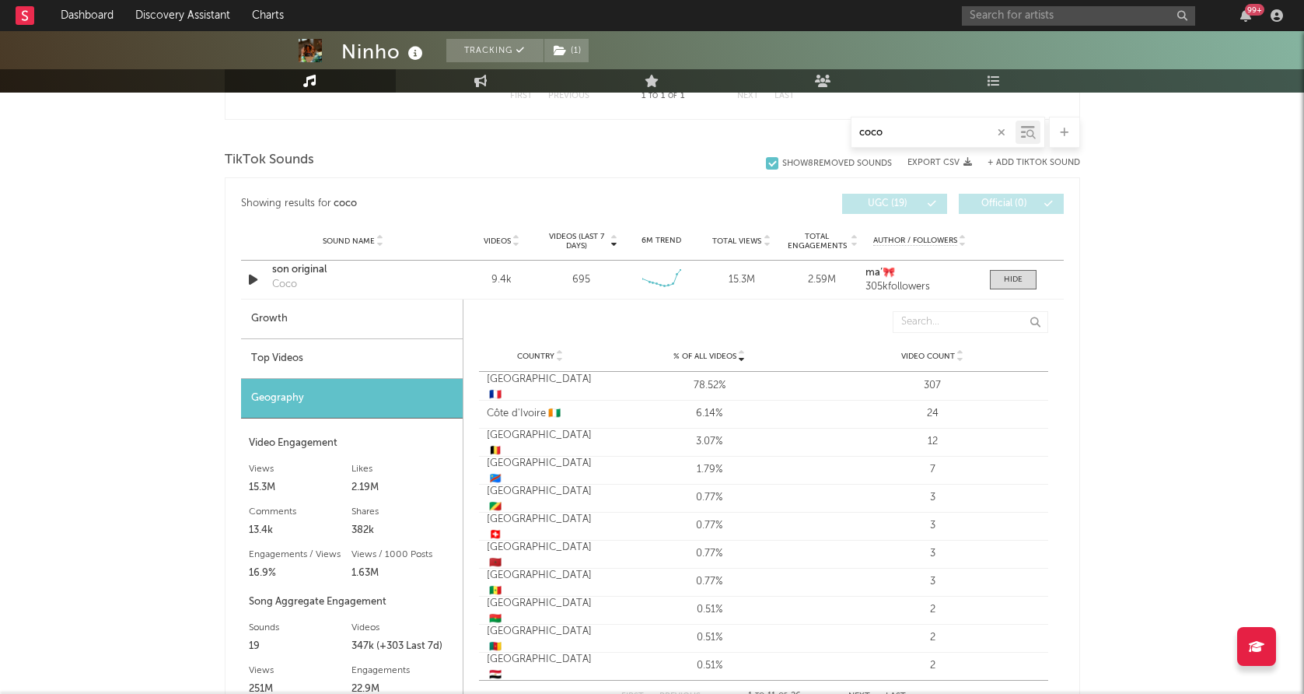
click at [358, 352] on div "Top Videos" at bounding box center [352, 359] width 222 height 40
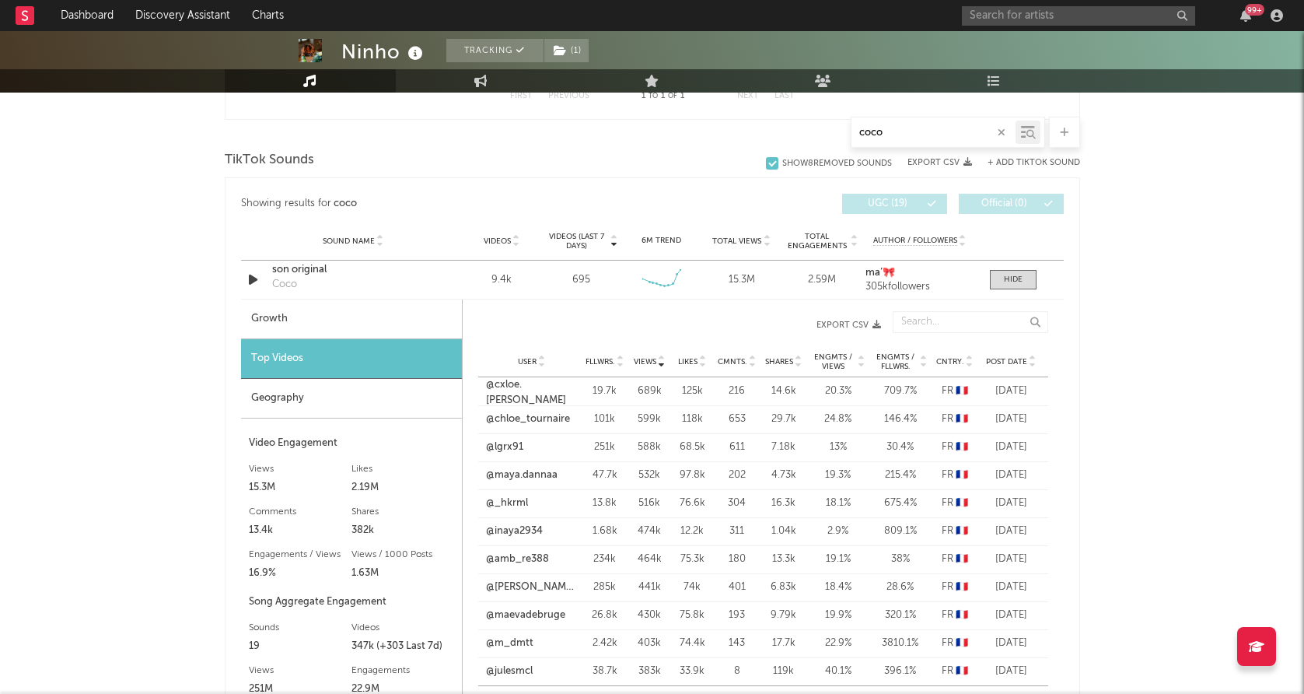
click at [1013, 365] on span "Post Date" at bounding box center [1006, 361] width 41 height 9
click at [513, 390] on link "@lapetitemimi" at bounding box center [520, 391] width 67 height 16
click at [542, 413] on link "@mobile_class.ci" at bounding box center [532, 420] width 91 height 30
click at [511, 478] on link "@raya.drm" at bounding box center [512, 475] width 51 height 16
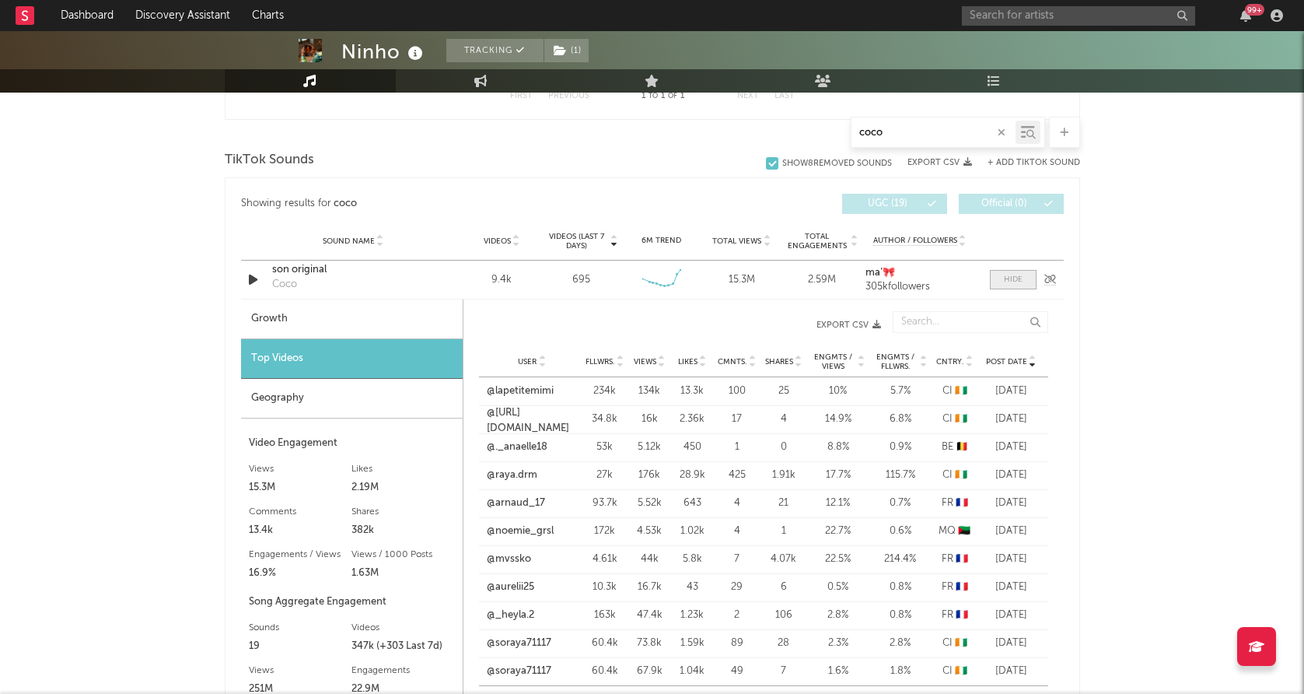
click at [1005, 279] on div at bounding box center [1013, 280] width 19 height 12
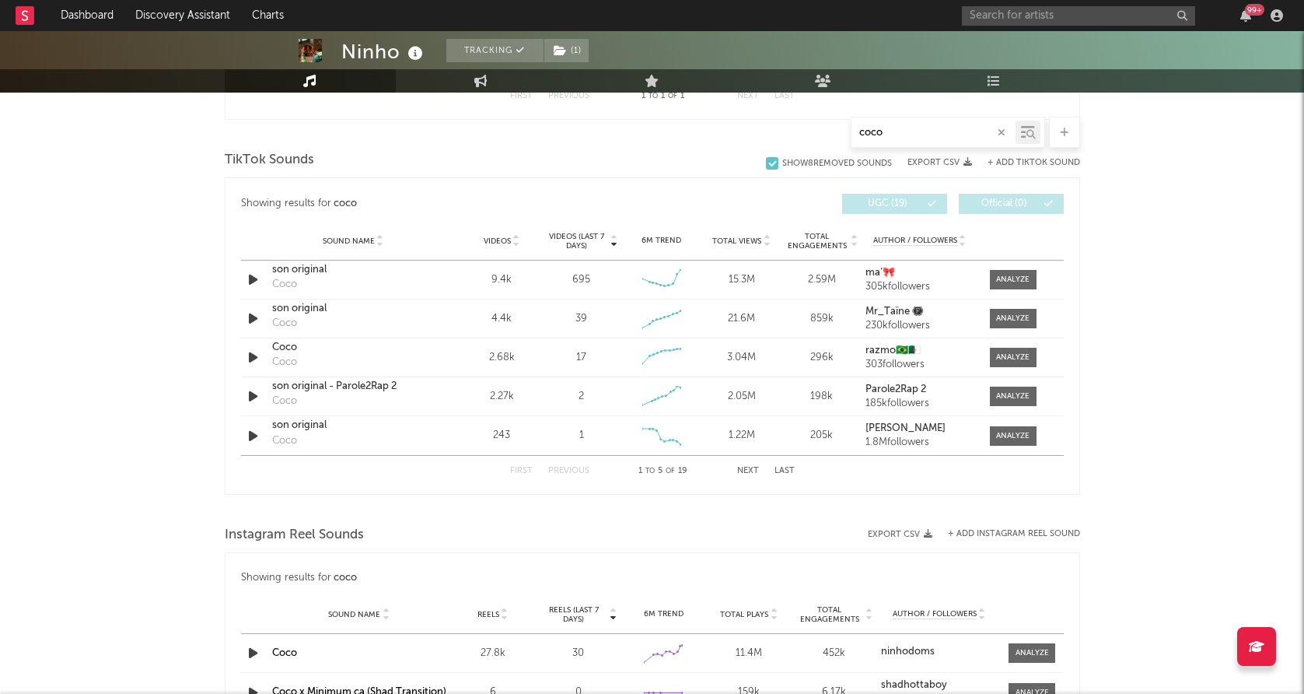
click at [1058, 3] on div "99 +" at bounding box center [1125, 15] width 327 height 31
click at [1044, 16] on input "text" at bounding box center [1078, 15] width 233 height 19
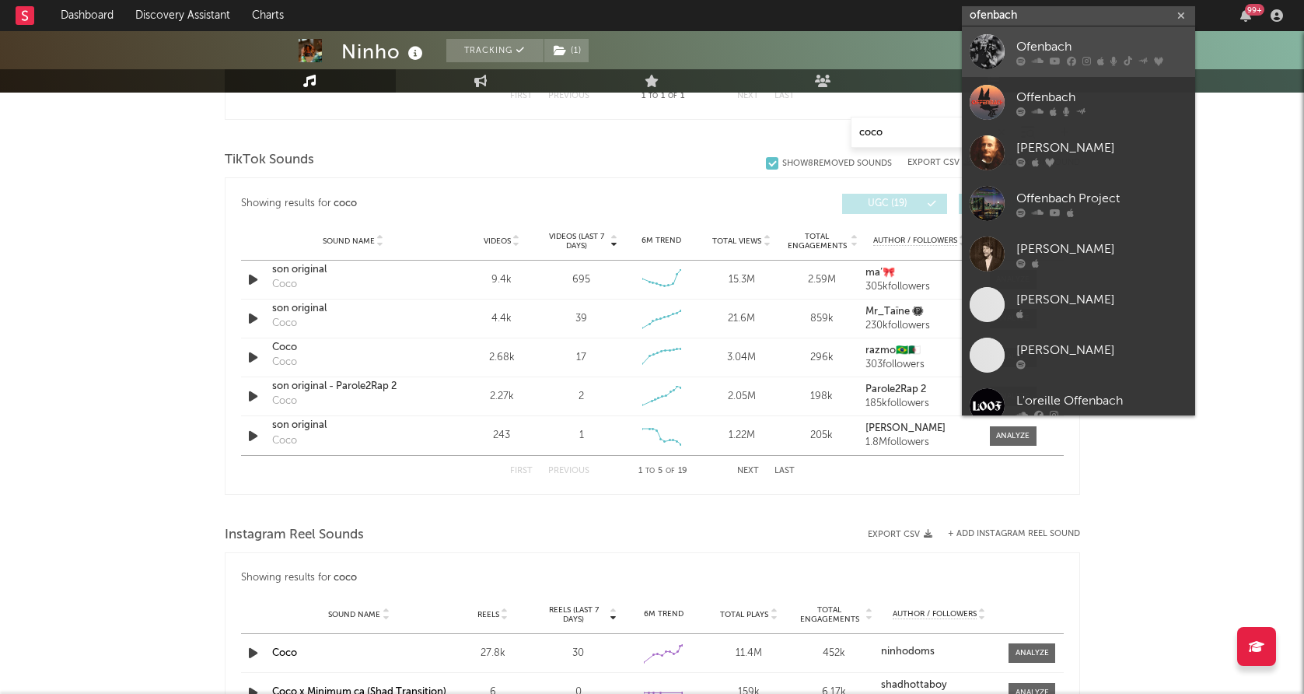
type input "ofenbach"
click at [988, 54] on div at bounding box center [987, 51] width 35 height 35
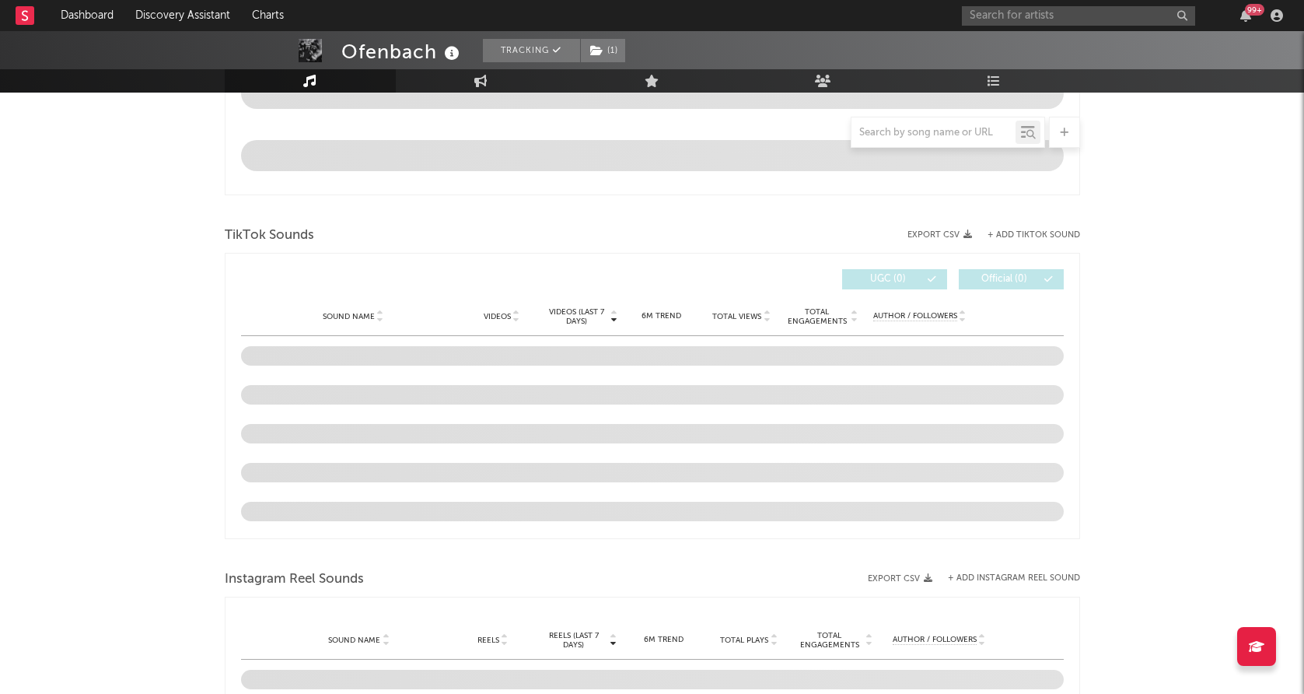
select select "6m"
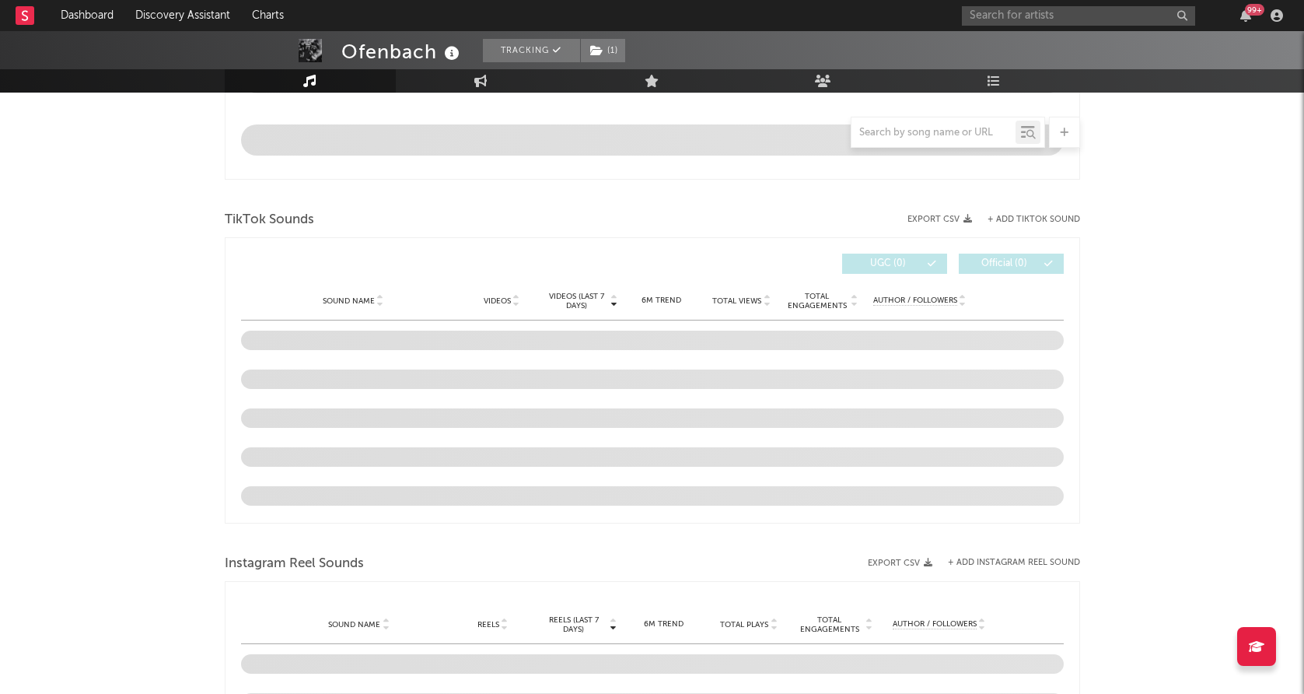
scroll to position [919, 0]
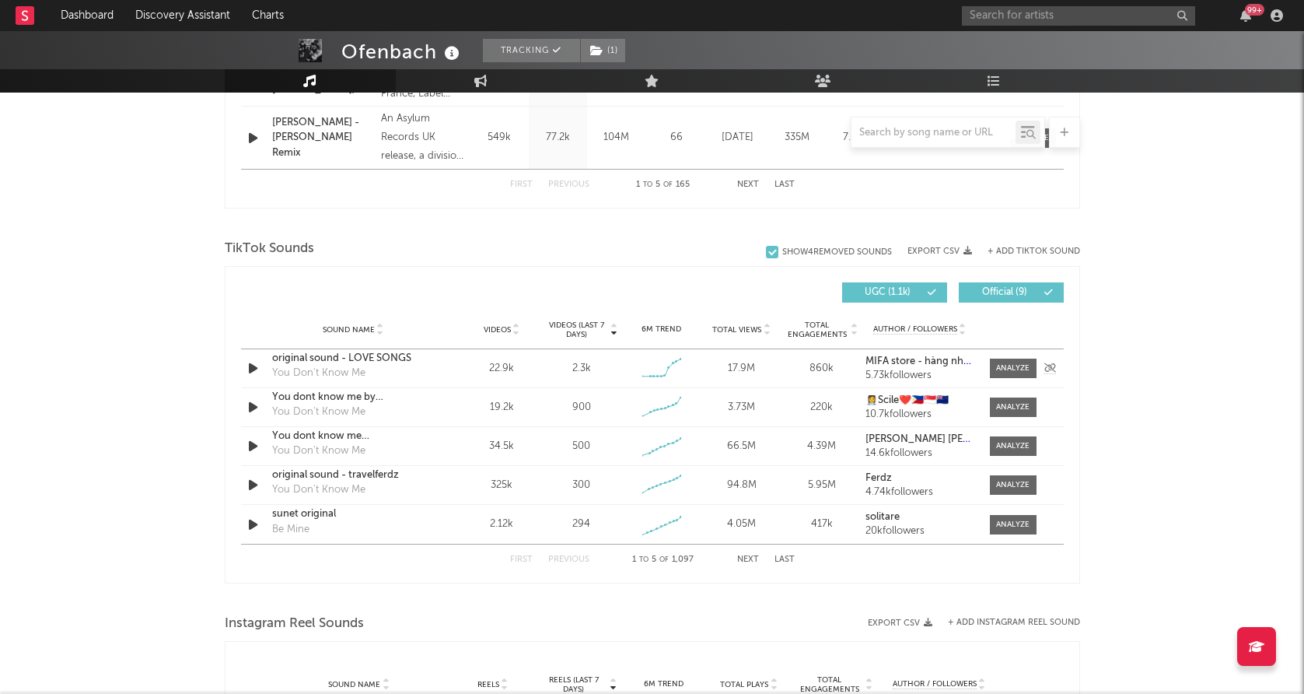
click at [248, 374] on icon "button" at bounding box center [253, 368] width 16 height 19
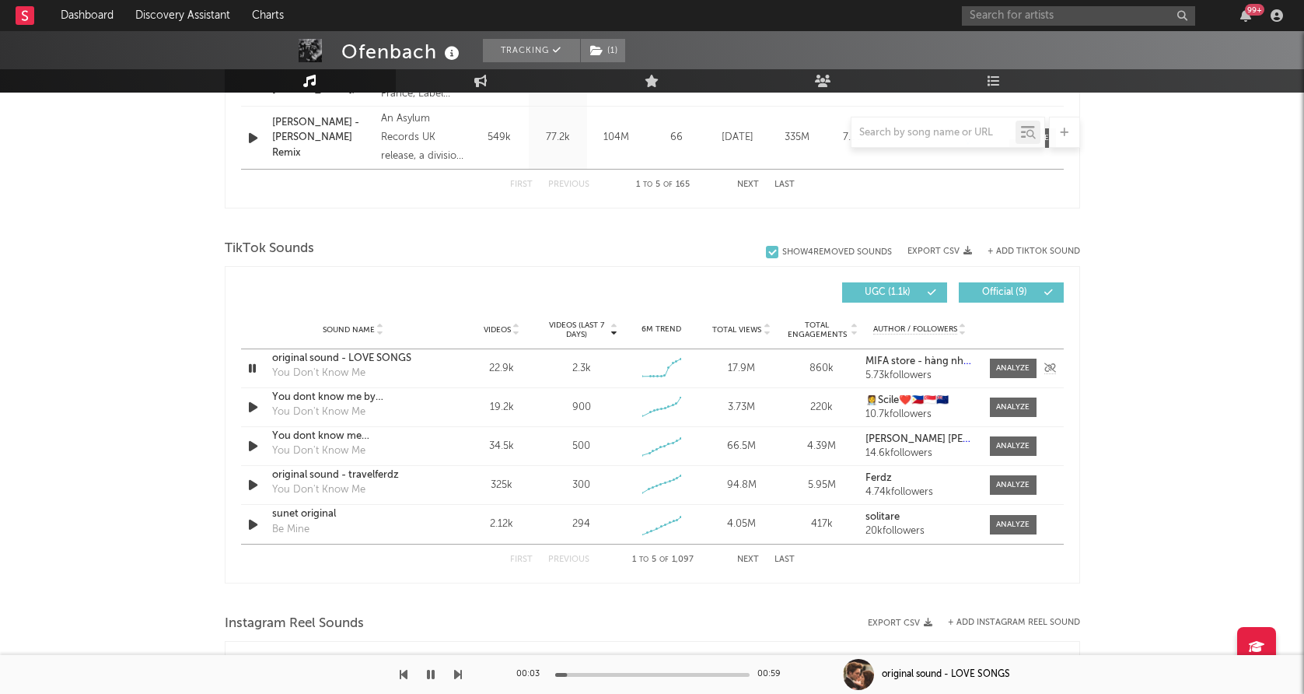
click at [254, 370] on icon "button" at bounding box center [252, 368] width 15 height 19
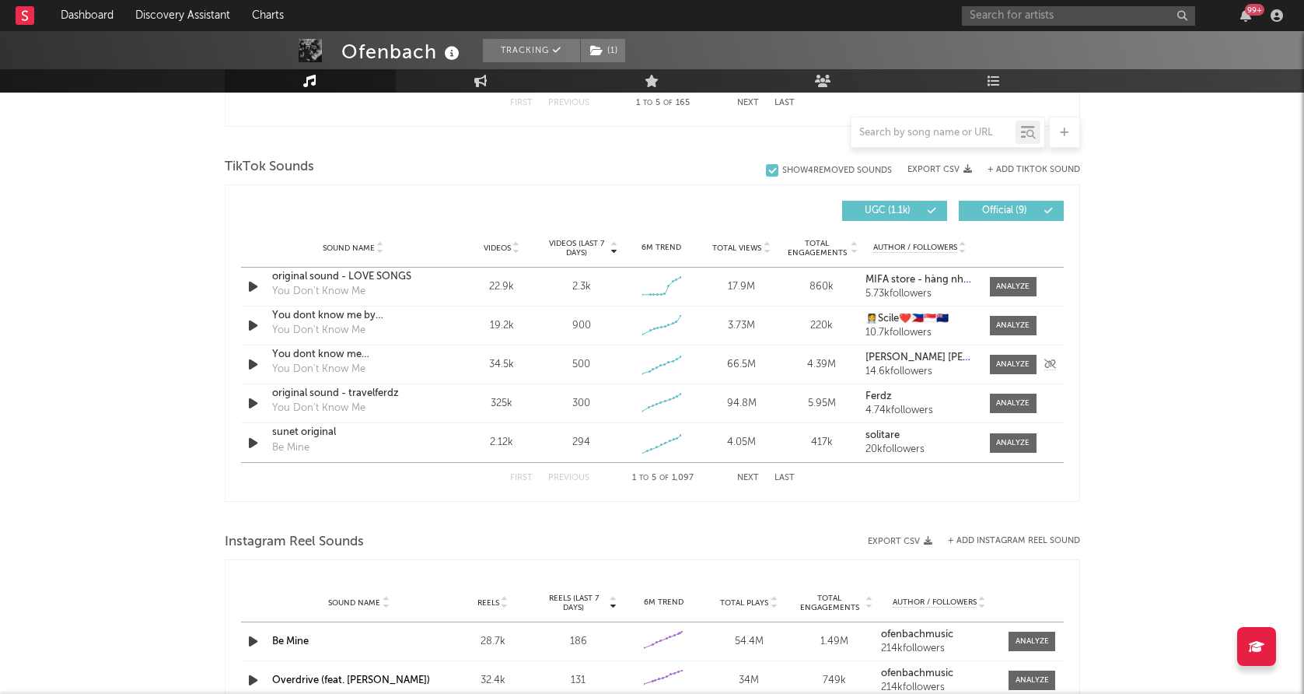
scroll to position [1002, 0]
click at [945, 127] on input "text" at bounding box center [934, 133] width 164 height 12
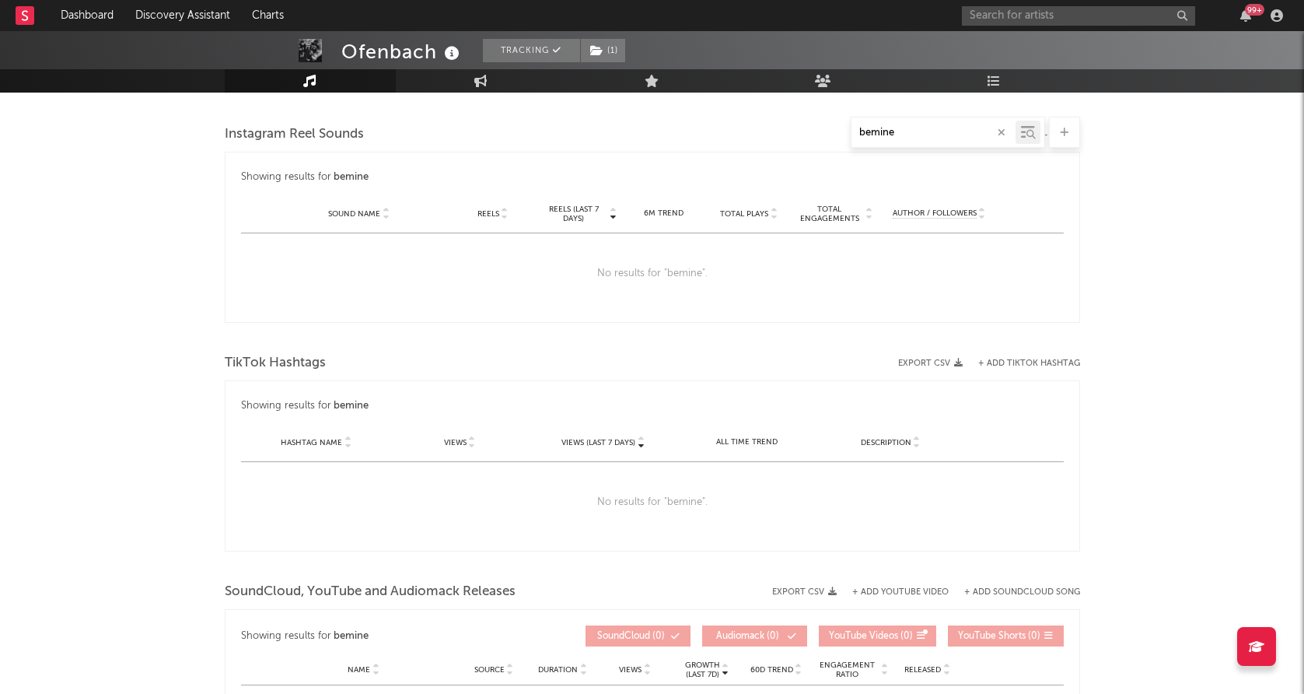
click at [870, 133] on input "bemine" at bounding box center [934, 133] width 164 height 12
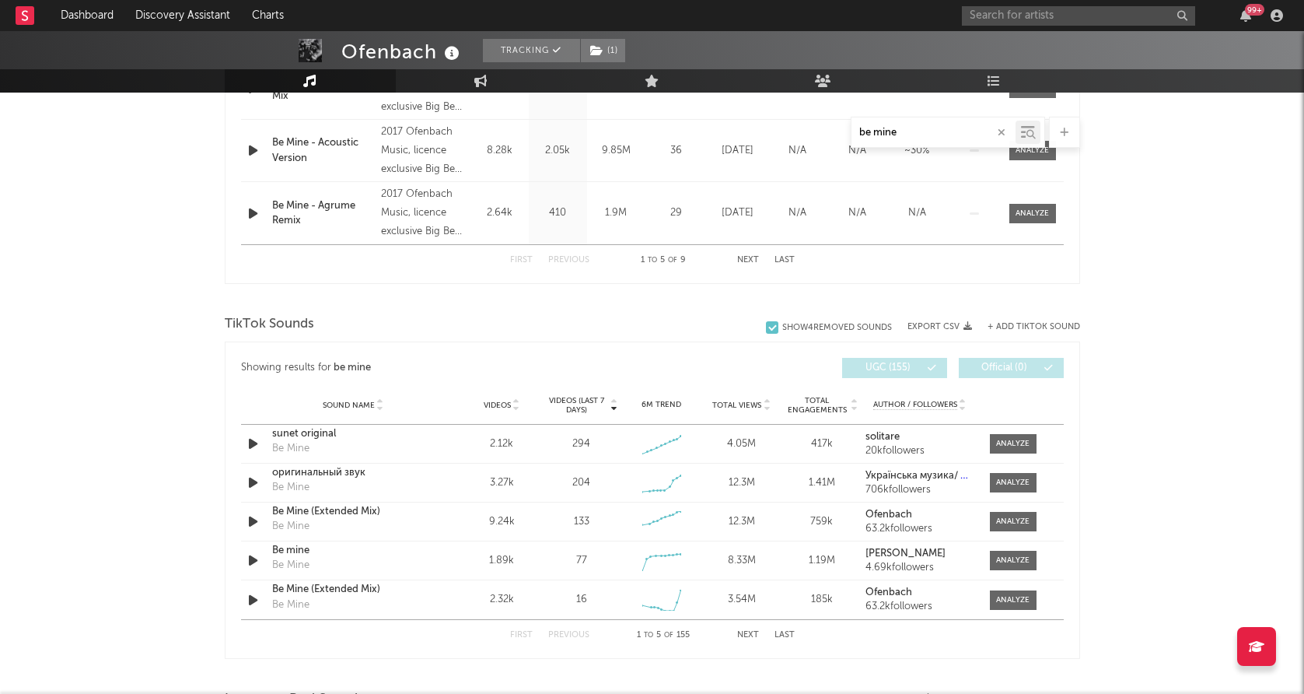
scroll to position [867, 0]
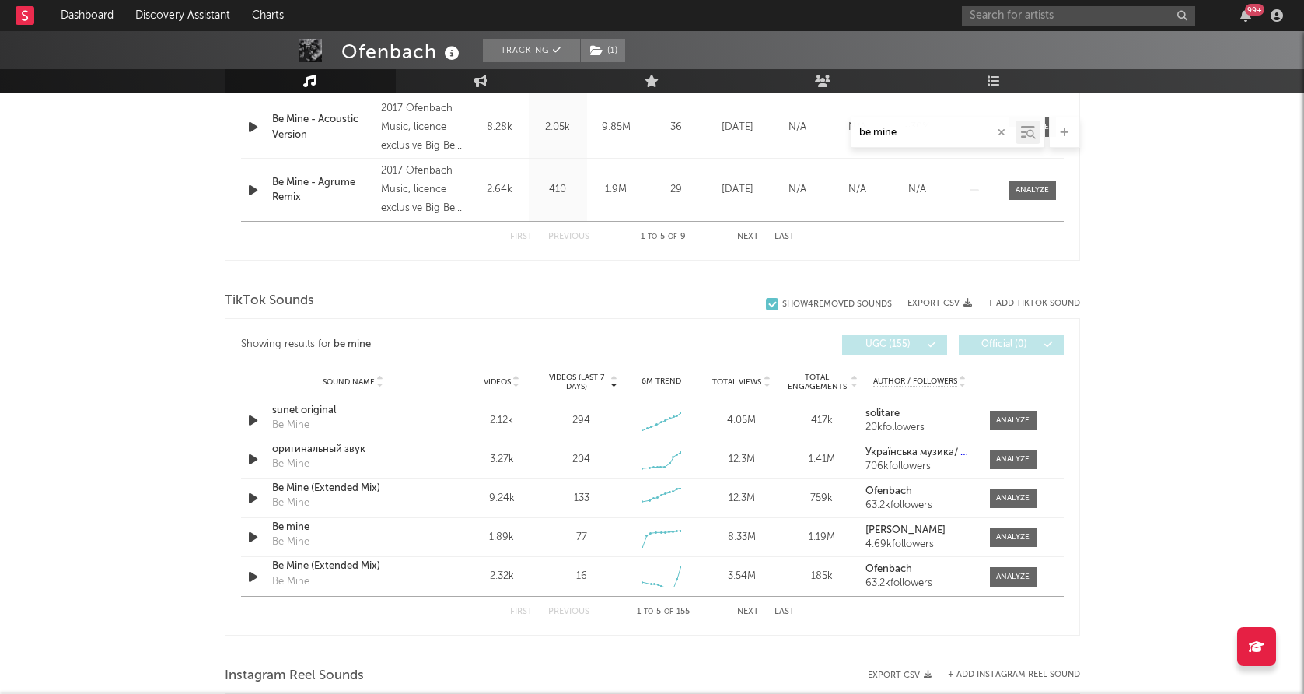
type input "be mine"
